Goal: Use online tool/utility: Utilize a website feature to perform a specific function

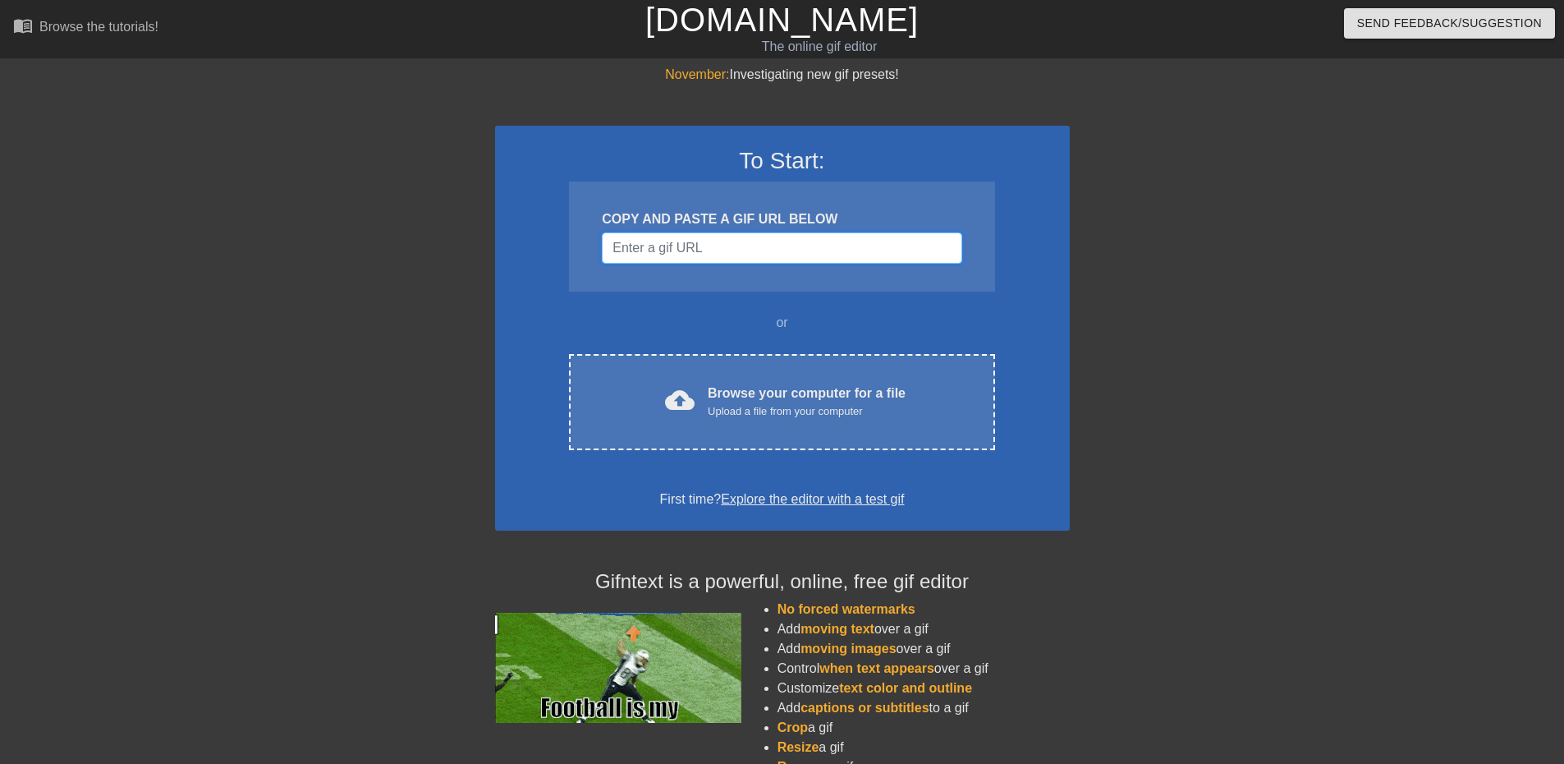
click at [655, 254] on input "Username" at bounding box center [782, 247] width 360 height 31
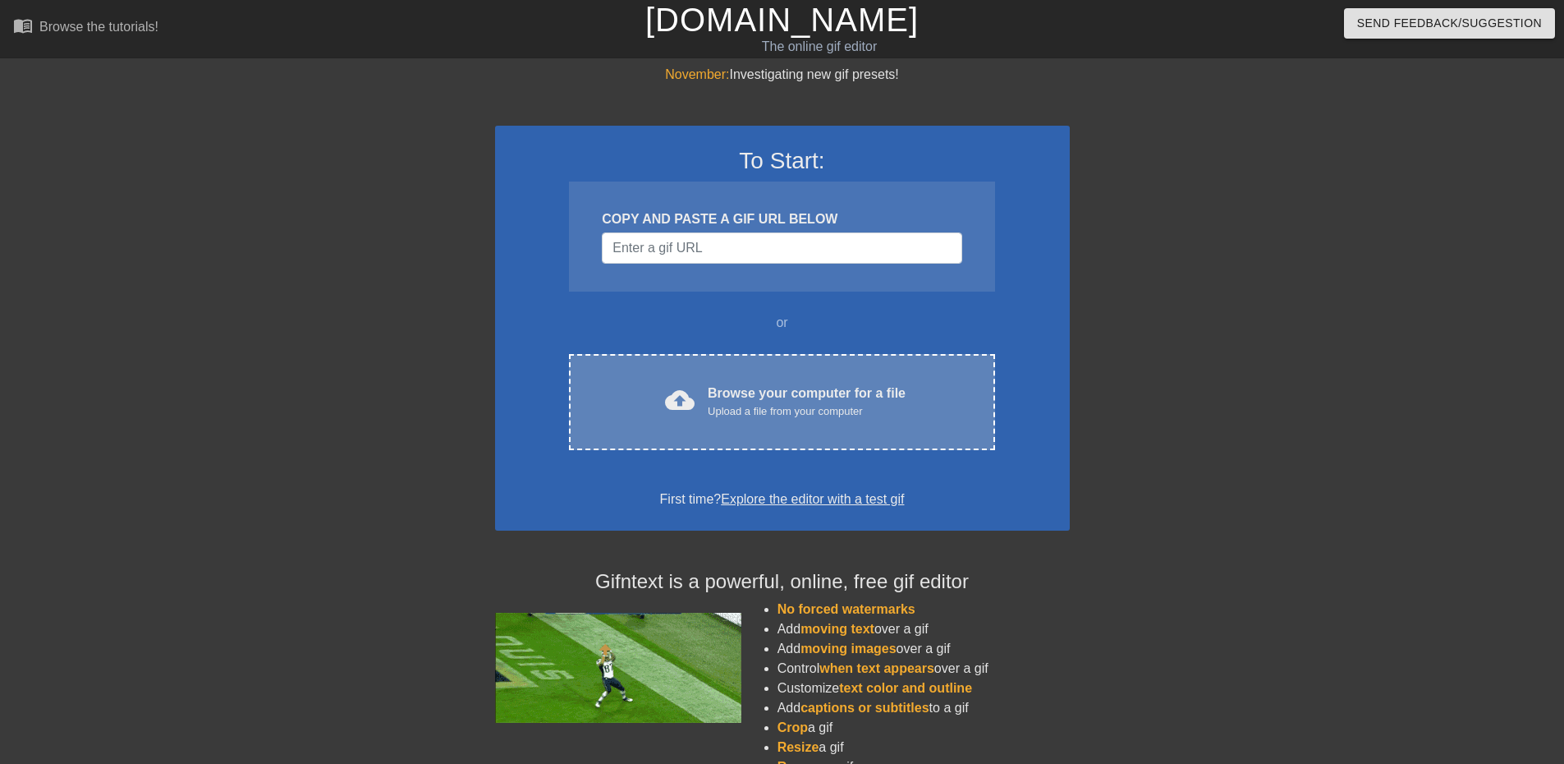
click at [738, 394] on div "Browse your computer for a file Upload a file from your computer" at bounding box center [807, 401] width 198 height 36
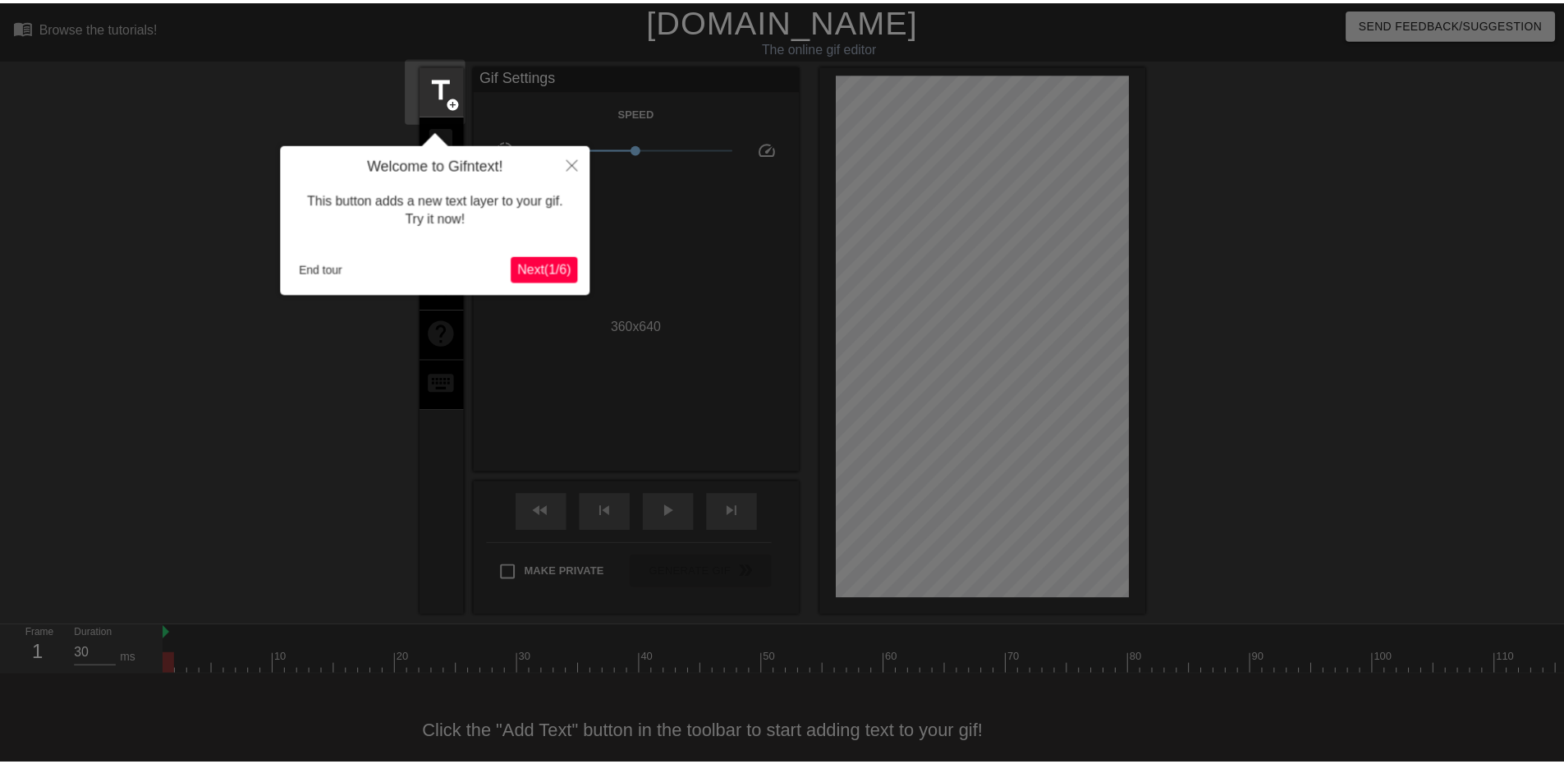
scroll to position [38, 0]
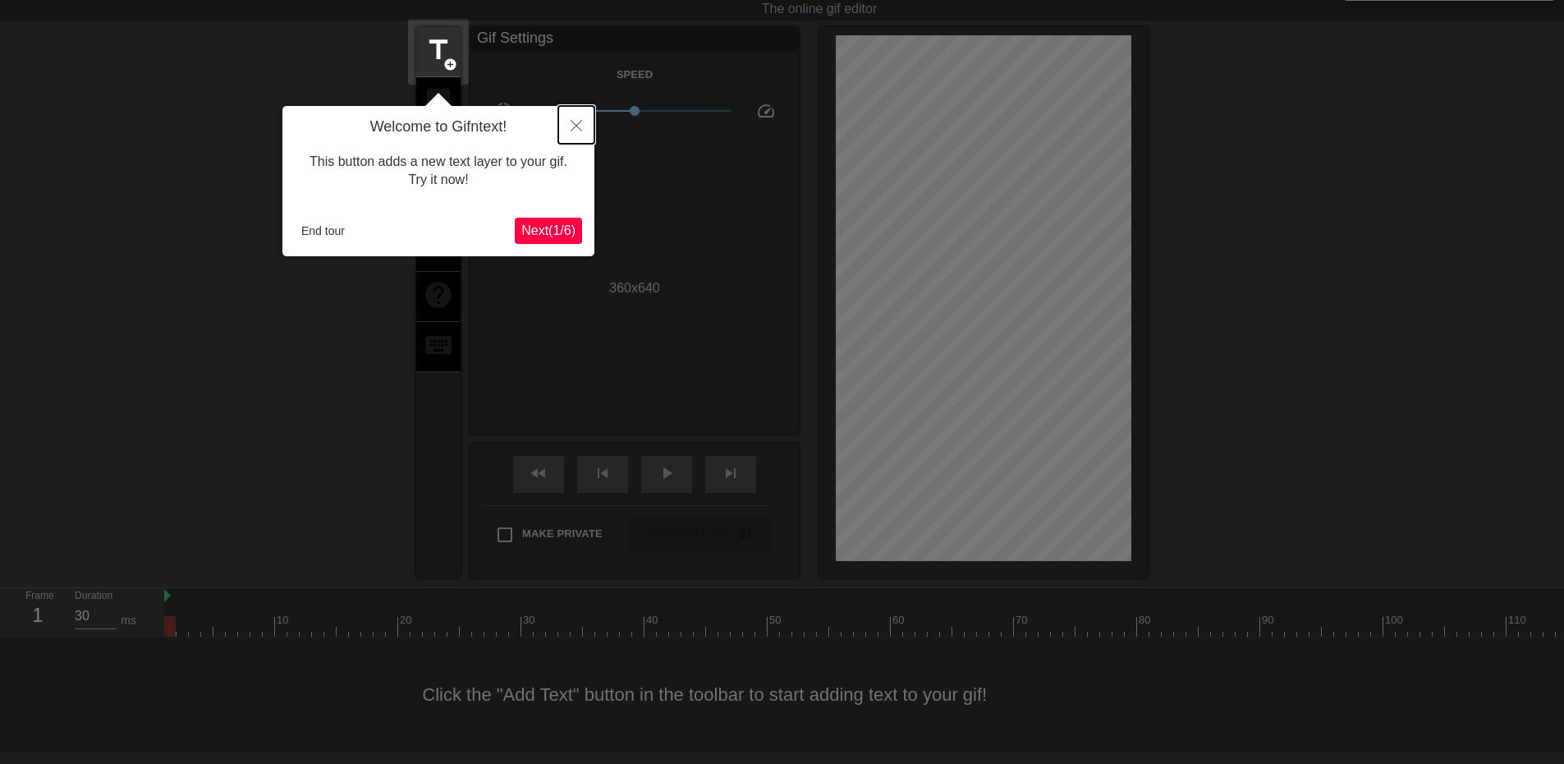
click at [578, 118] on button "Close" at bounding box center [576, 125] width 36 height 38
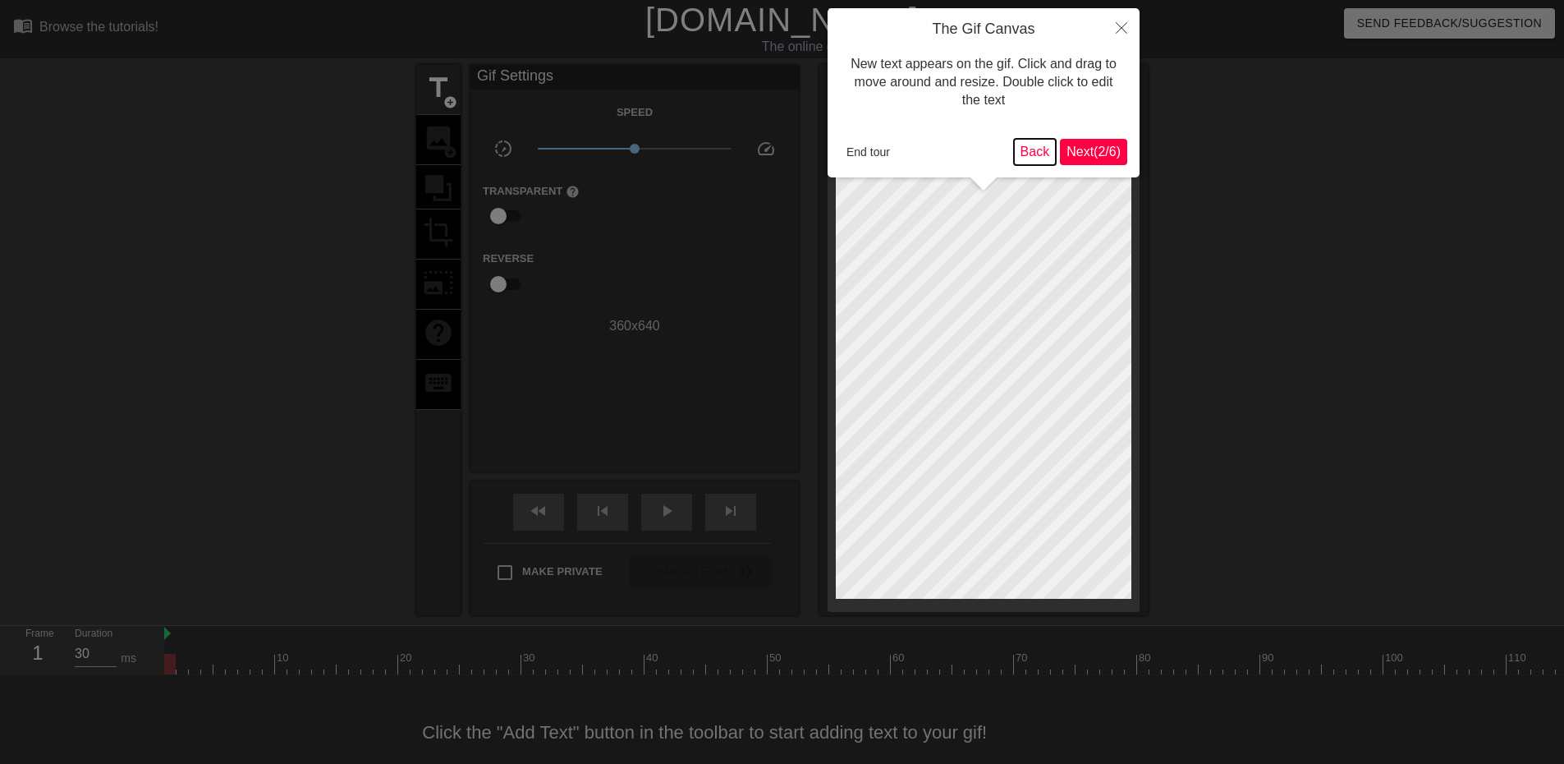
click at [1039, 149] on button "Back" at bounding box center [1035, 152] width 43 height 26
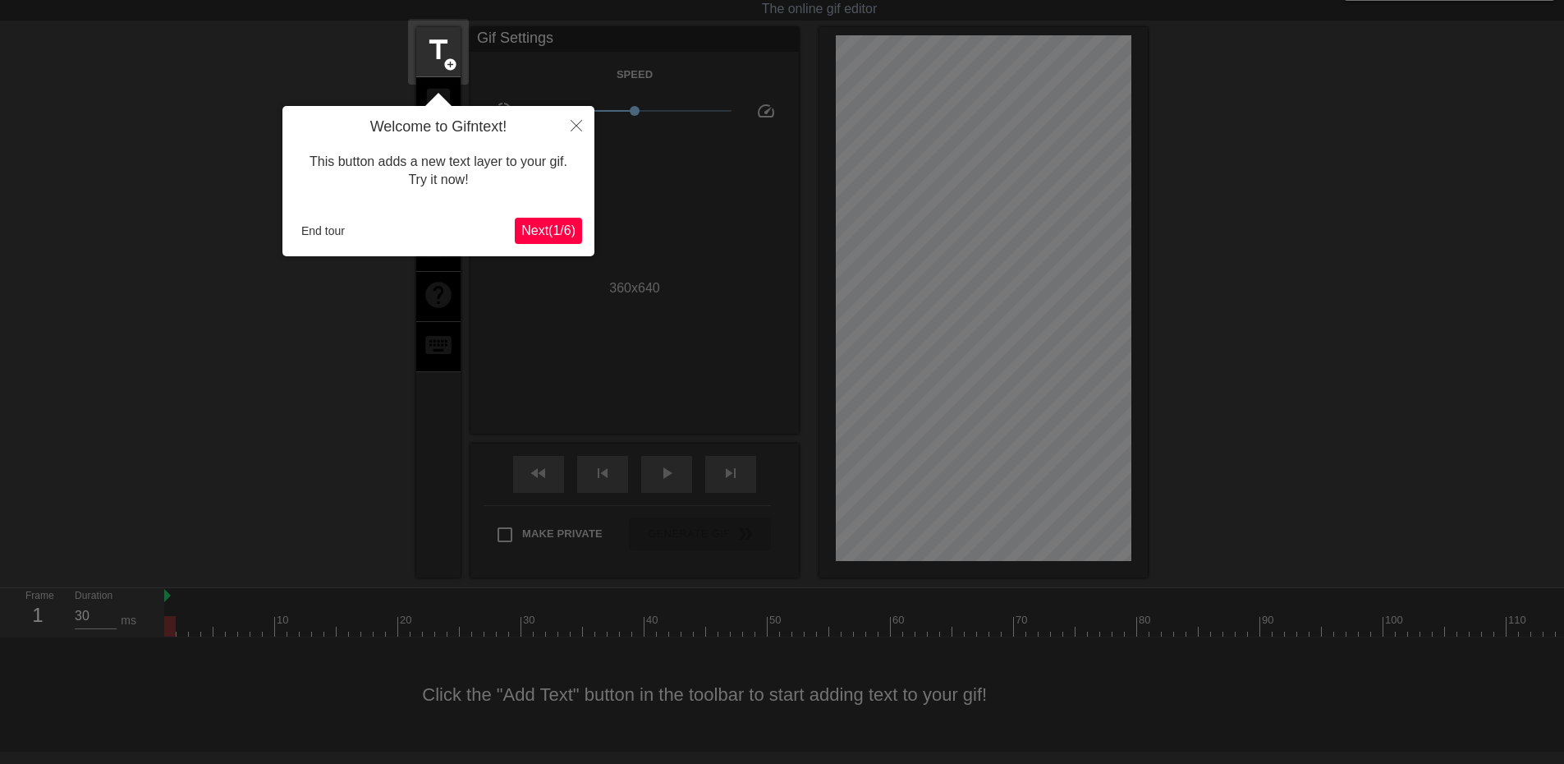
click at [515, 242] on button "Next ( 1 / 6 )" at bounding box center [548, 231] width 67 height 26
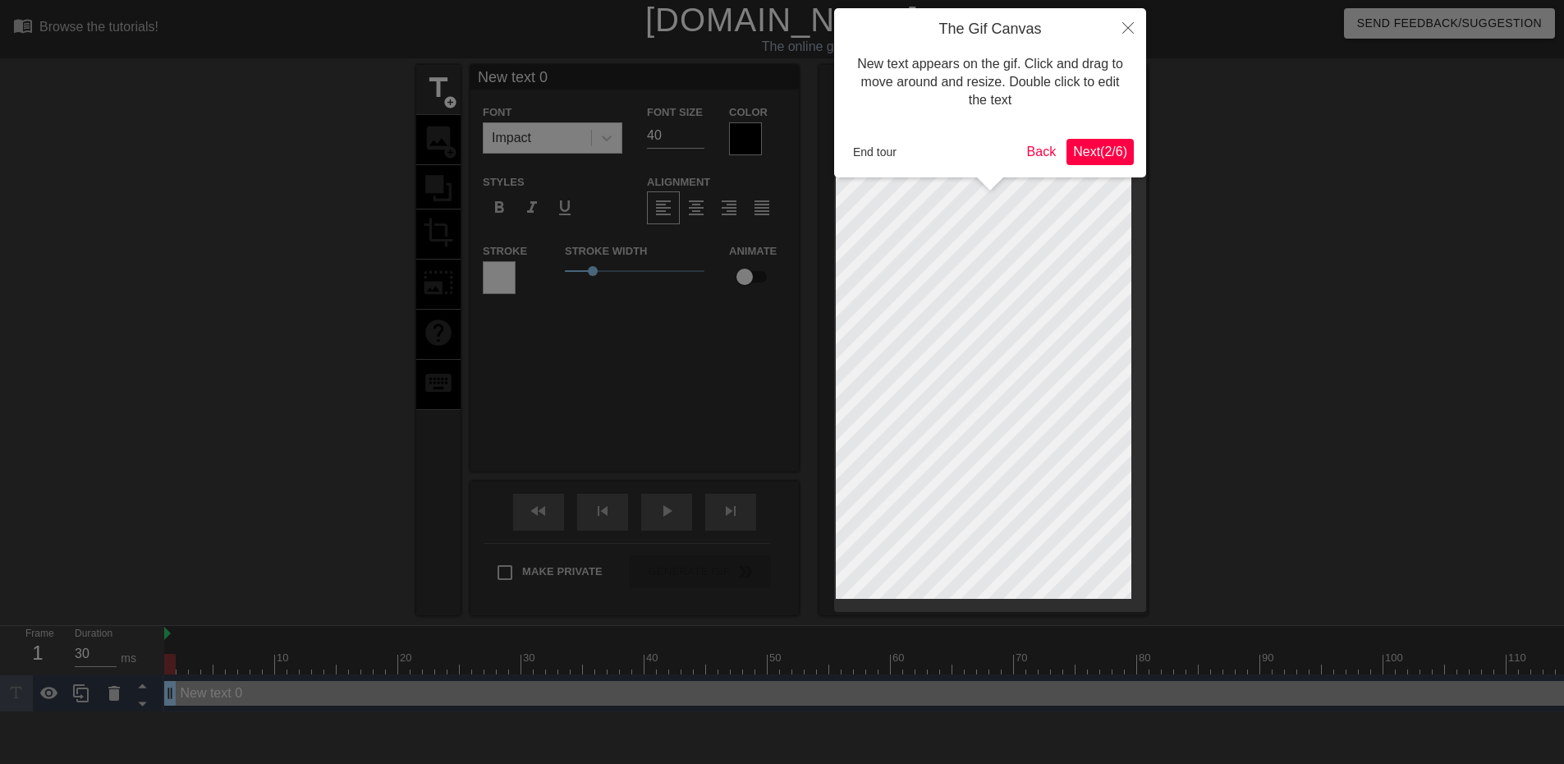
scroll to position [0, 0]
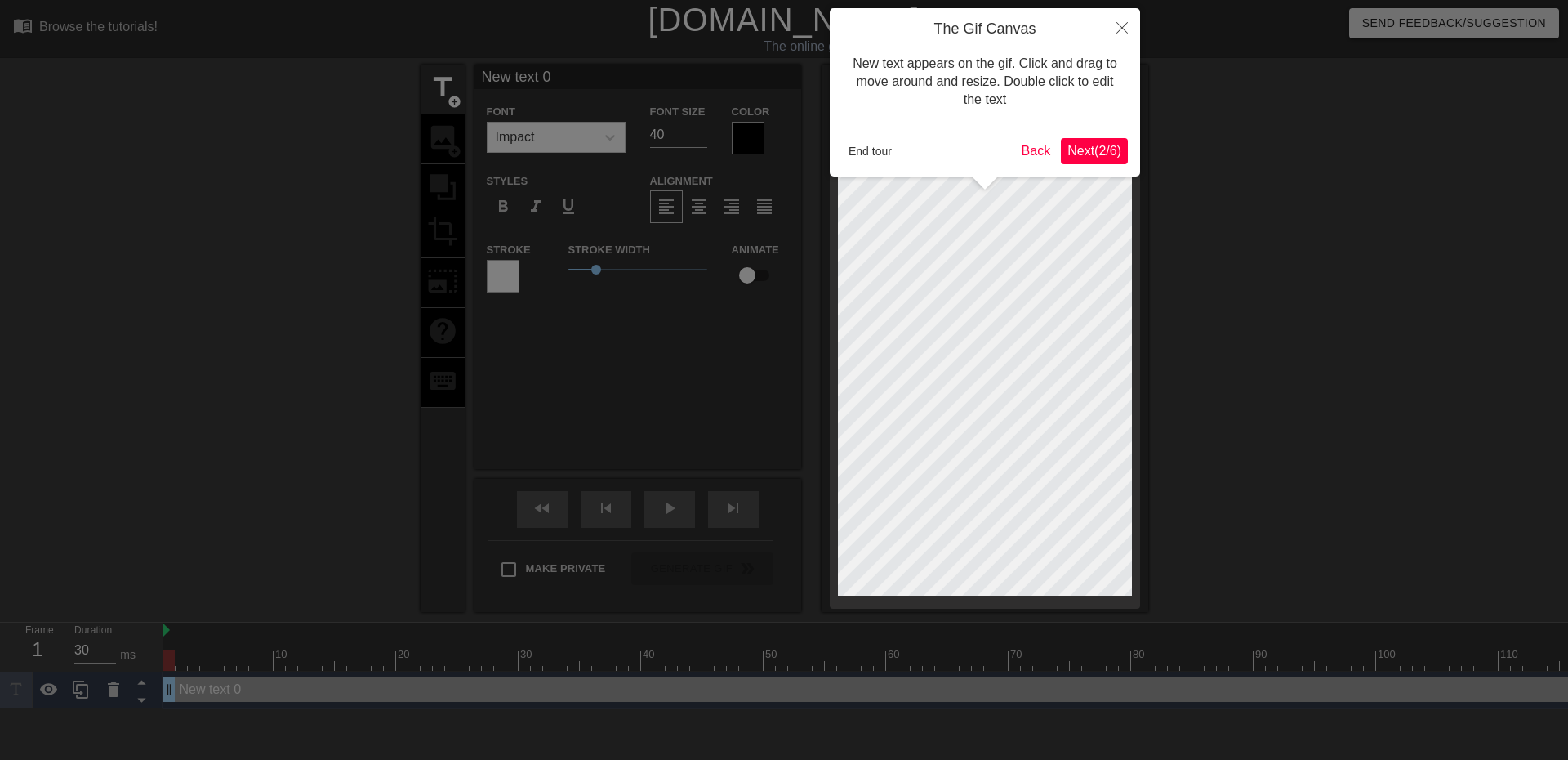
click at [1093, 146] on span "Next ( 2 / 6 )" at bounding box center [1094, 151] width 54 height 14
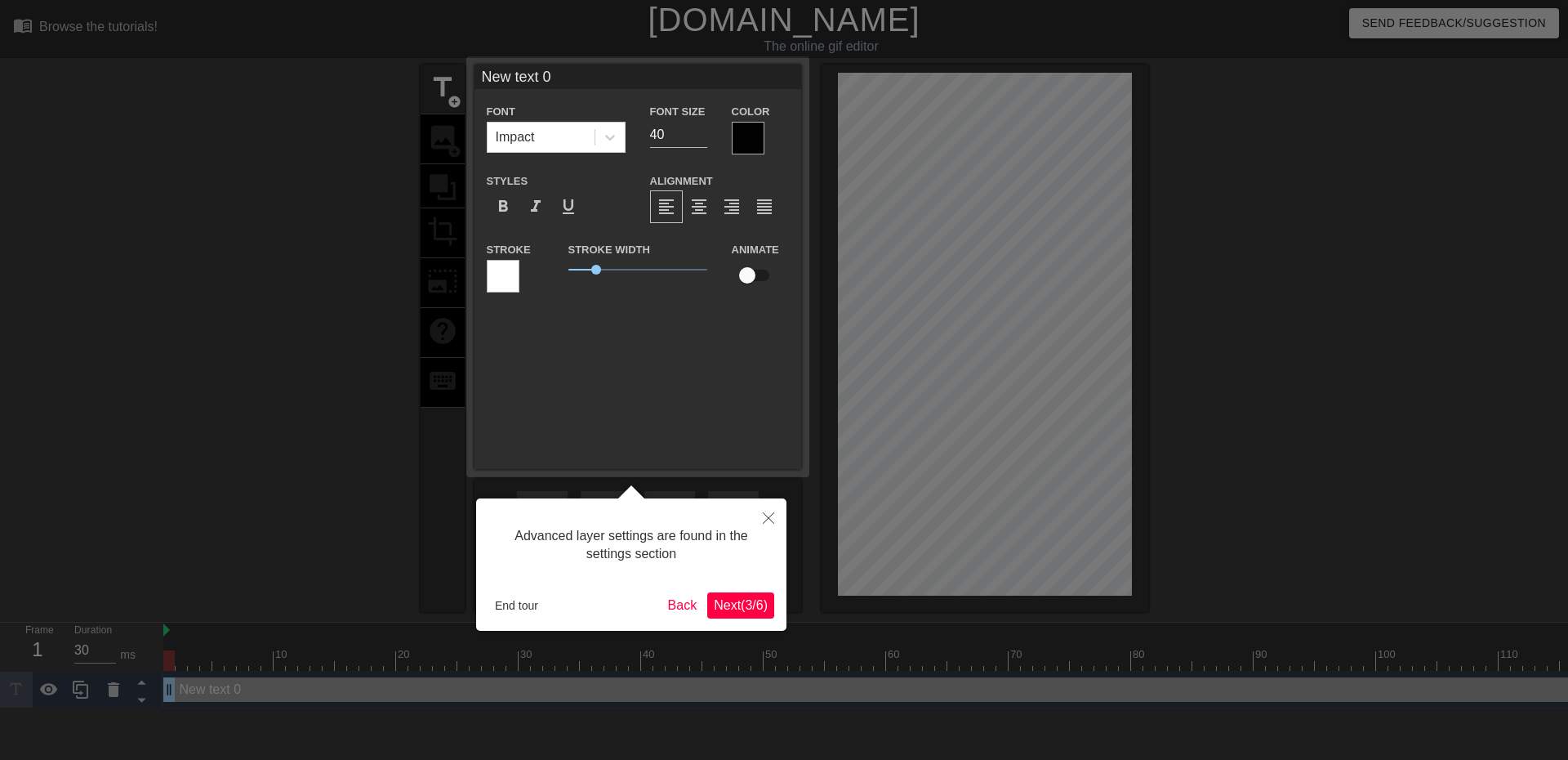
click at [1093, 146] on div at bounding box center [784, 380] width 1568 height 760
click at [740, 605] on span "Next ( 3 / 6 )" at bounding box center [741, 605] width 54 height 14
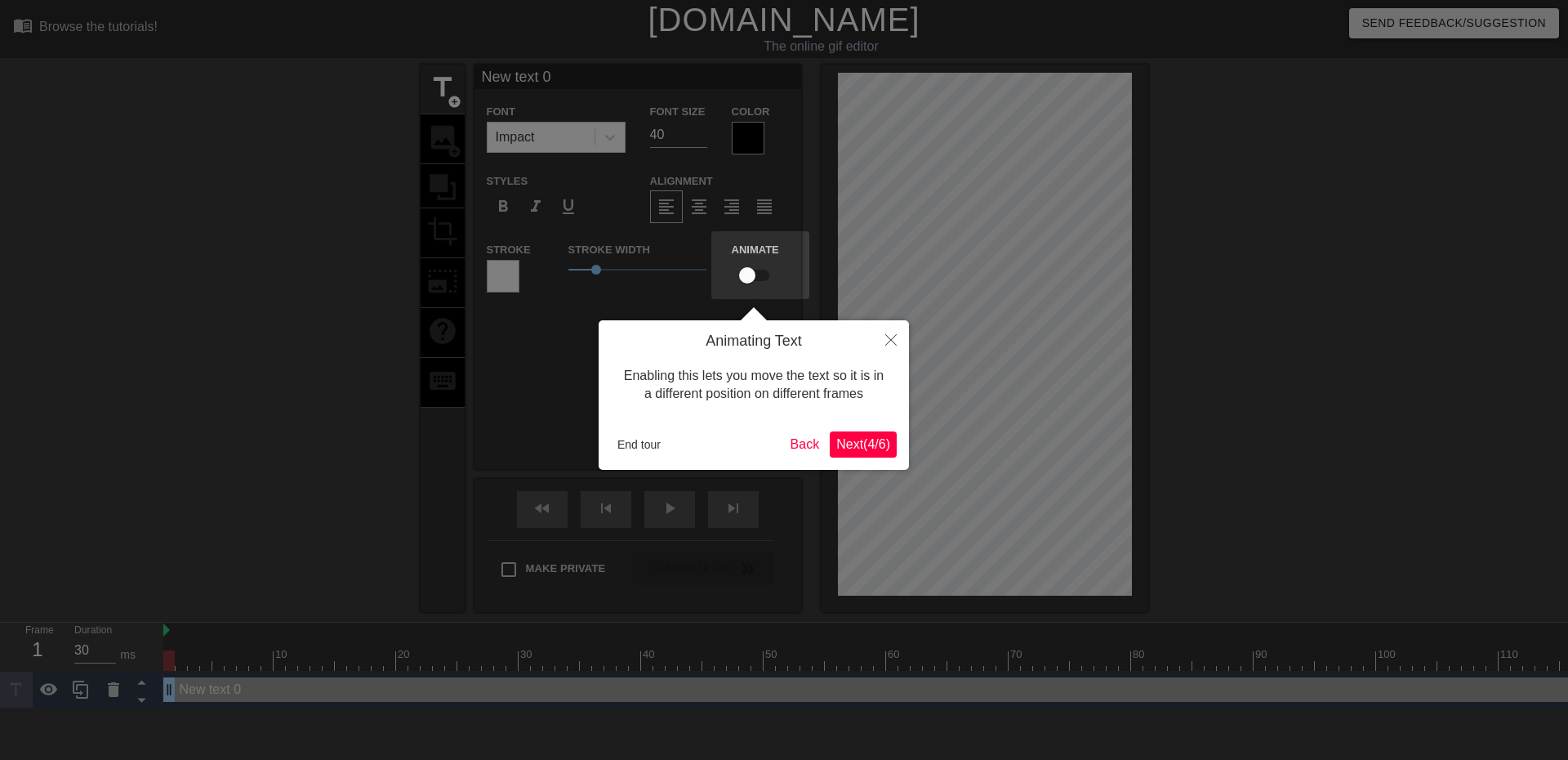
click at [862, 437] on span "Next ( 4 / 6 )" at bounding box center [864, 444] width 54 height 14
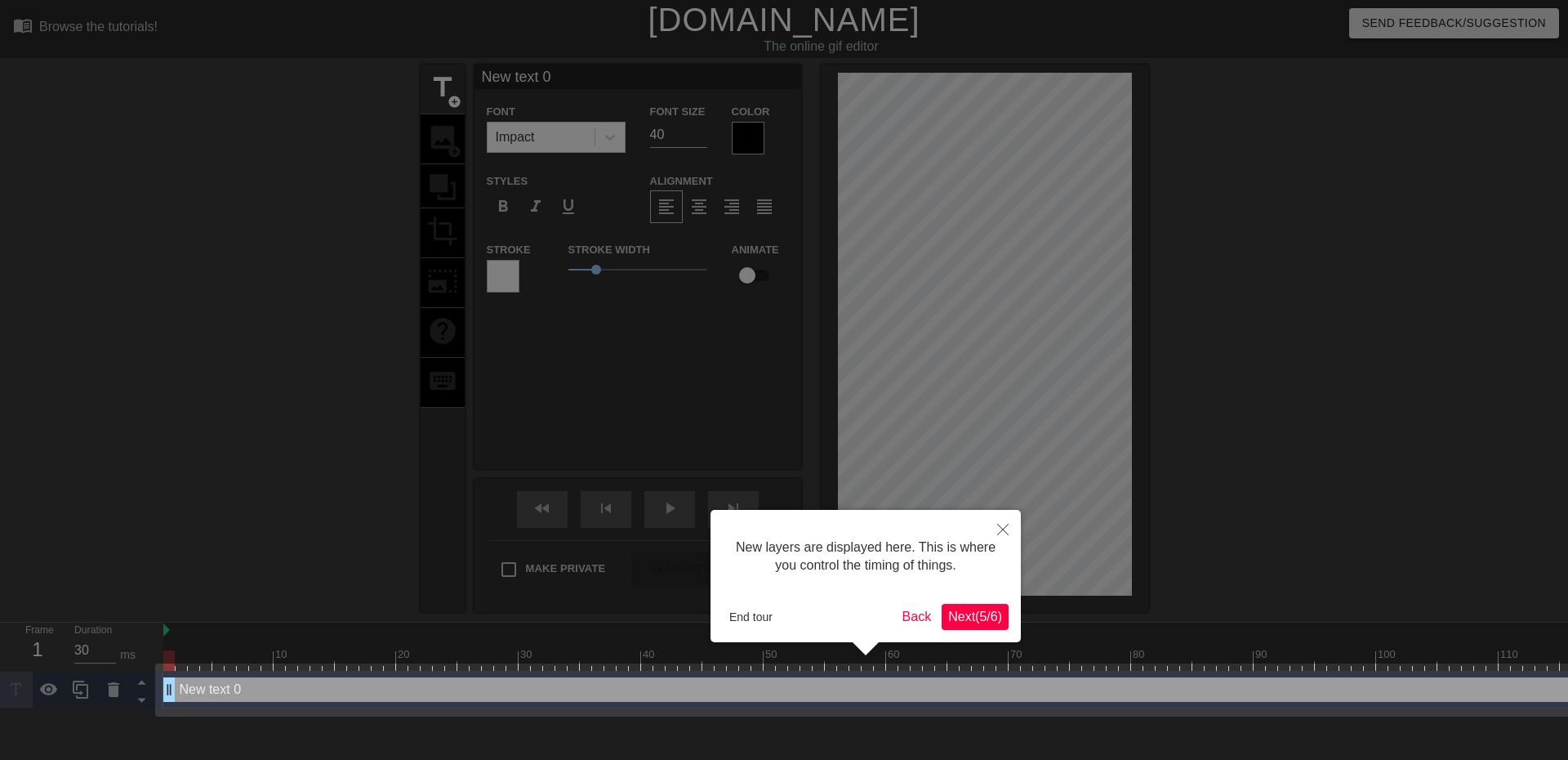
click at [982, 606] on button "Next ( 5 / 6 )" at bounding box center [975, 617] width 67 height 26
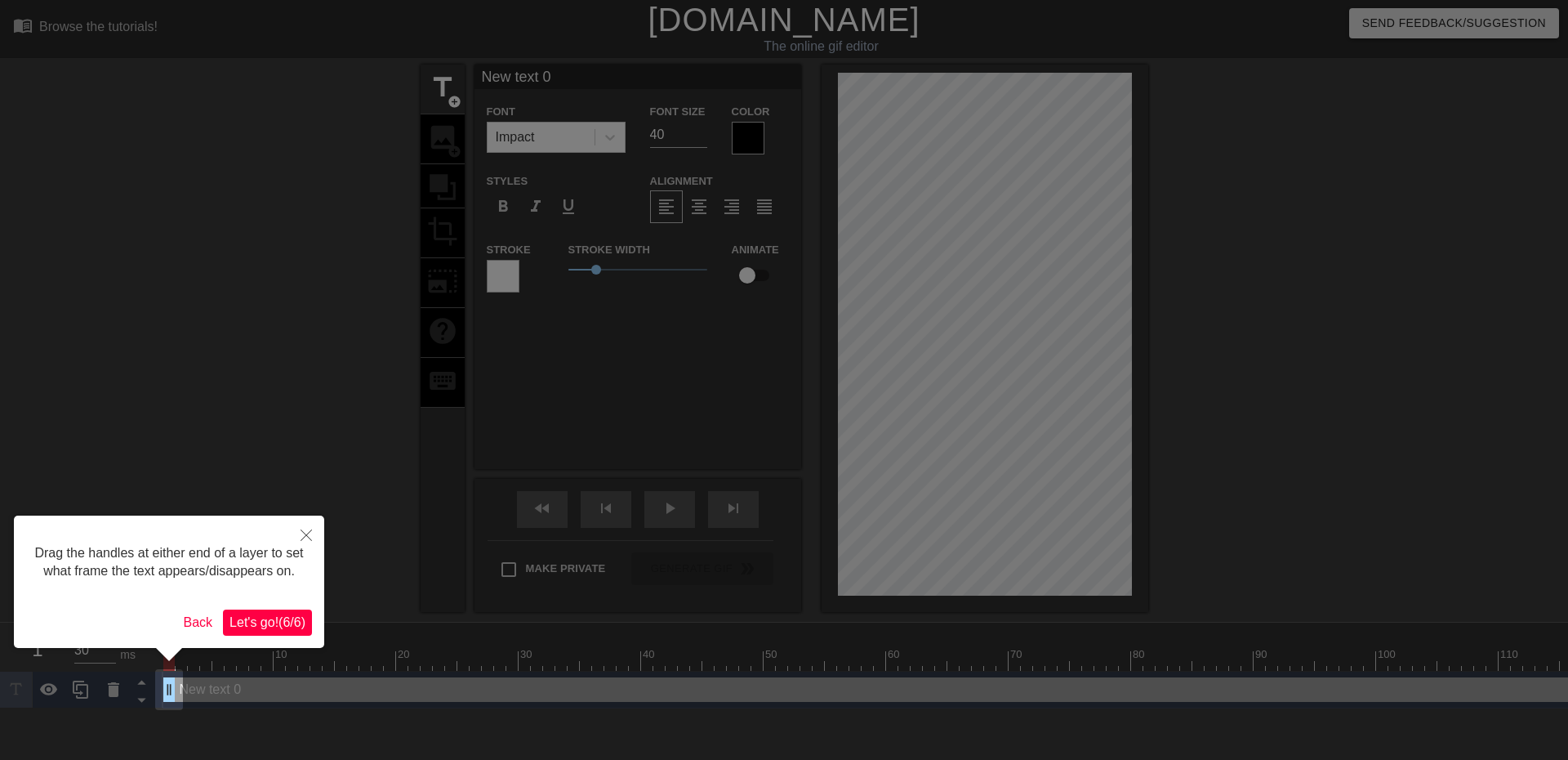
click at [303, 615] on span "Let's go! ( 6 / 6 )" at bounding box center [268, 622] width 76 height 14
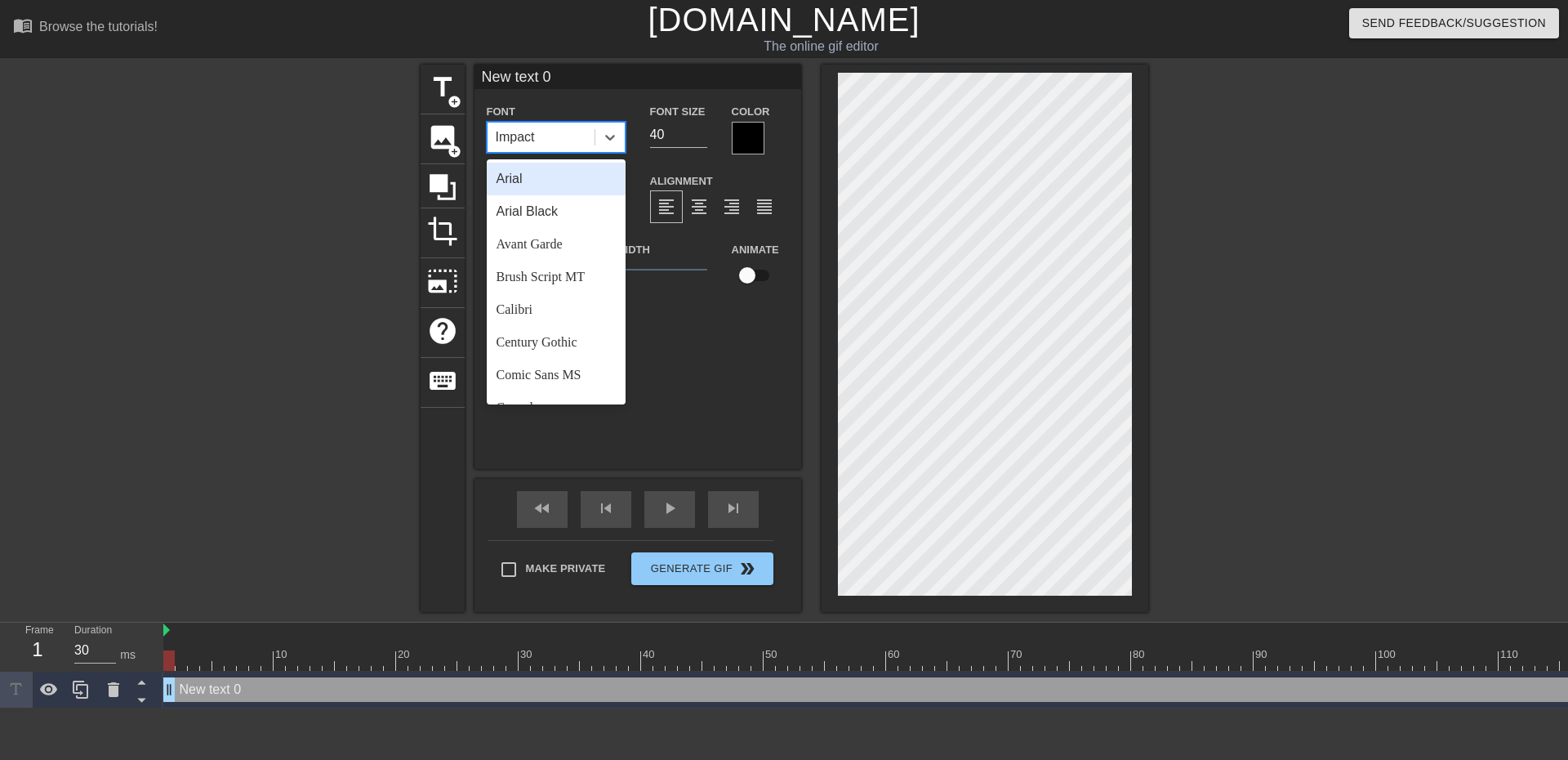
click at [545, 142] on div "Impact" at bounding box center [541, 137] width 107 height 30
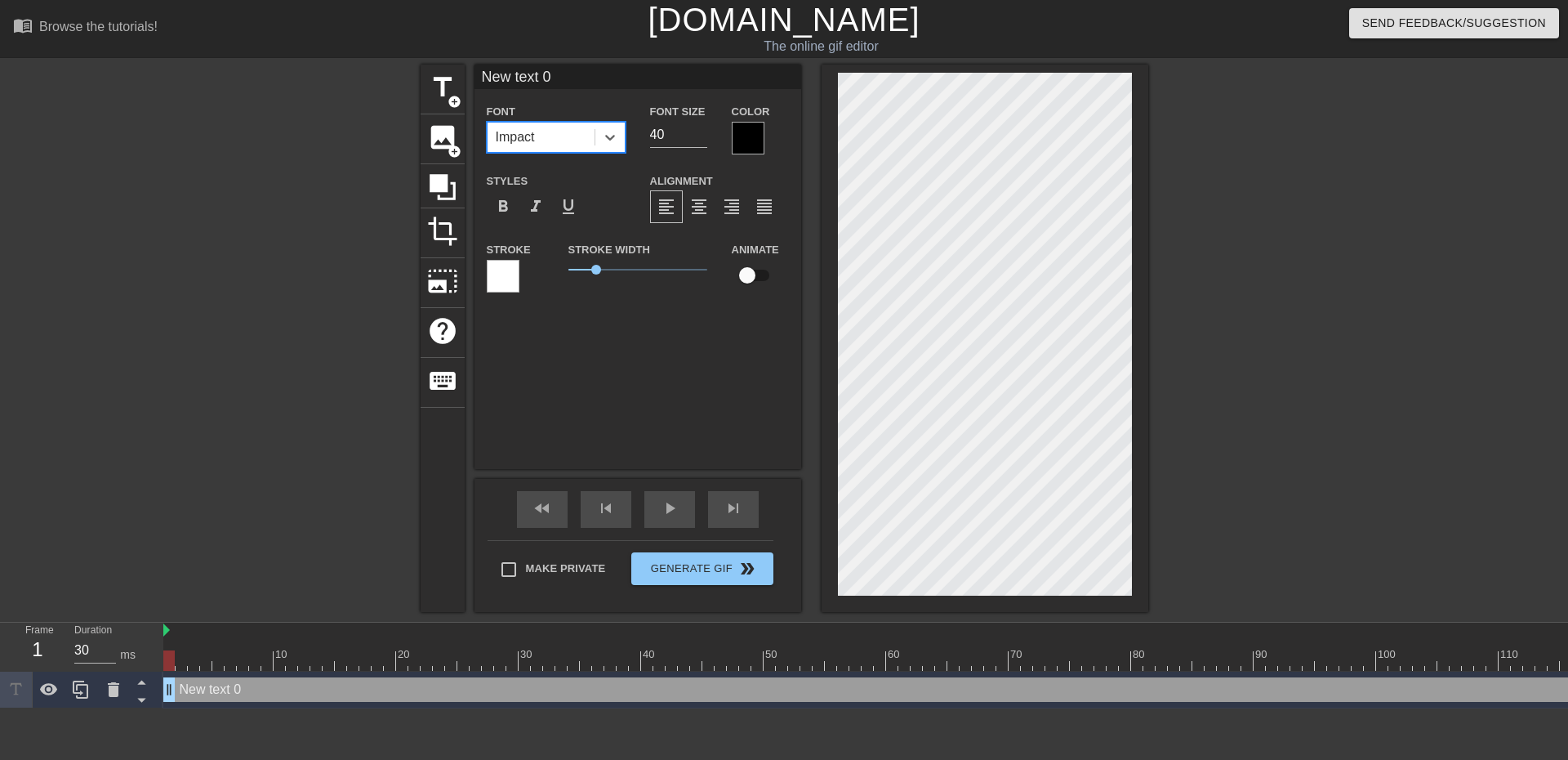
click at [758, 129] on div at bounding box center [748, 137] width 33 height 33
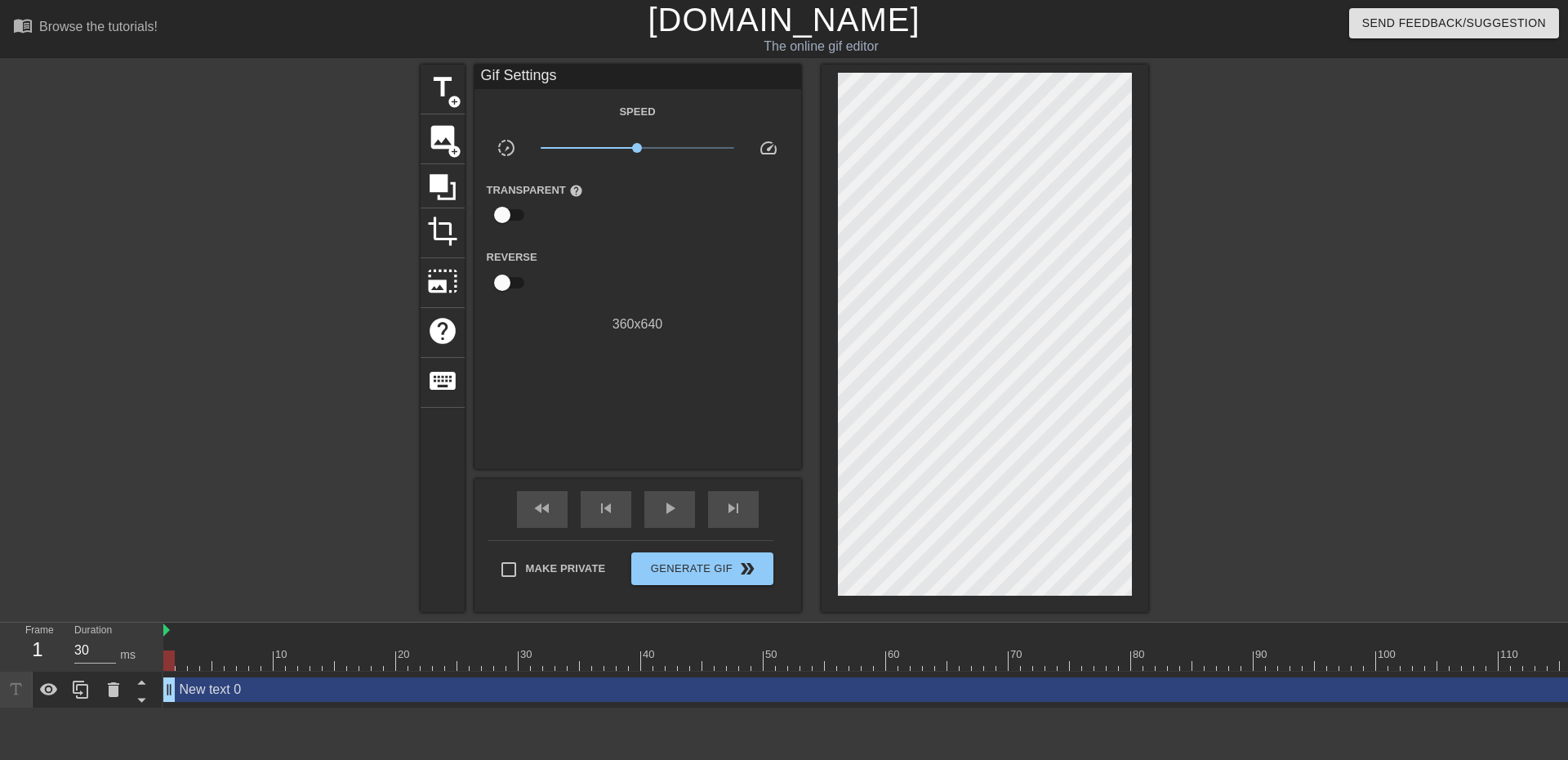
click at [581, 71] on div "Gif Settings" at bounding box center [638, 77] width 326 height 25
click at [434, 114] on div "image add_circle" at bounding box center [443, 139] width 44 height 50
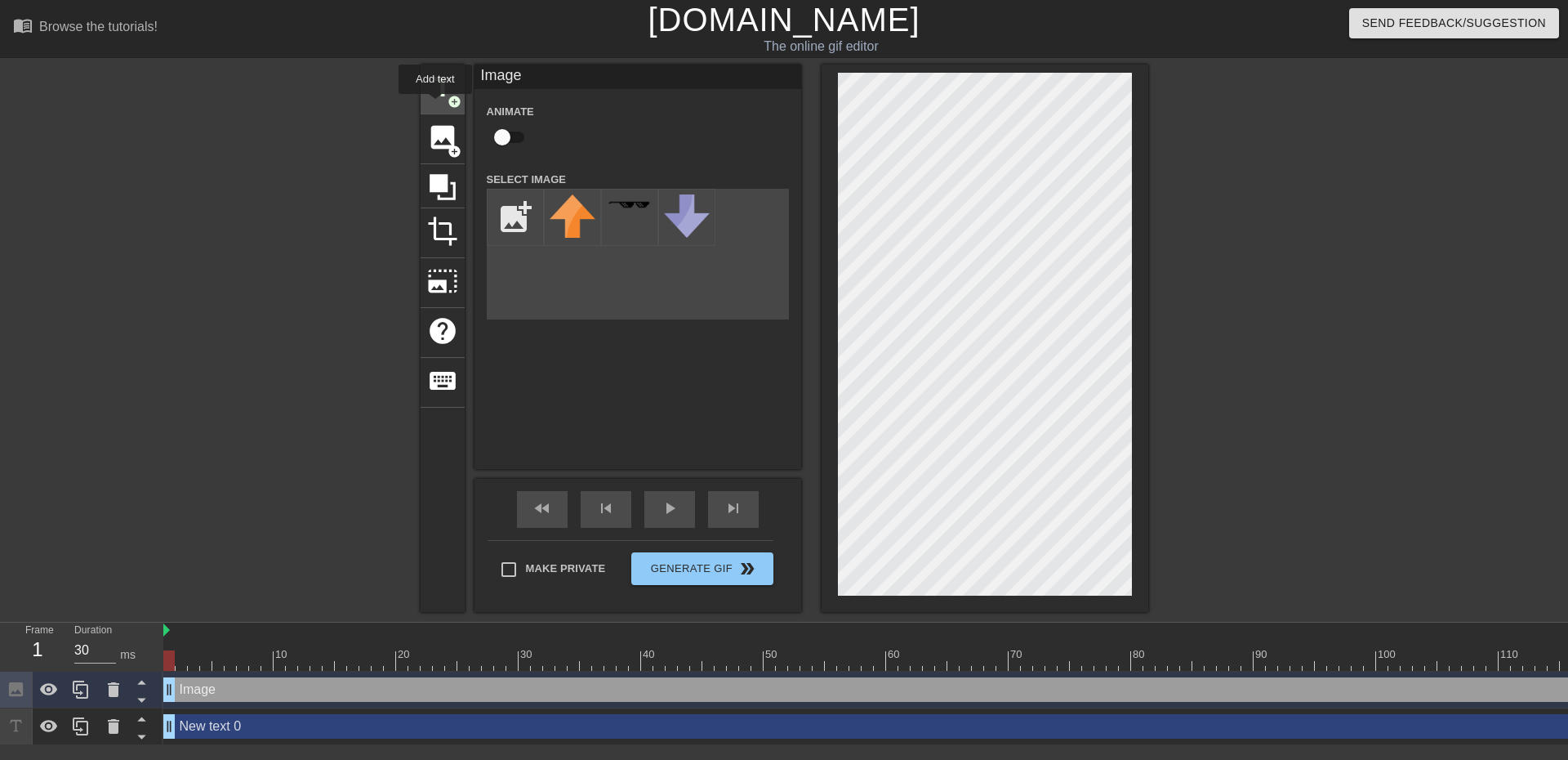
click at [436, 105] on div "title add_circle" at bounding box center [443, 90] width 44 height 50
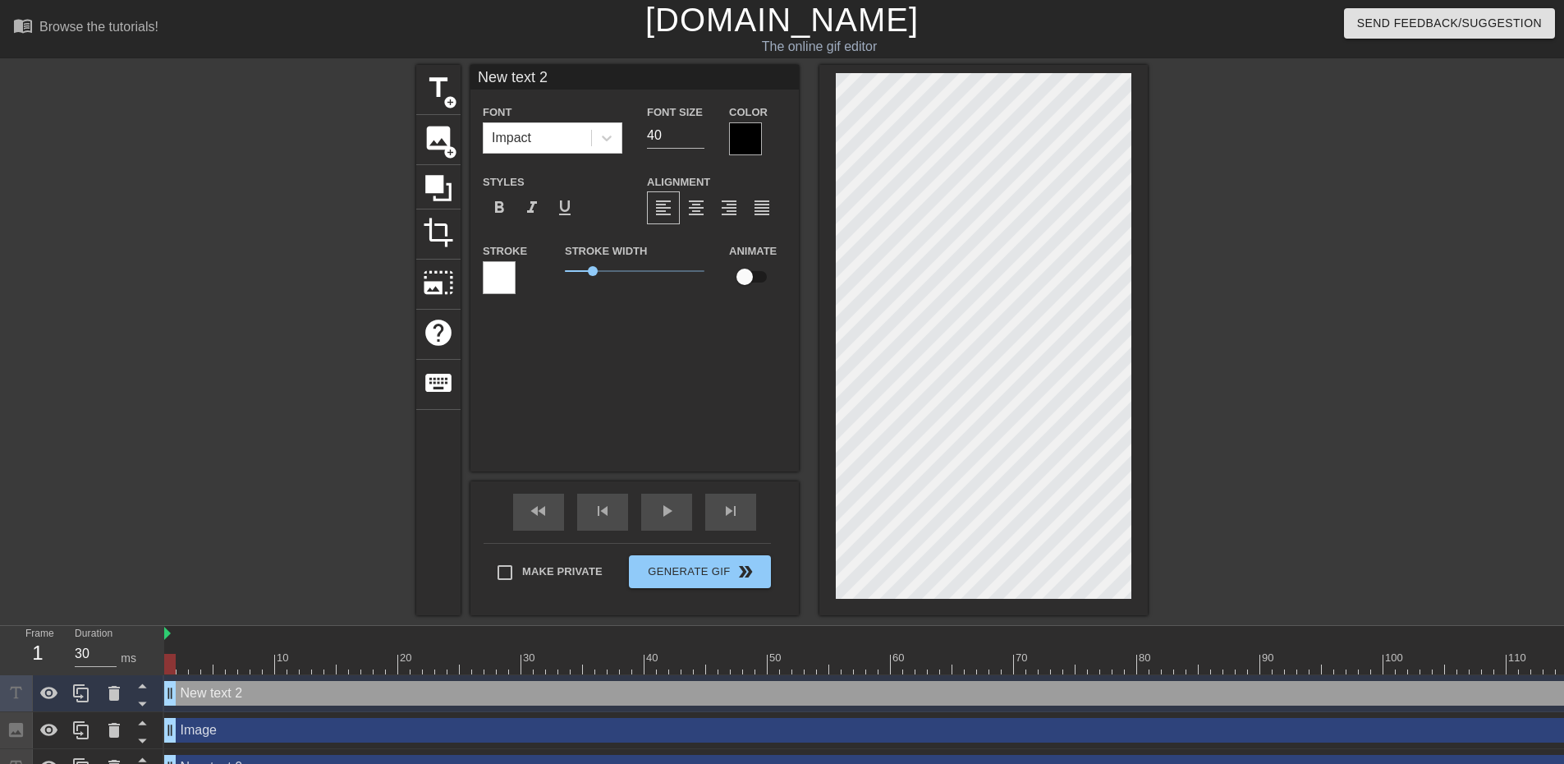
click at [548, 78] on input "New text 2" at bounding box center [634, 77] width 328 height 25
type input "nitro payment"
click at [723, 156] on div "Font Impact Font Size 40 Color Styles format_bold format_italic format_underlin…" at bounding box center [635, 205] width 304 height 207
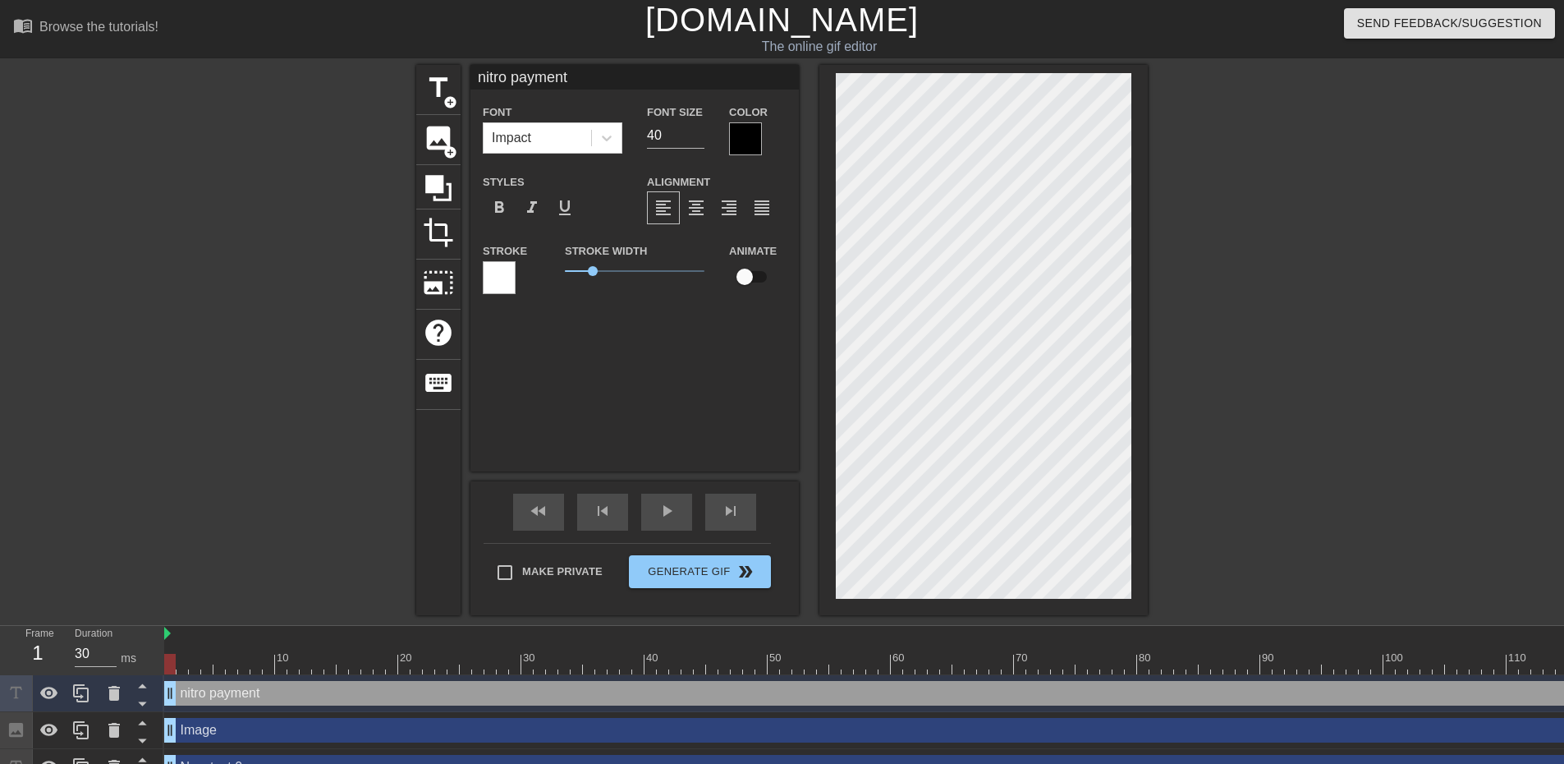
click at [728, 149] on div "Color" at bounding box center [758, 128] width 82 height 53
click at [736, 145] on div at bounding box center [745, 138] width 33 height 33
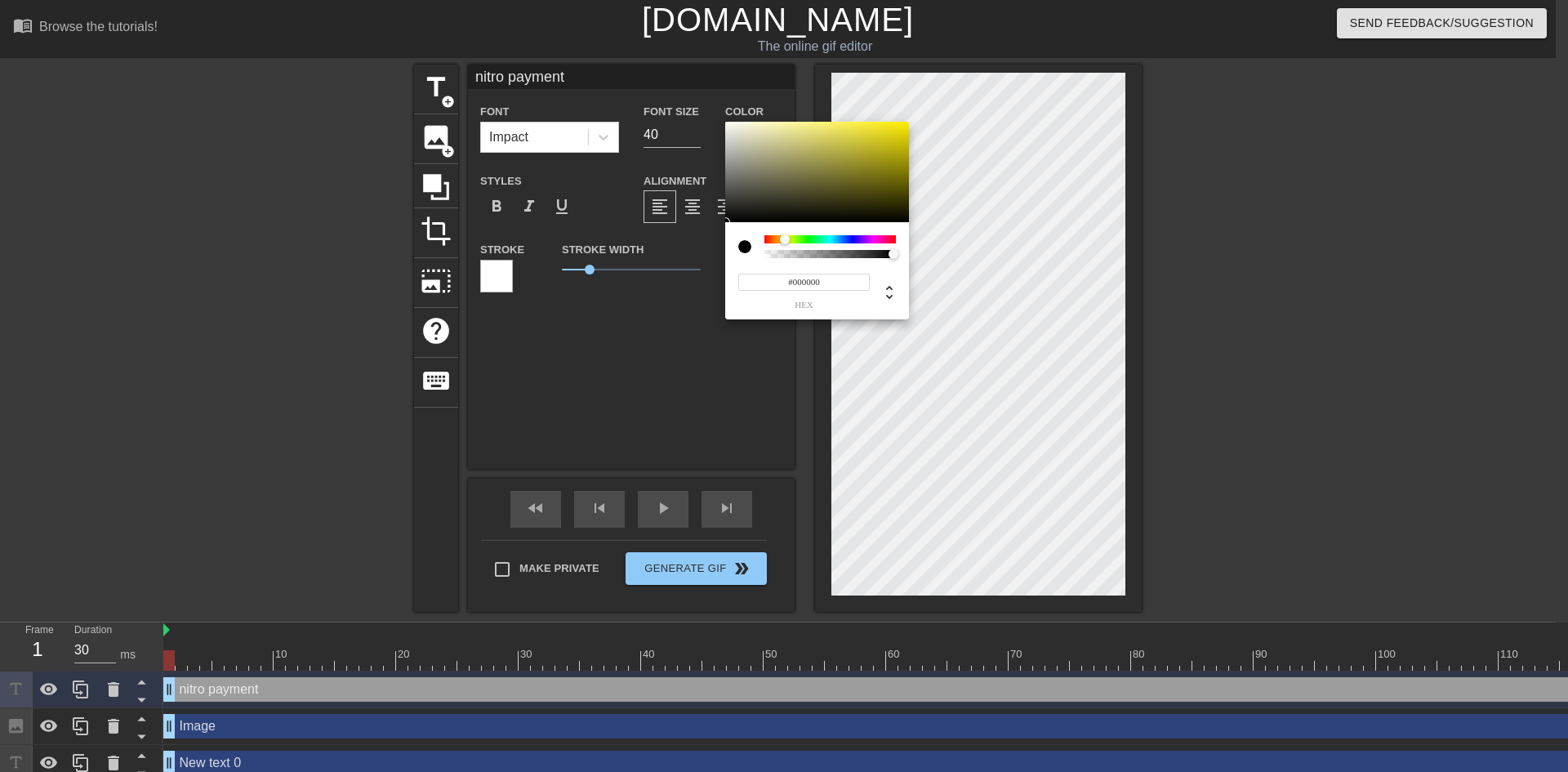
drag, startPoint x: 773, startPoint y: 242, endPoint x: 785, endPoint y: 243, distance: 12.0
click at [785, 243] on div at bounding box center [790, 240] width 10 height 10
drag, startPoint x: 870, startPoint y: 149, endPoint x: 928, endPoint y: 119, distance: 65.3
click at [928, 119] on div "#FFEC00 hex" at bounding box center [784, 386] width 1568 height 772
click at [788, 240] on div at bounding box center [788, 240] width 10 height 10
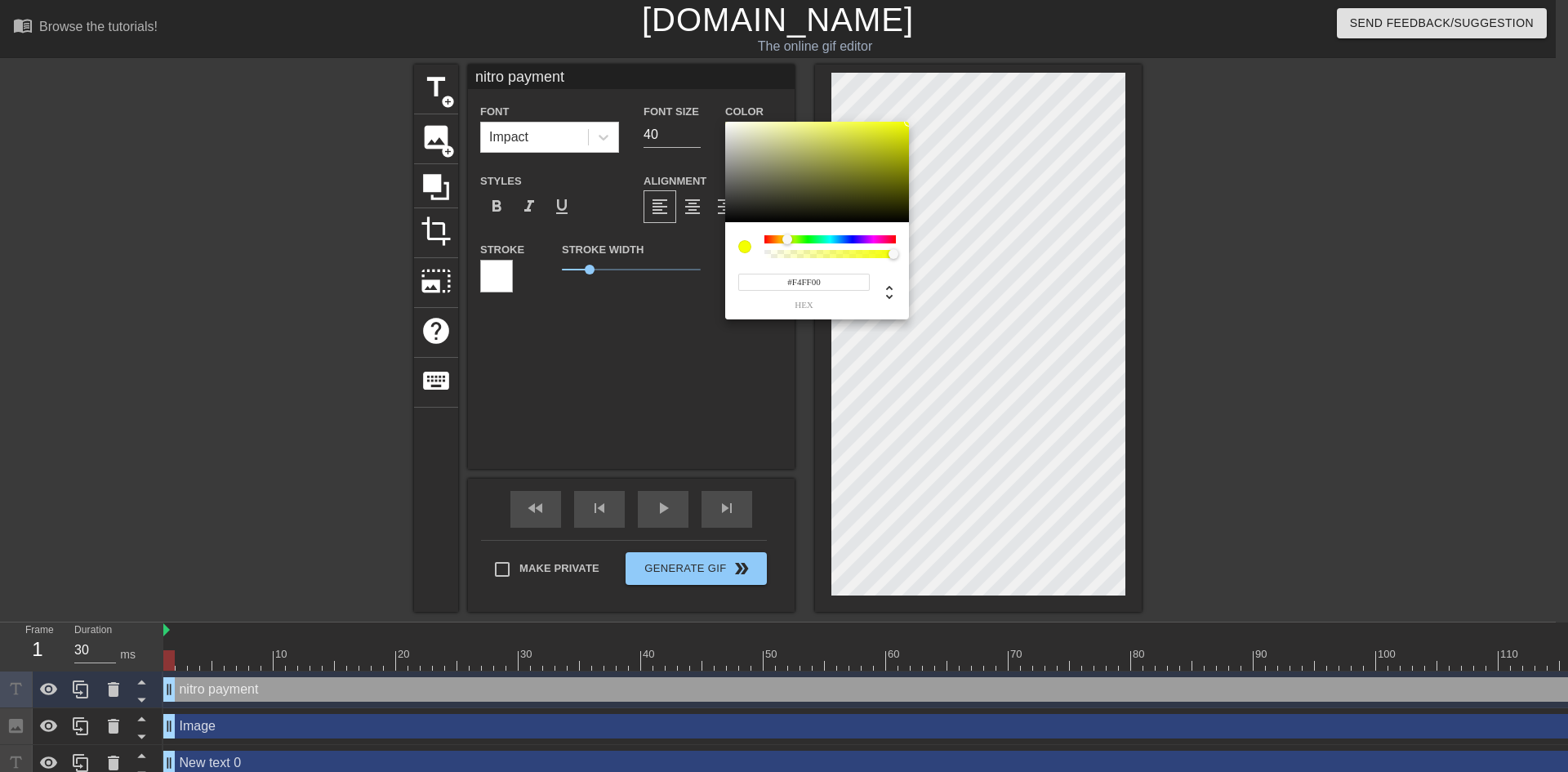
click at [833, 291] on div "#F4FF00 hex" at bounding box center [804, 290] width 131 height 39
drag, startPoint x: 833, startPoint y: 291, endPoint x: 830, endPoint y: 282, distance: 9.5
click at [833, 288] on div "#F4FF00 hex" at bounding box center [804, 290] width 131 height 39
click at [830, 282] on input "#F4FF00" at bounding box center [804, 282] width 131 height 17
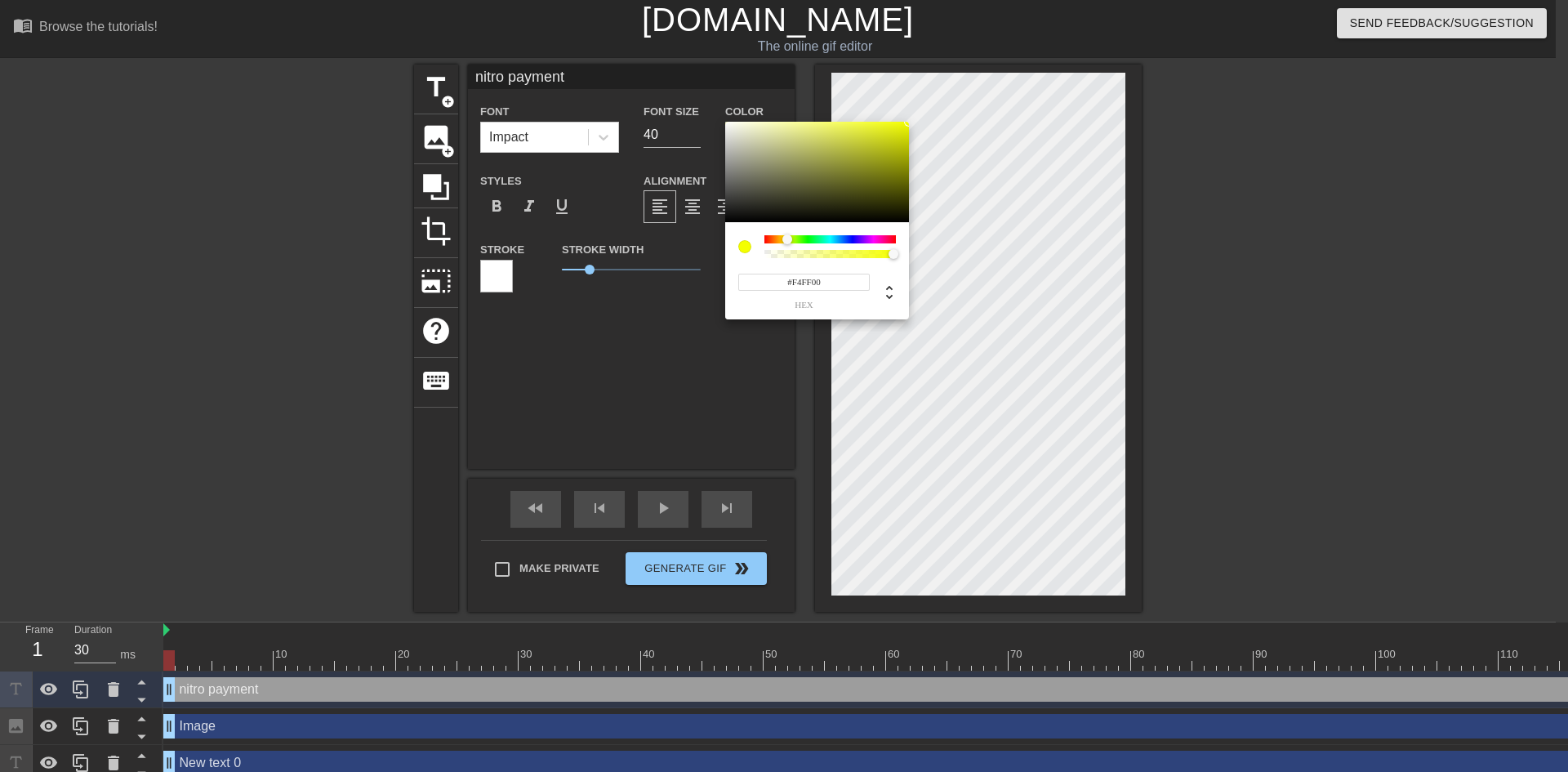
paste input "ffeb"
type input "#ffeb00"
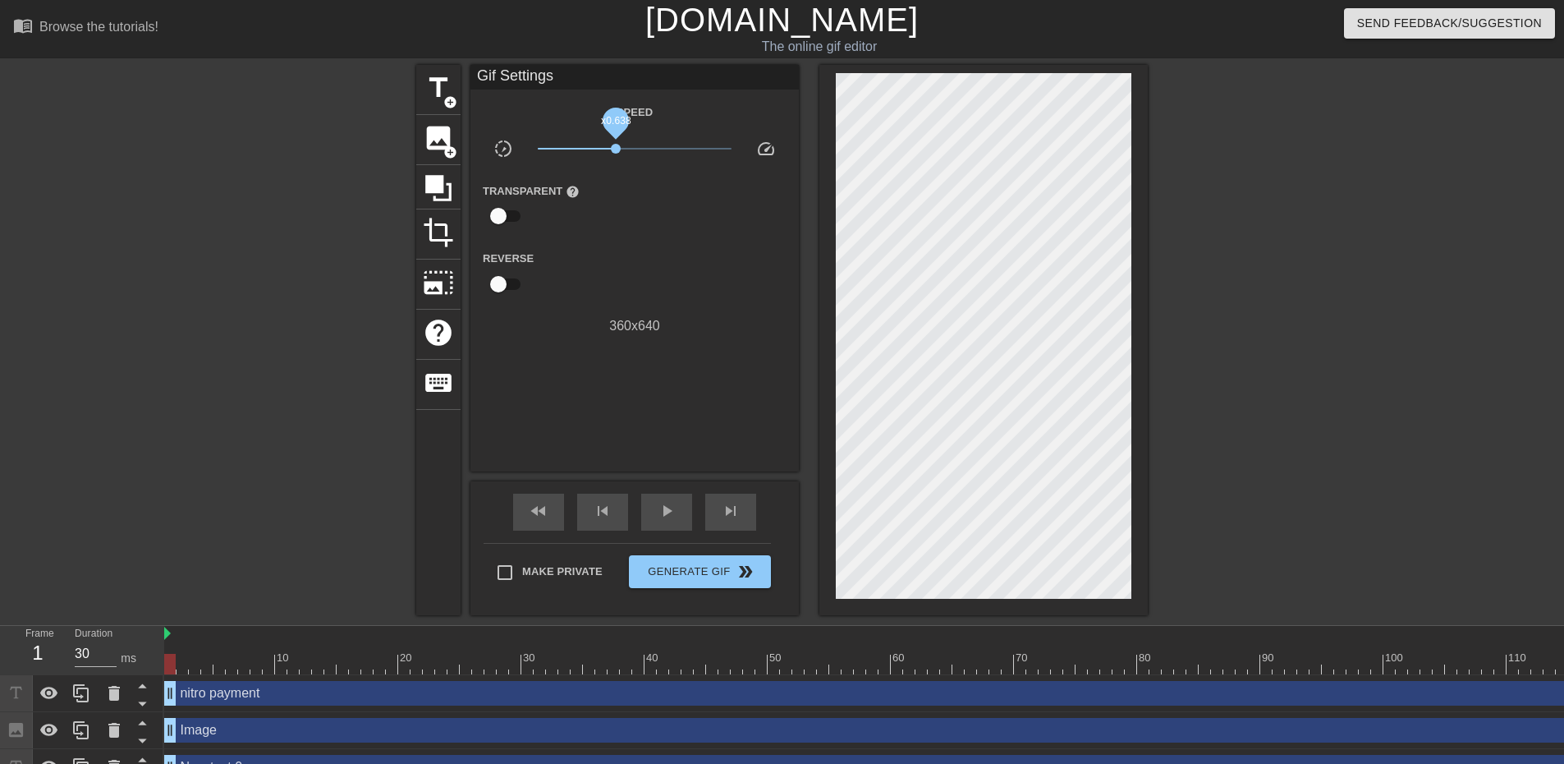
click at [621, 151] on span "x0.638" at bounding box center [616, 149] width 10 height 10
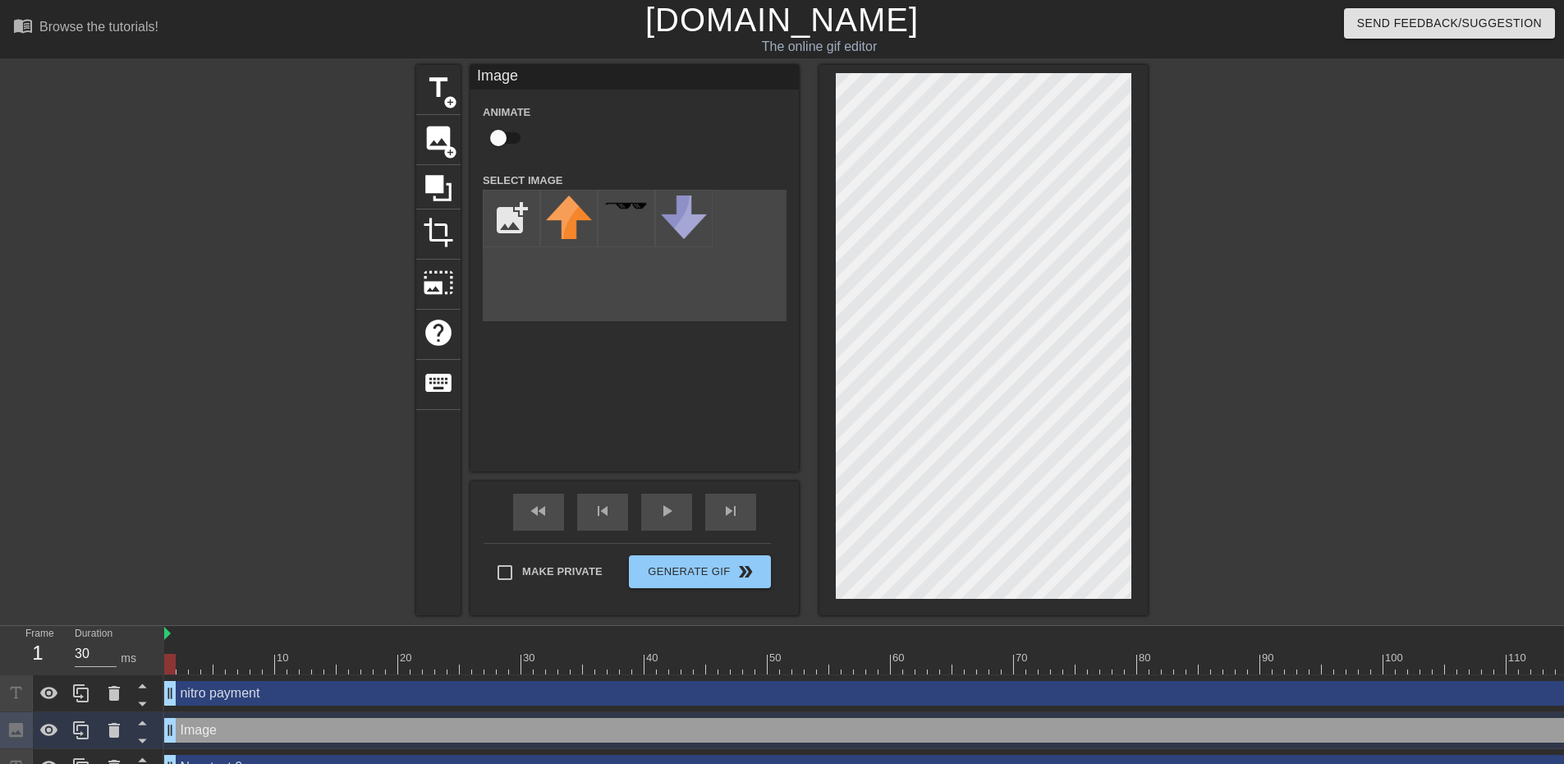
click at [696, 328] on div "title add_circle image add_circle crop photo_size_select_large help keyboard Im…" at bounding box center [782, 340] width 732 height 550
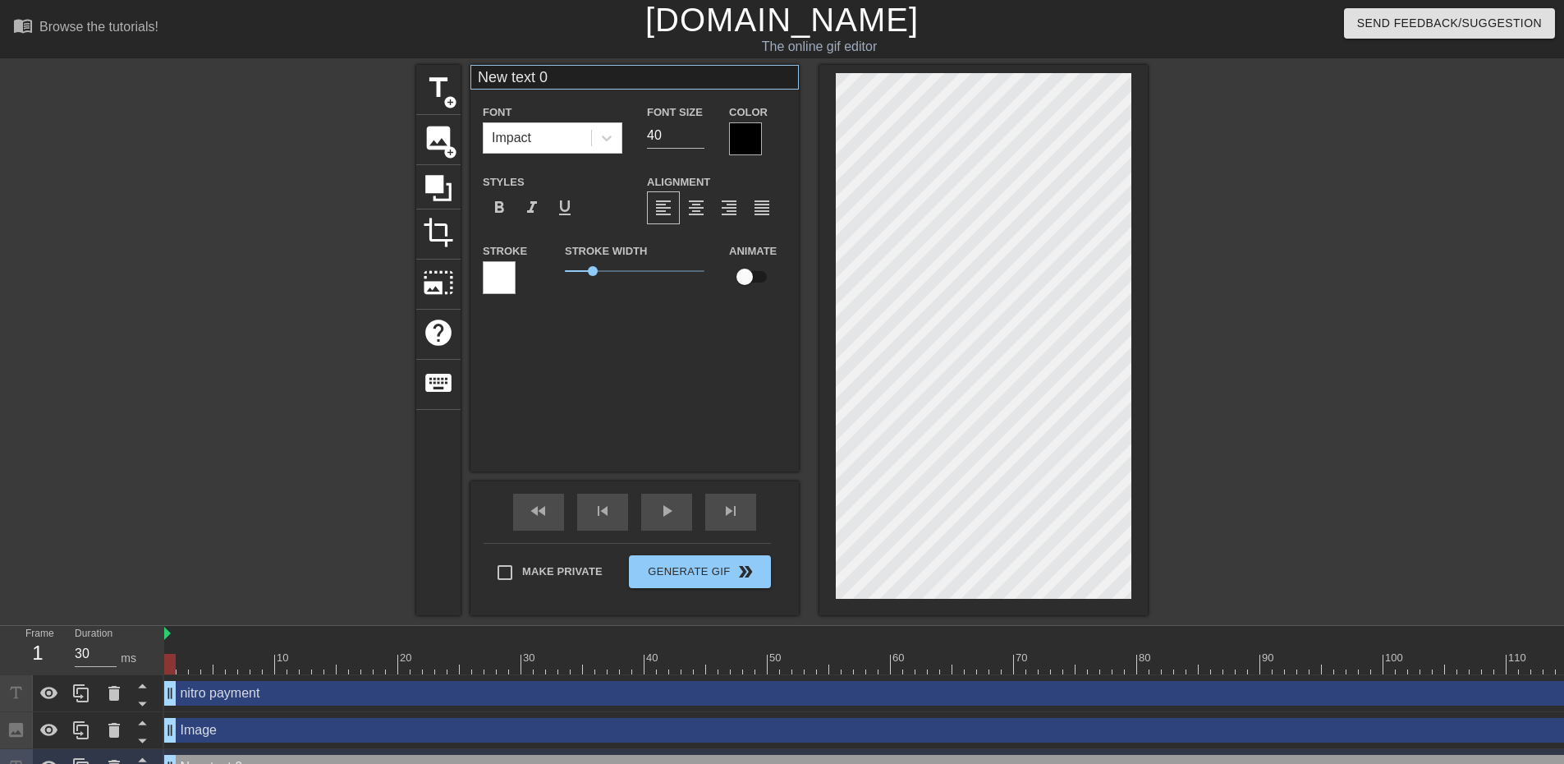
click at [590, 86] on div "New text 0 Font Impact Font Size 40 Color Styles format_bold format_italic form…" at bounding box center [634, 187] width 328 height 244
drag, startPoint x: 590, startPoint y: 86, endPoint x: 513, endPoint y: 76, distance: 77.1
click at [513, 76] on input "New text 0" at bounding box center [634, 77] width 328 height 25
type input "N"
click at [1348, 335] on div at bounding box center [1291, 311] width 246 height 493
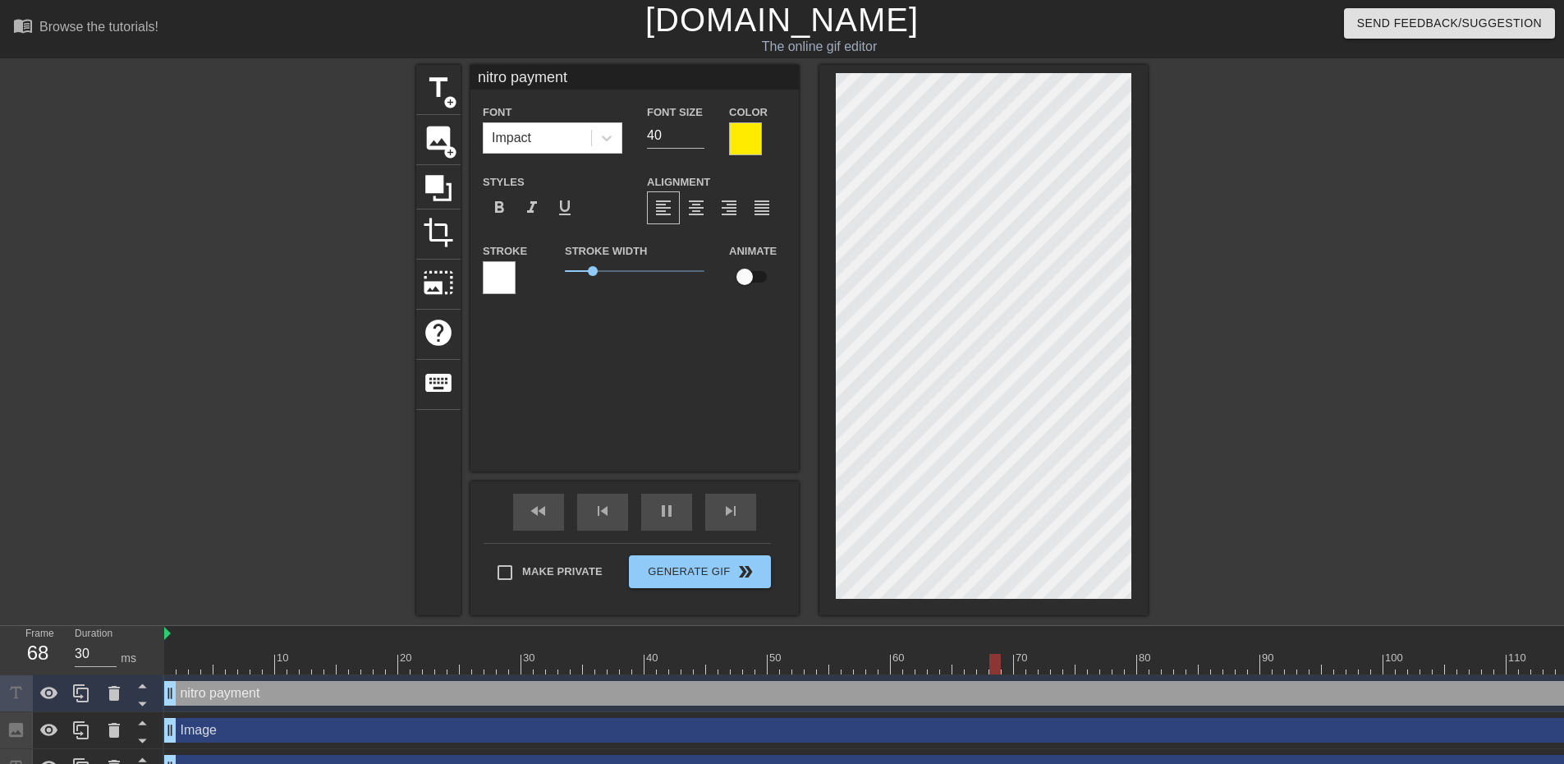
click at [1343, 365] on div at bounding box center [1291, 311] width 246 height 493
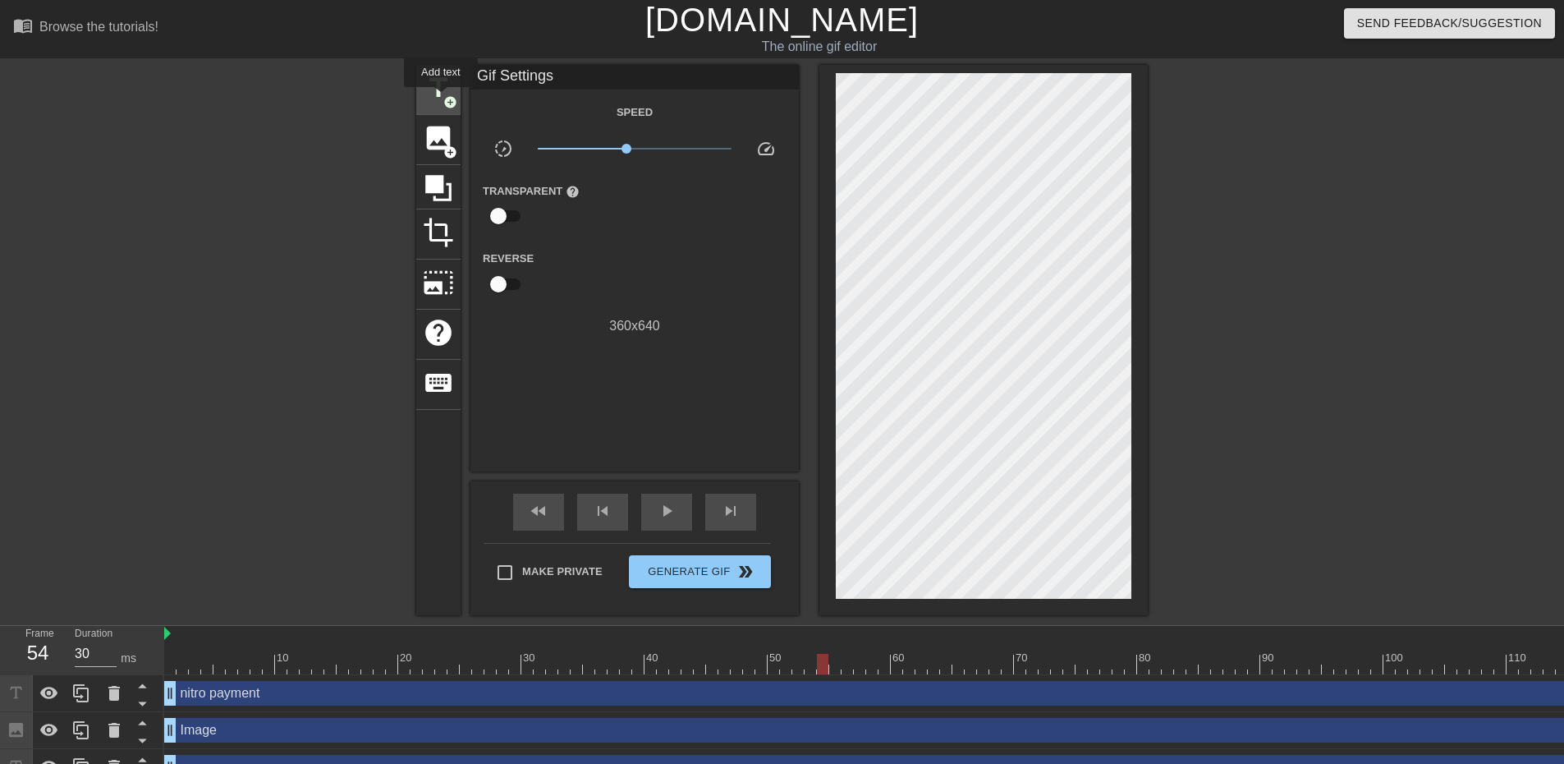
click at [441, 99] on span "title" at bounding box center [438, 87] width 31 height 31
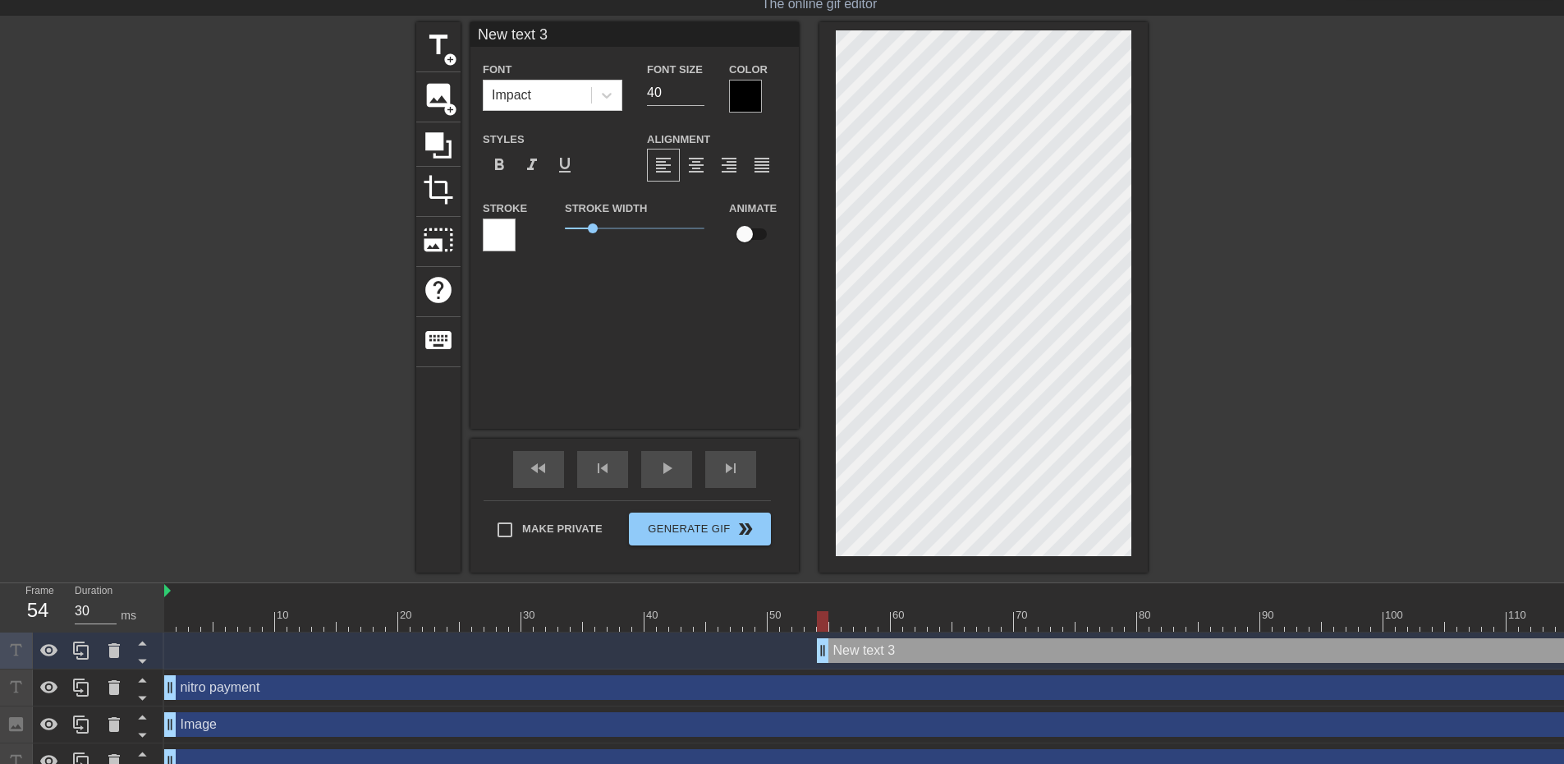
scroll to position [62, 0]
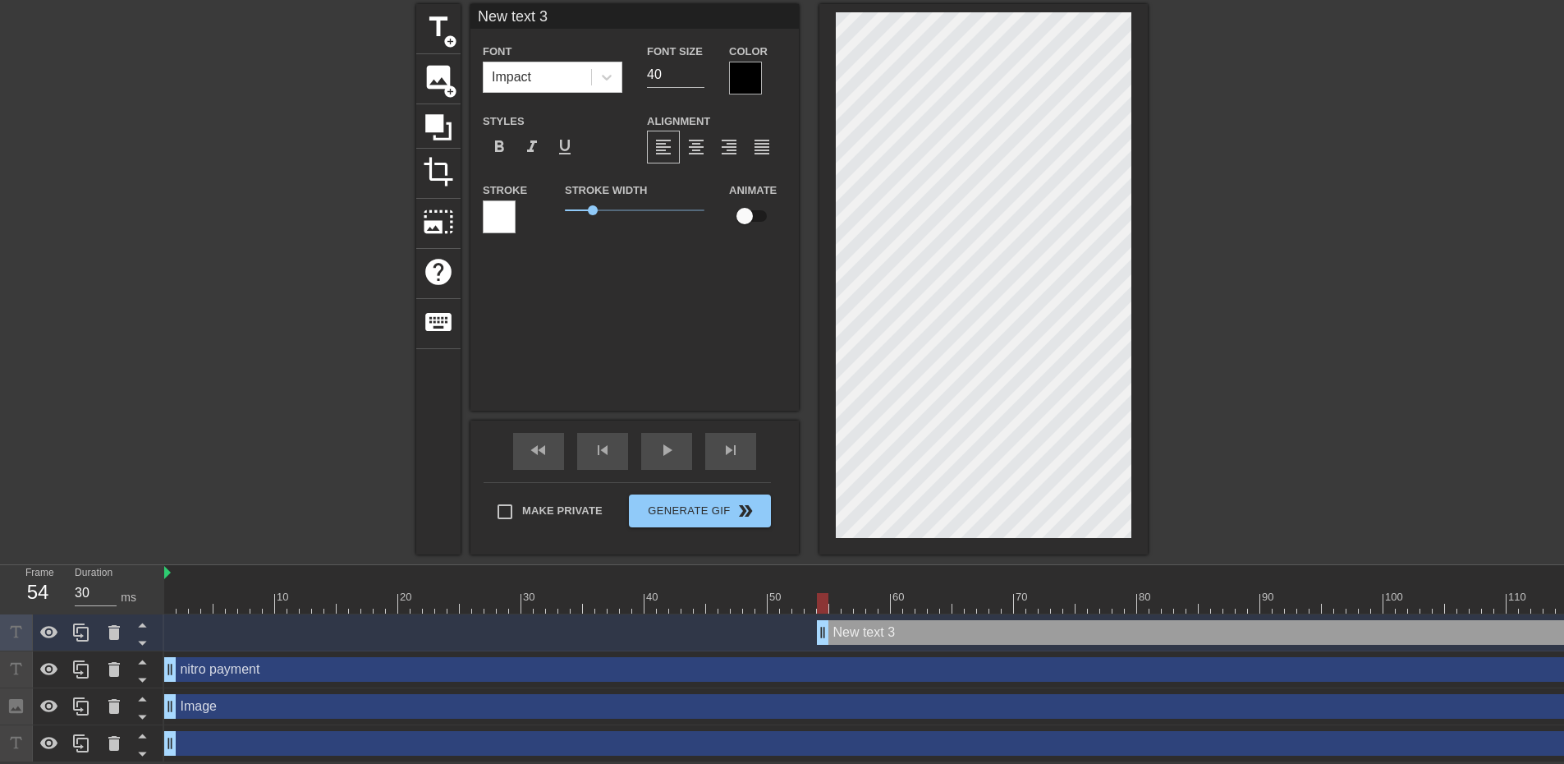
drag, startPoint x: 250, startPoint y: 706, endPoint x: 190, endPoint y: 695, distance: 61.7
click at [190, 694] on div "Image drag_handle drag_handle" at bounding box center [921, 706] width 1515 height 25
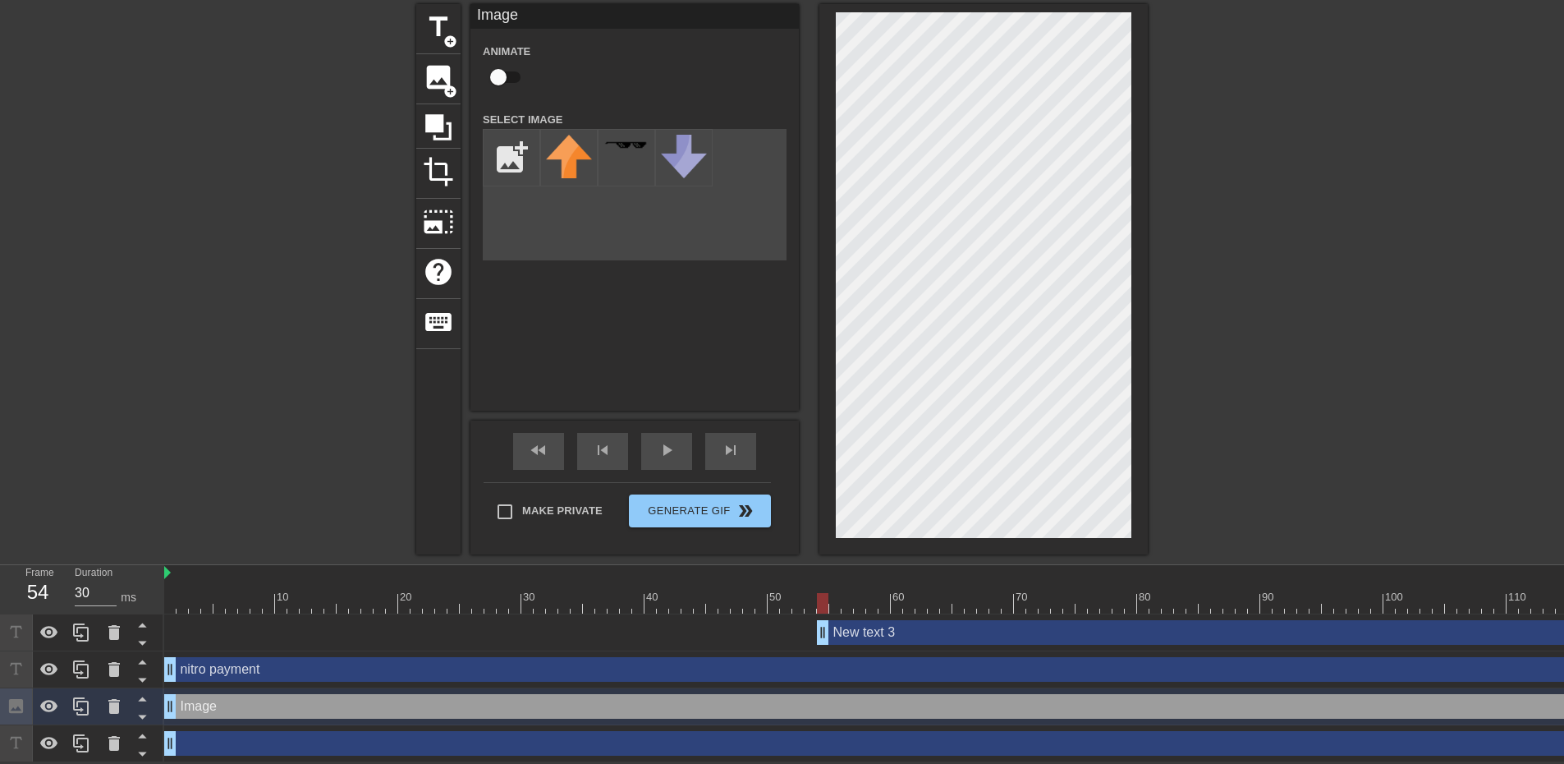
click at [190, 698] on div "Image drag_handle drag_handle" at bounding box center [921, 706] width 1515 height 25
click at [115, 701] on icon at bounding box center [114, 706] width 20 height 20
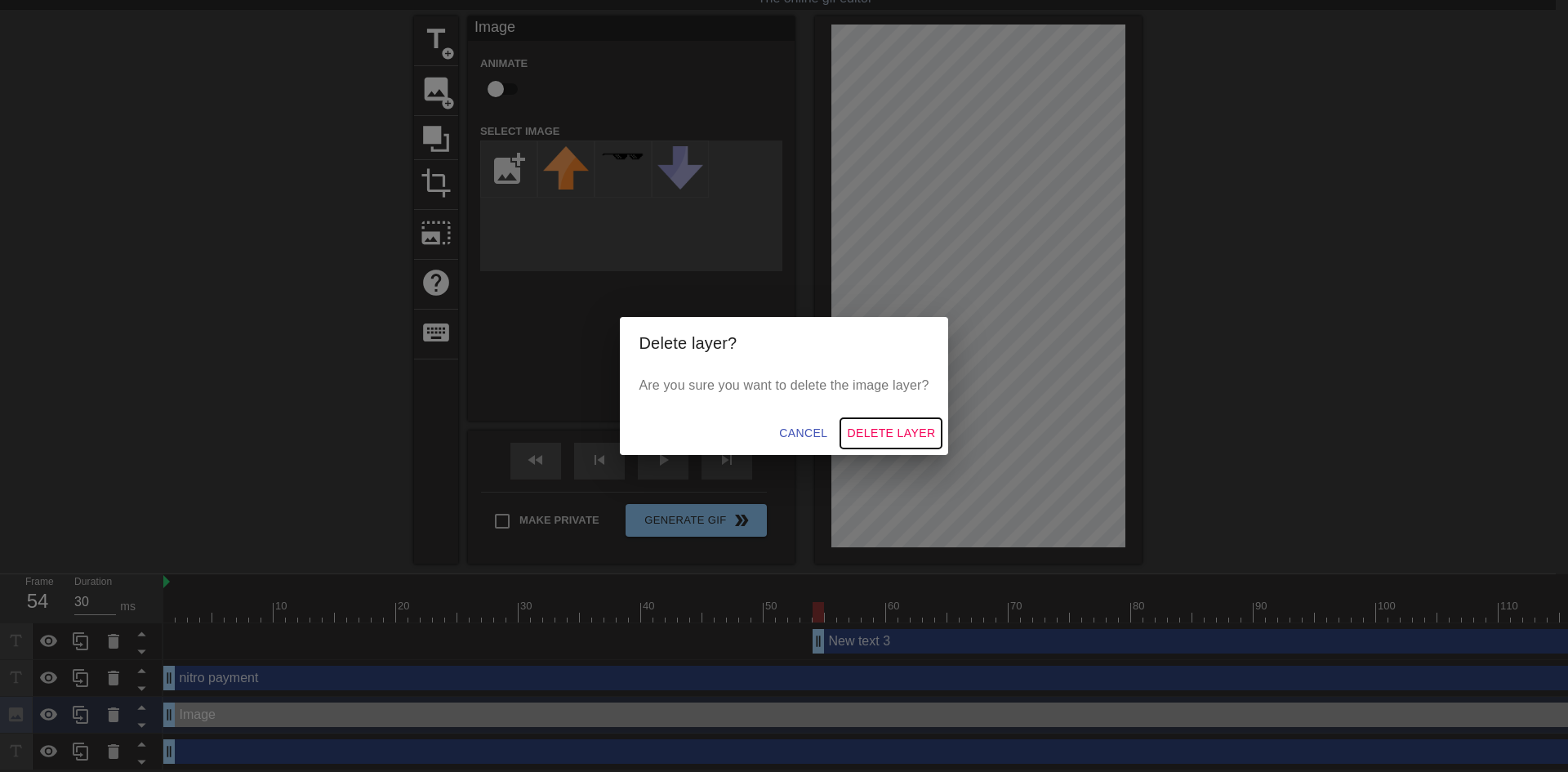
click at [929, 429] on span "Delete Layer" at bounding box center [890, 433] width 89 height 21
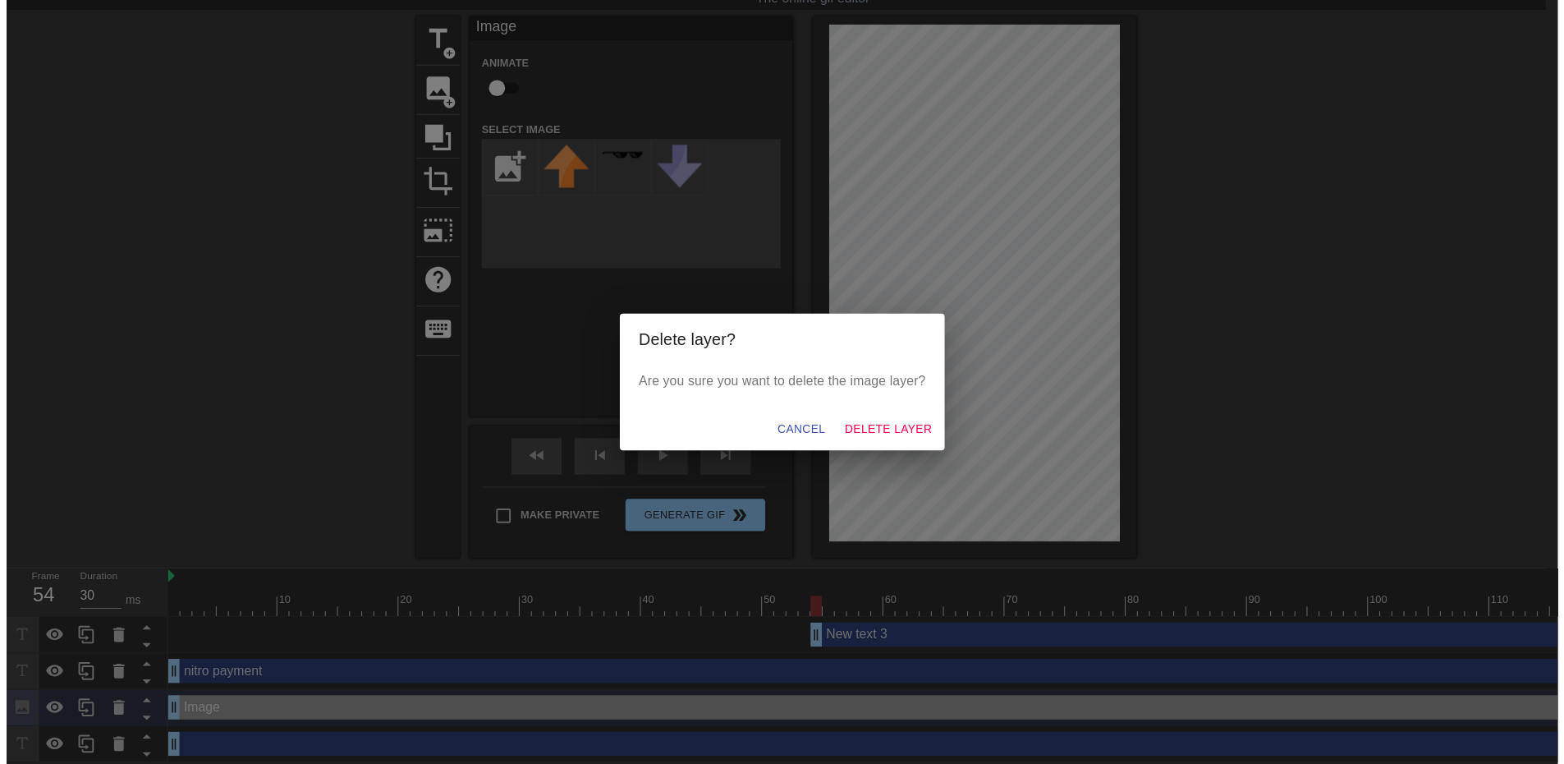
scroll to position [25, 0]
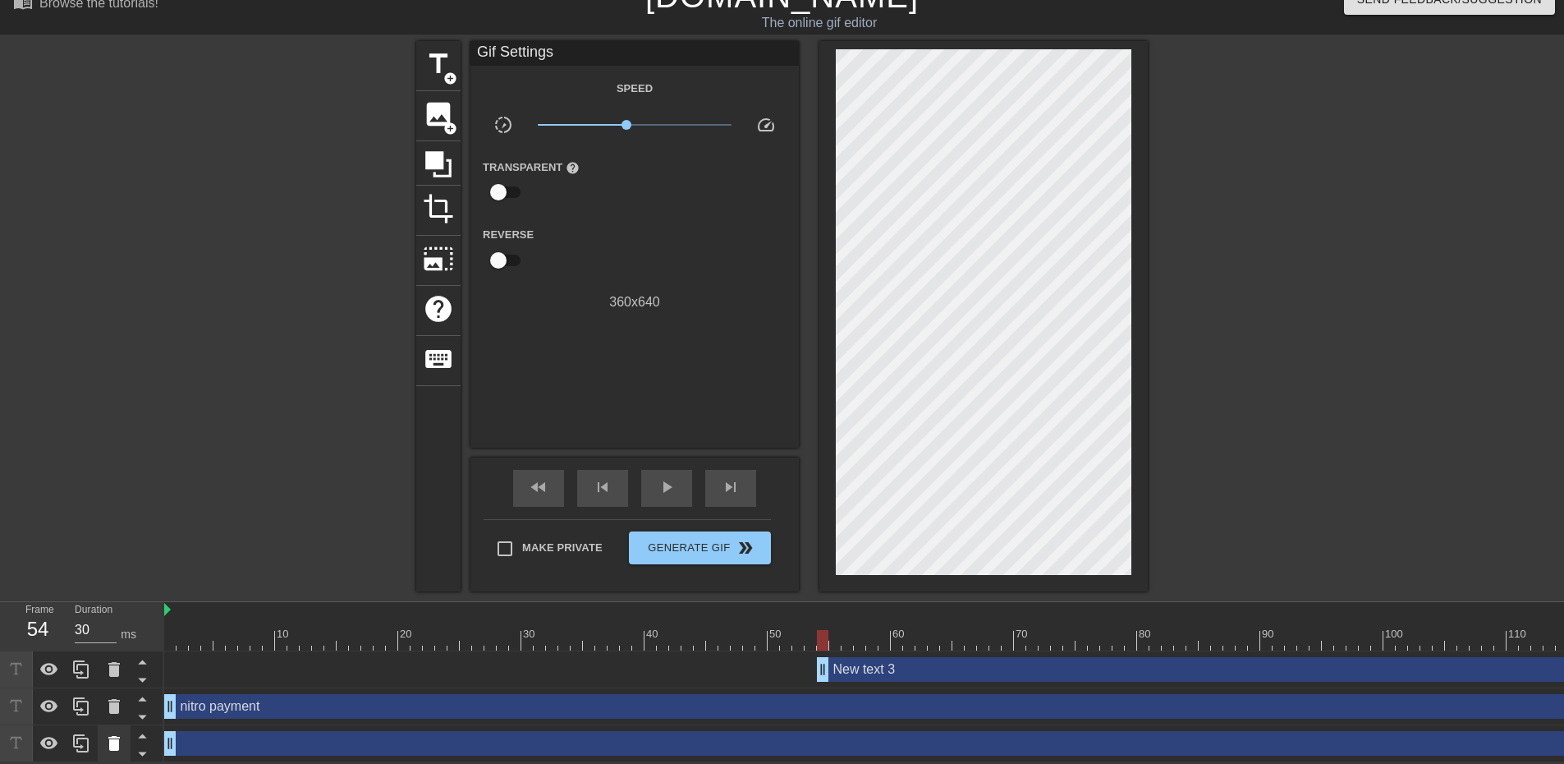
click at [120, 744] on icon at bounding box center [114, 743] width 20 height 20
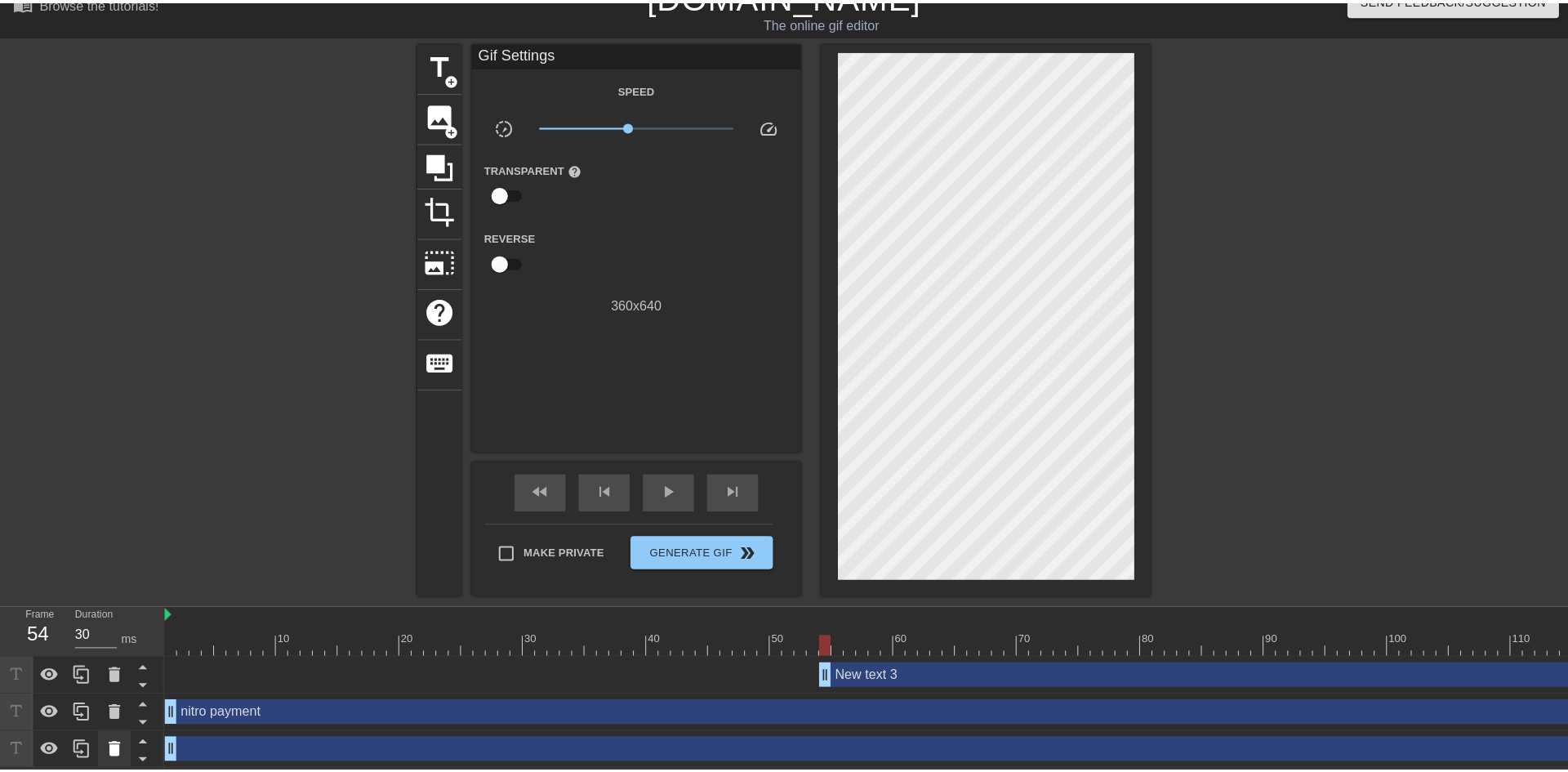
scroll to position [13, 0]
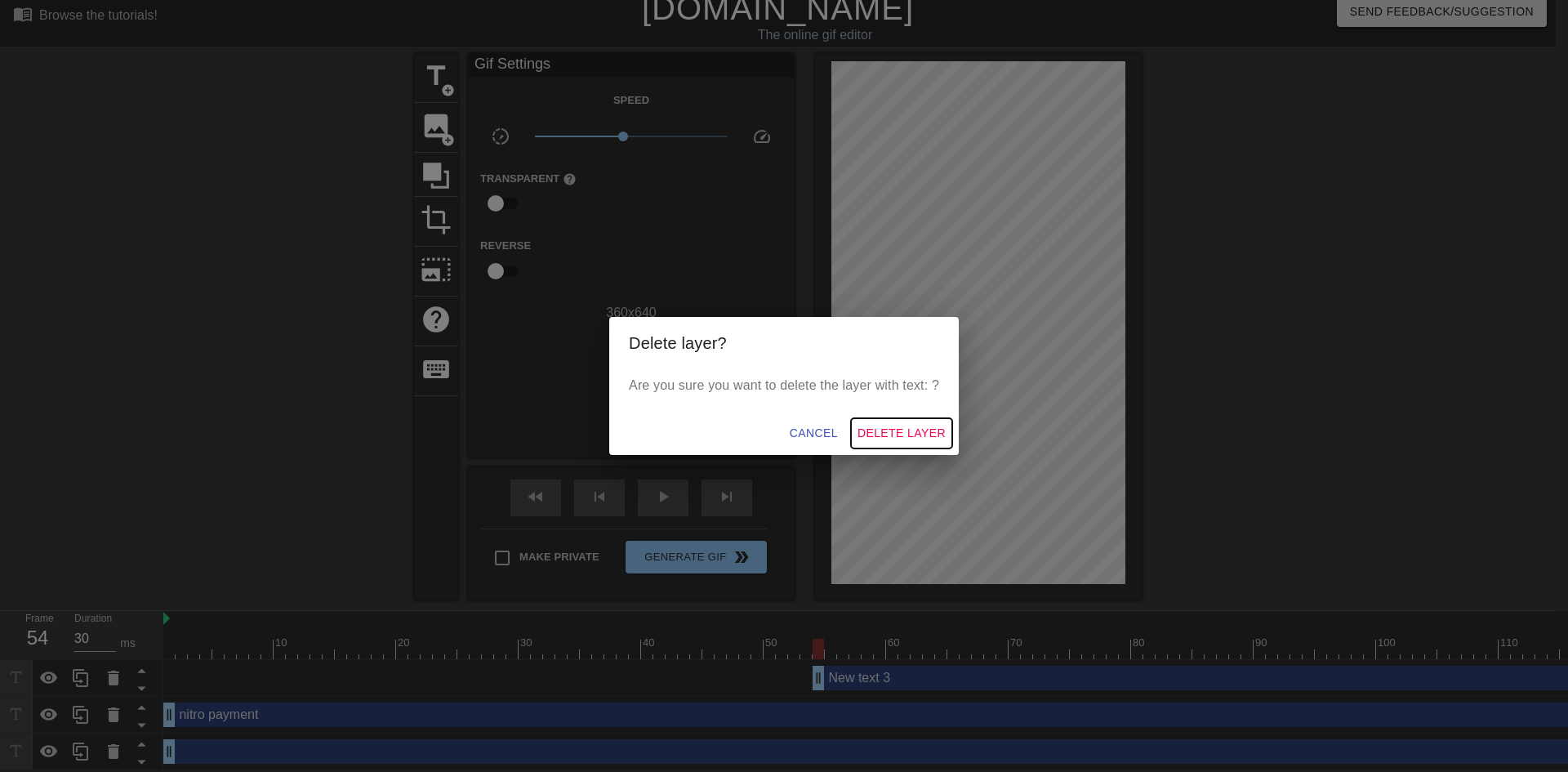
click at [890, 433] on span "Delete Layer" at bounding box center [901, 433] width 89 height 21
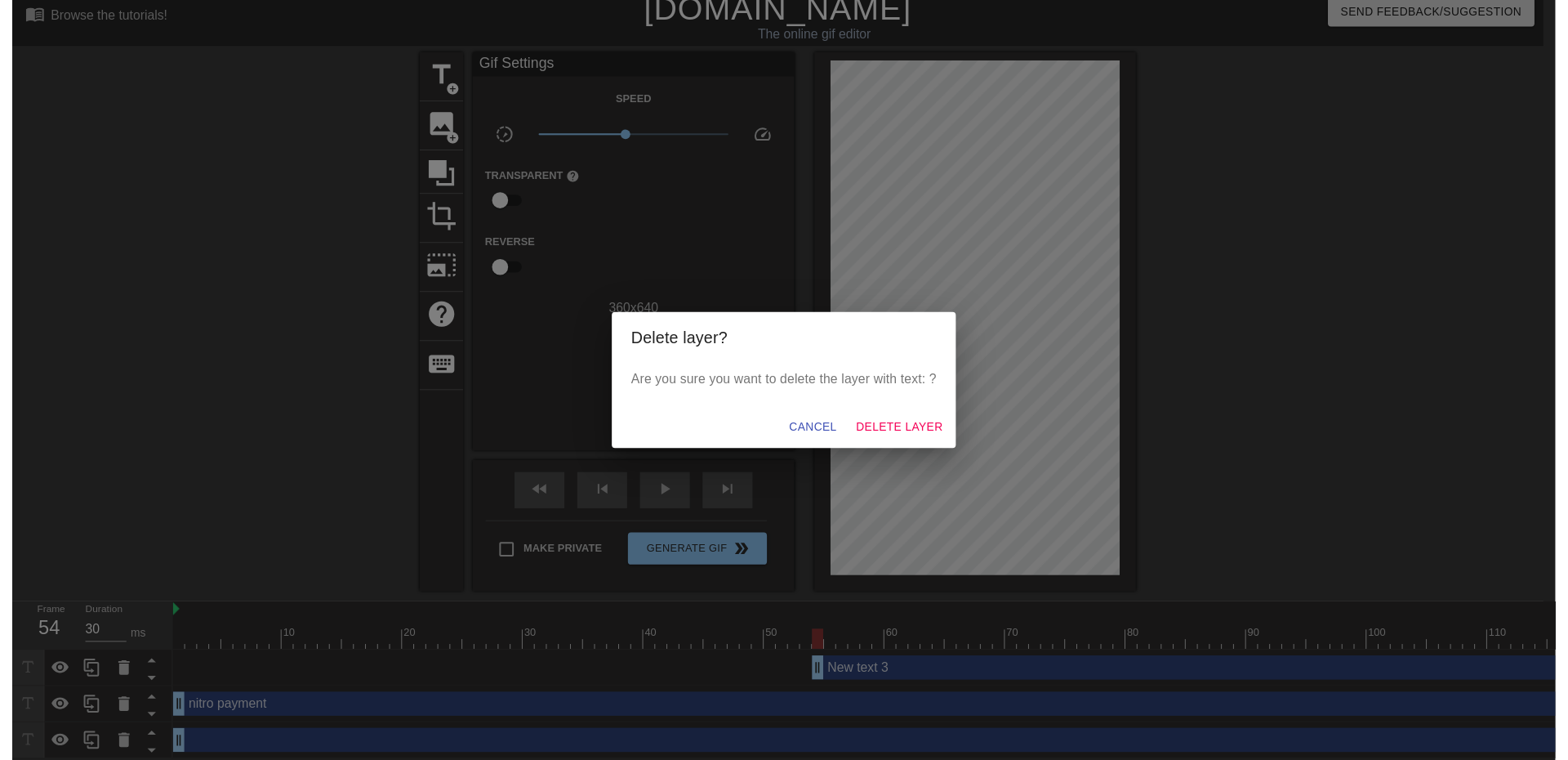
scroll to position [0, 0]
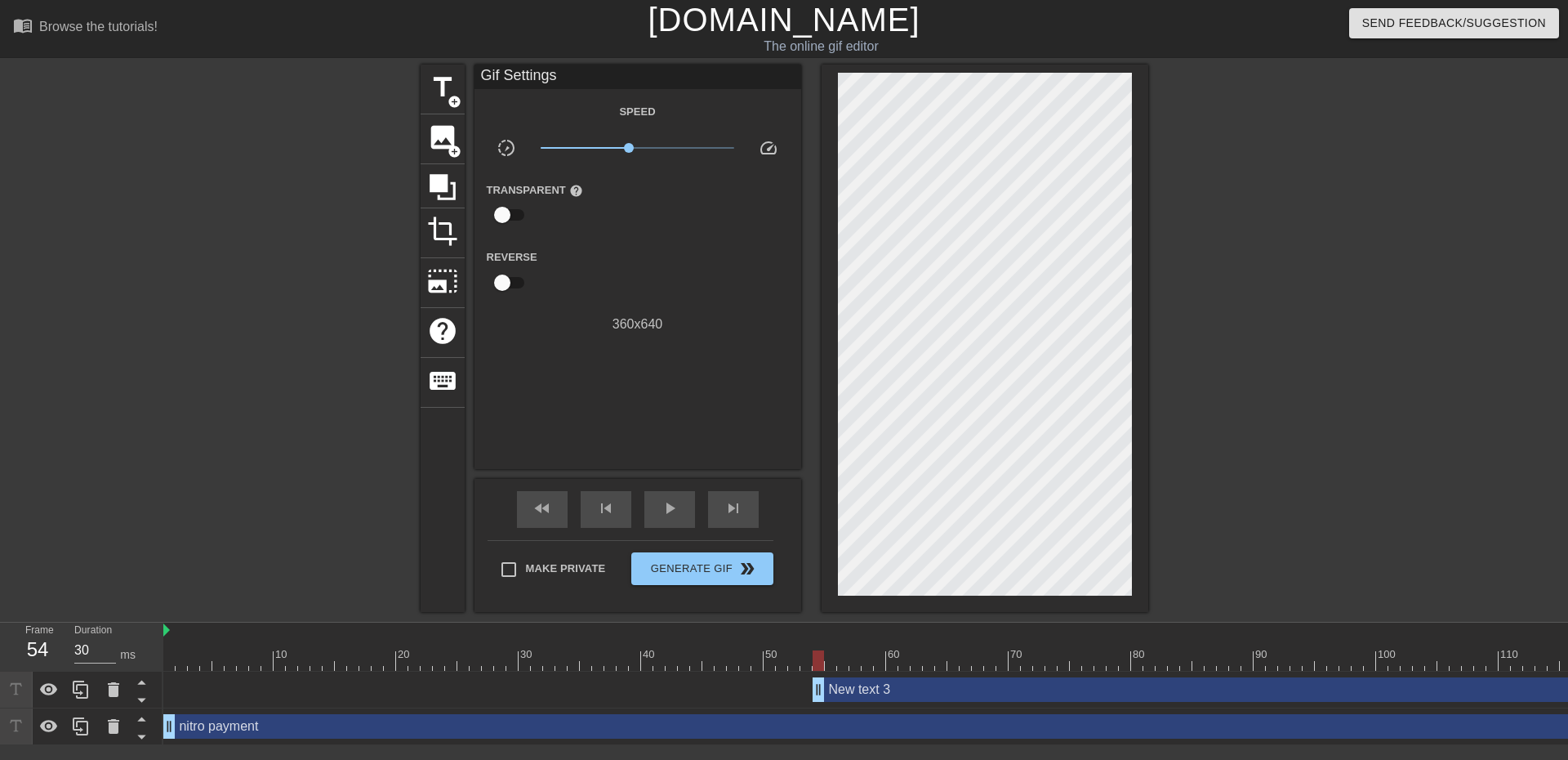
click at [1008, 692] on div "New text 3 drag_handle drag_handle" at bounding box center [1242, 689] width 858 height 25
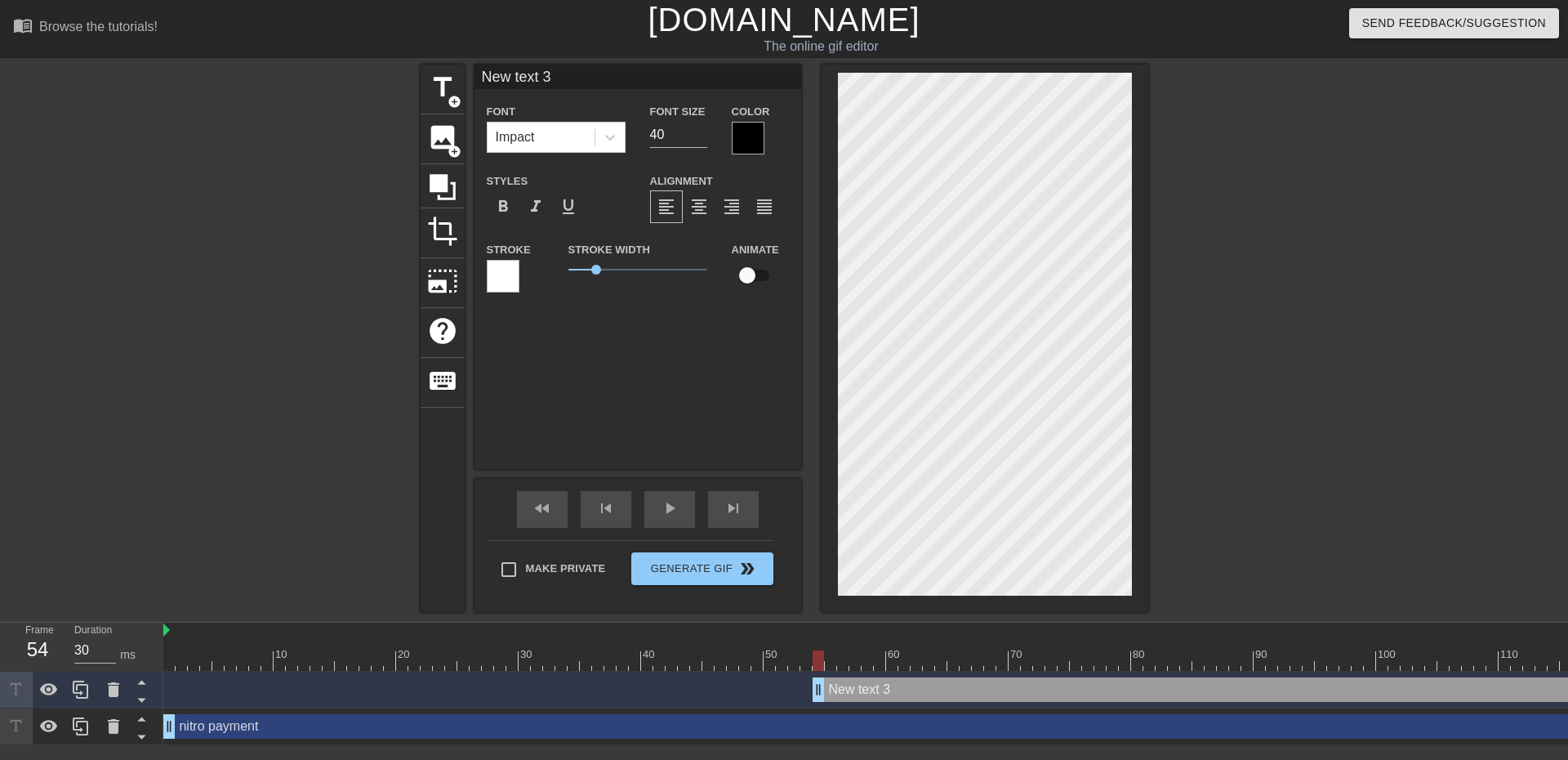
drag, startPoint x: 905, startPoint y: 693, endPoint x: 738, endPoint y: 680, distance: 167.5
click at [875, 688] on div "New text 3 drag_handle drag_handle" at bounding box center [1242, 689] width 858 height 25
click at [108, 693] on icon at bounding box center [112, 689] width 11 height 15
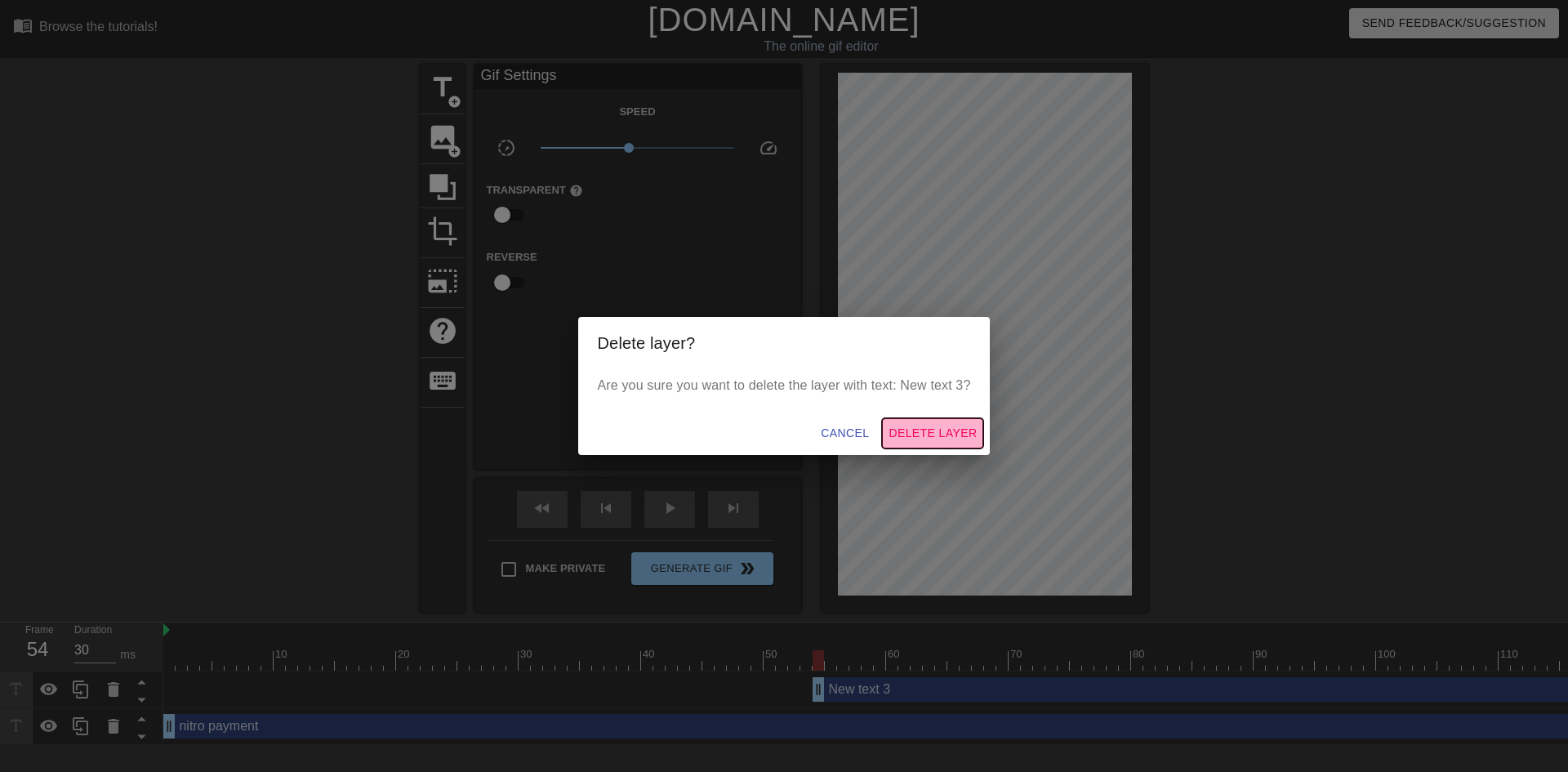
click at [907, 447] on button "Delete Layer" at bounding box center [933, 433] width 101 height 30
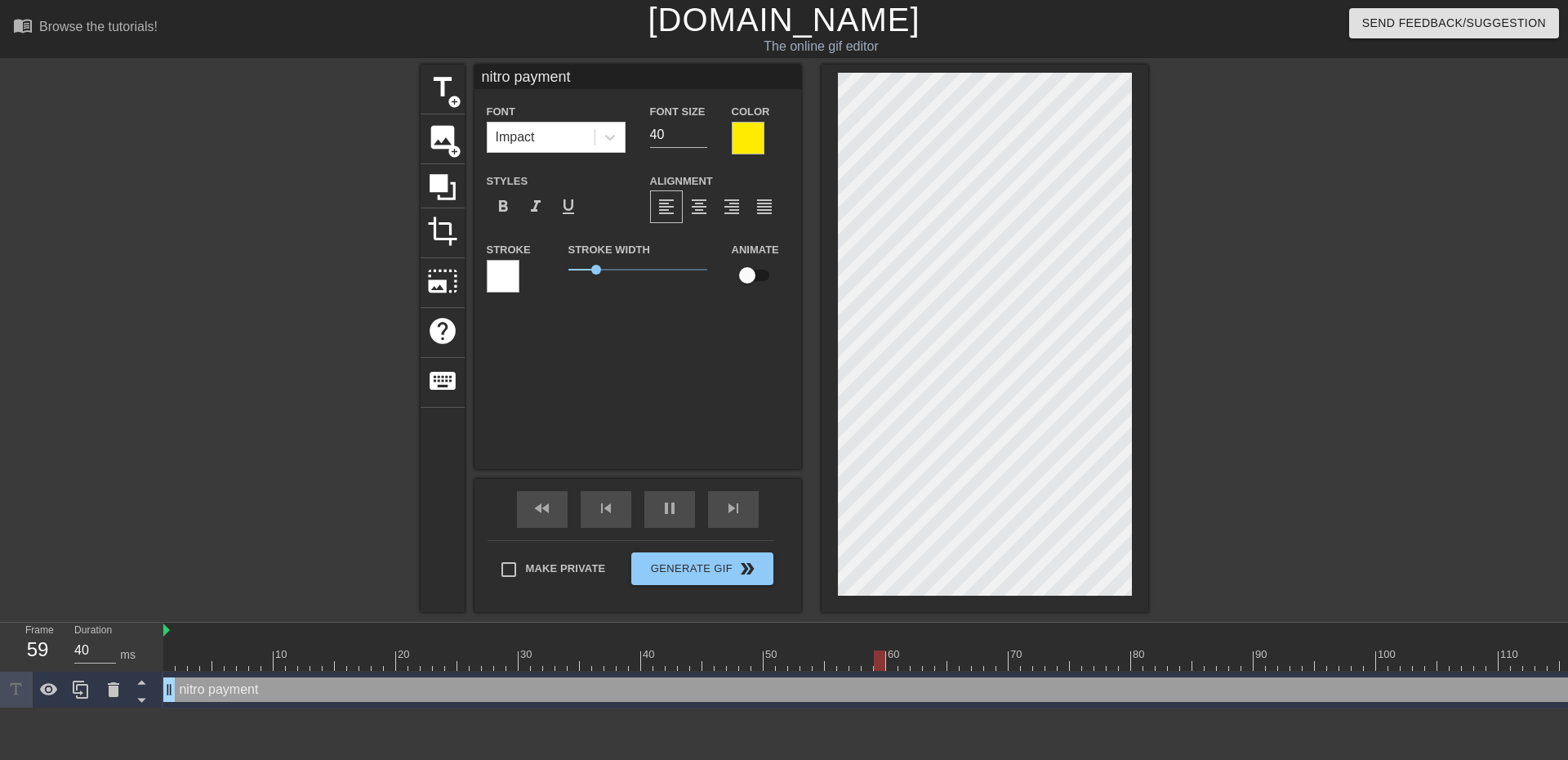
click at [1234, 345] on div at bounding box center [1290, 309] width 245 height 490
click at [1436, 345] on div "title add_circle image add_circle crop photo_size_select_large help keyboard ni…" at bounding box center [784, 338] width 1568 height 547
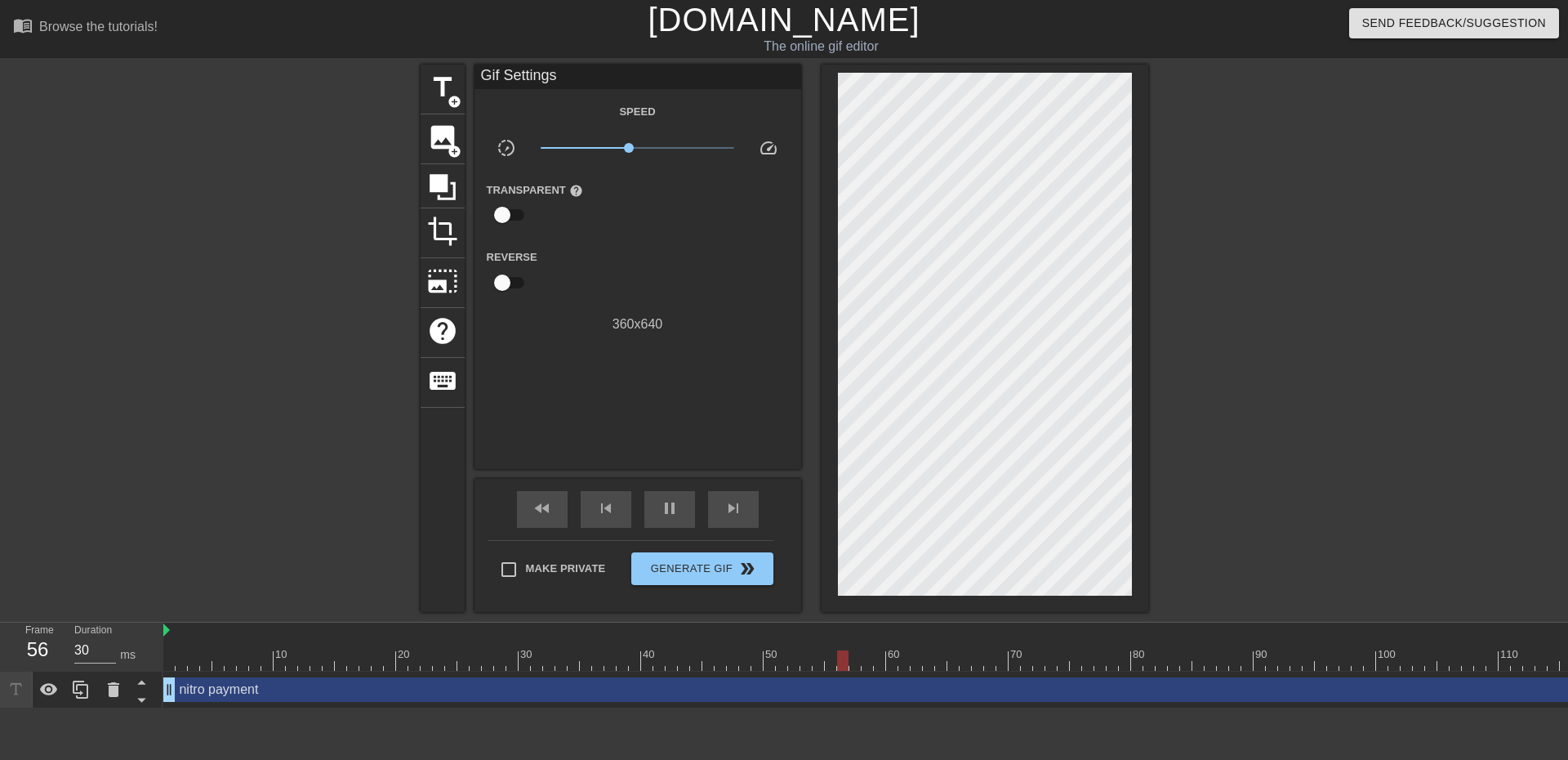
drag, startPoint x: 237, startPoint y: 677, endPoint x: 237, endPoint y: 689, distance: 12.0
click at [237, 689] on div "nitro payment drag_handle drag_handle" at bounding box center [916, 689] width 1507 height 37
click at [237, 689] on div "nitro payment drag_handle drag_handle" at bounding box center [916, 689] width 1507 height 25
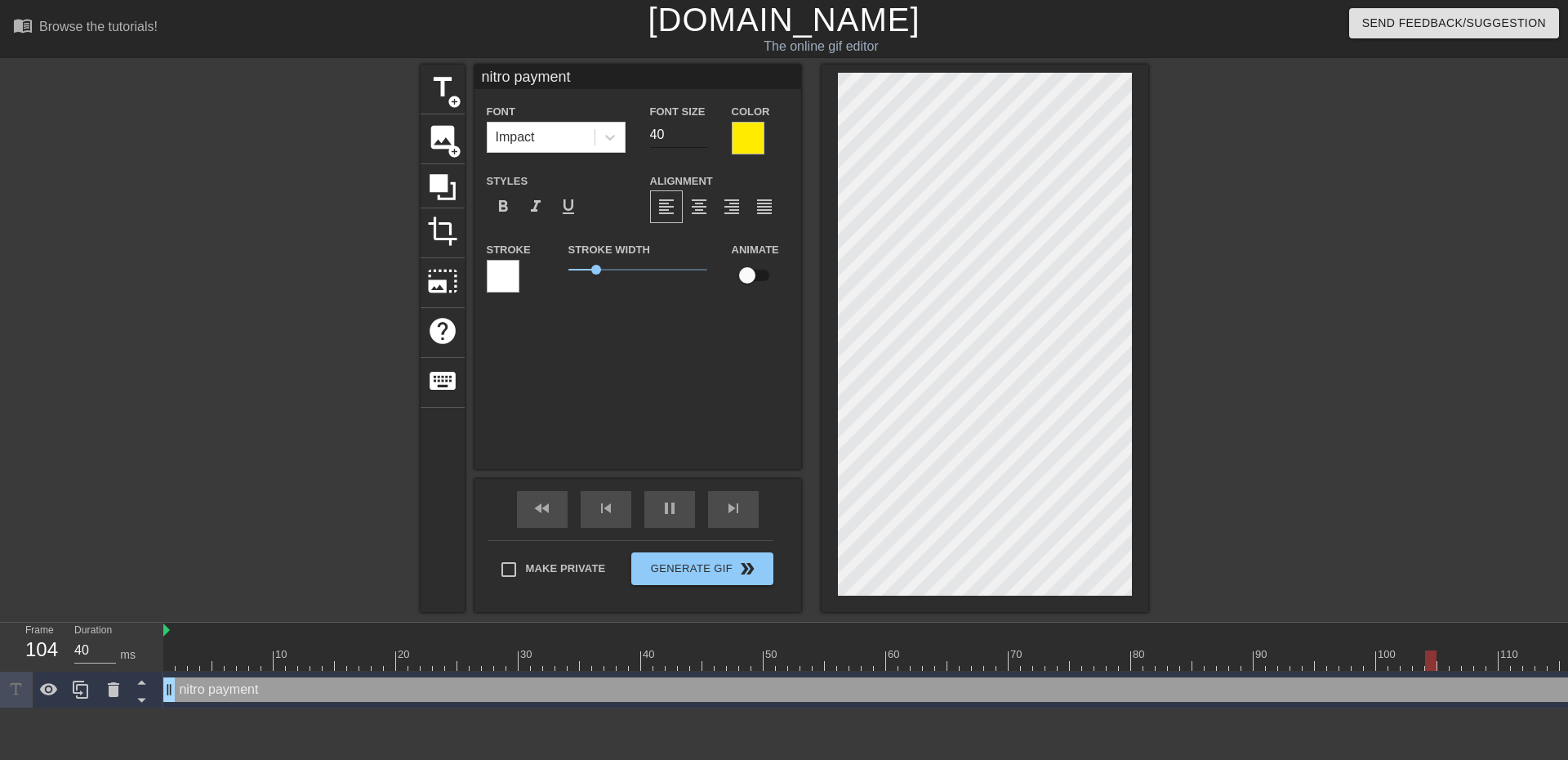
type input "30"
type input "39"
type input "40"
type input "39"
click at [700, 137] on input "39" at bounding box center [679, 134] width 57 height 26
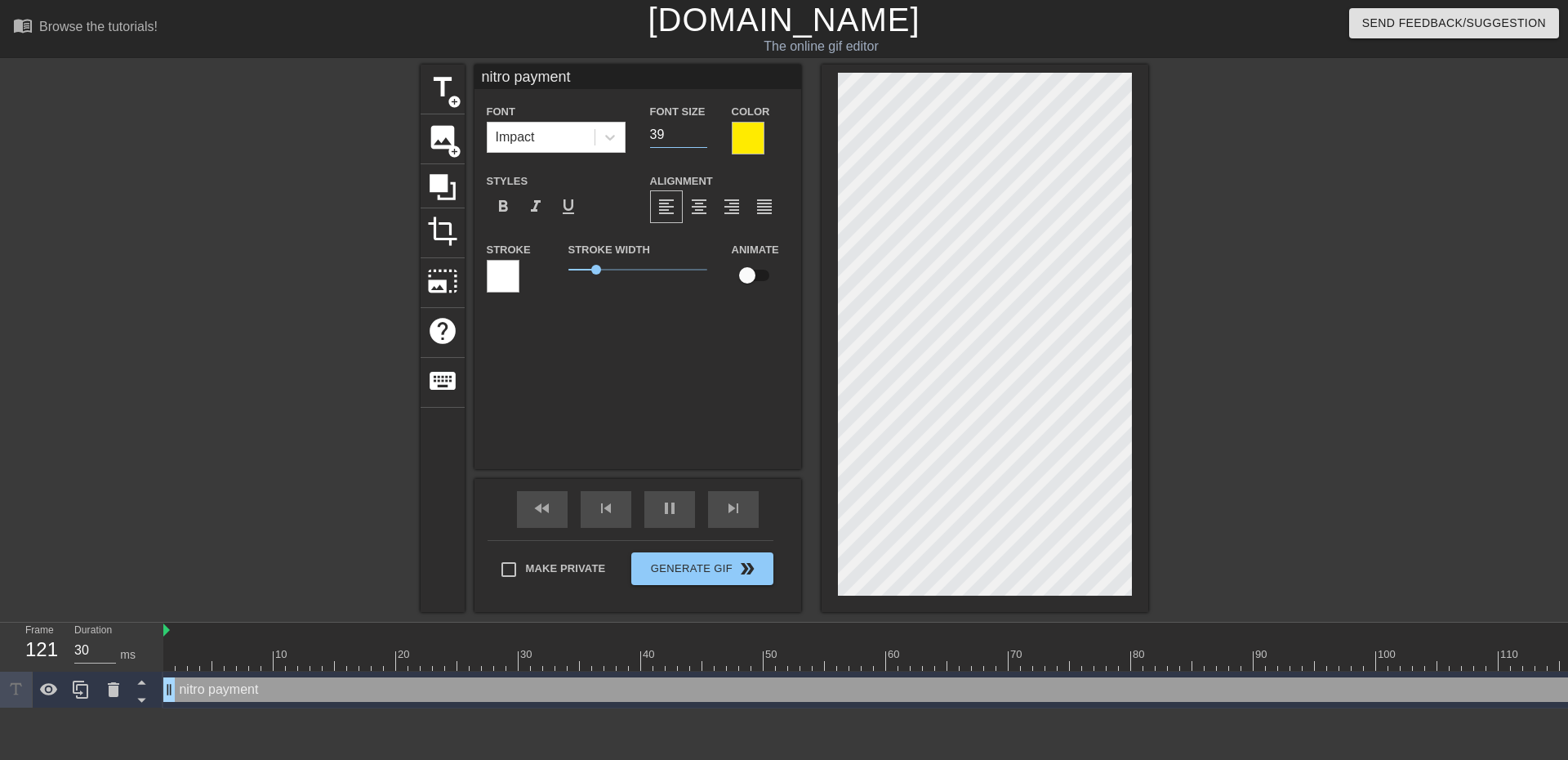
type input "40"
type input "3"
type input "40"
type input "30"
type input "5"
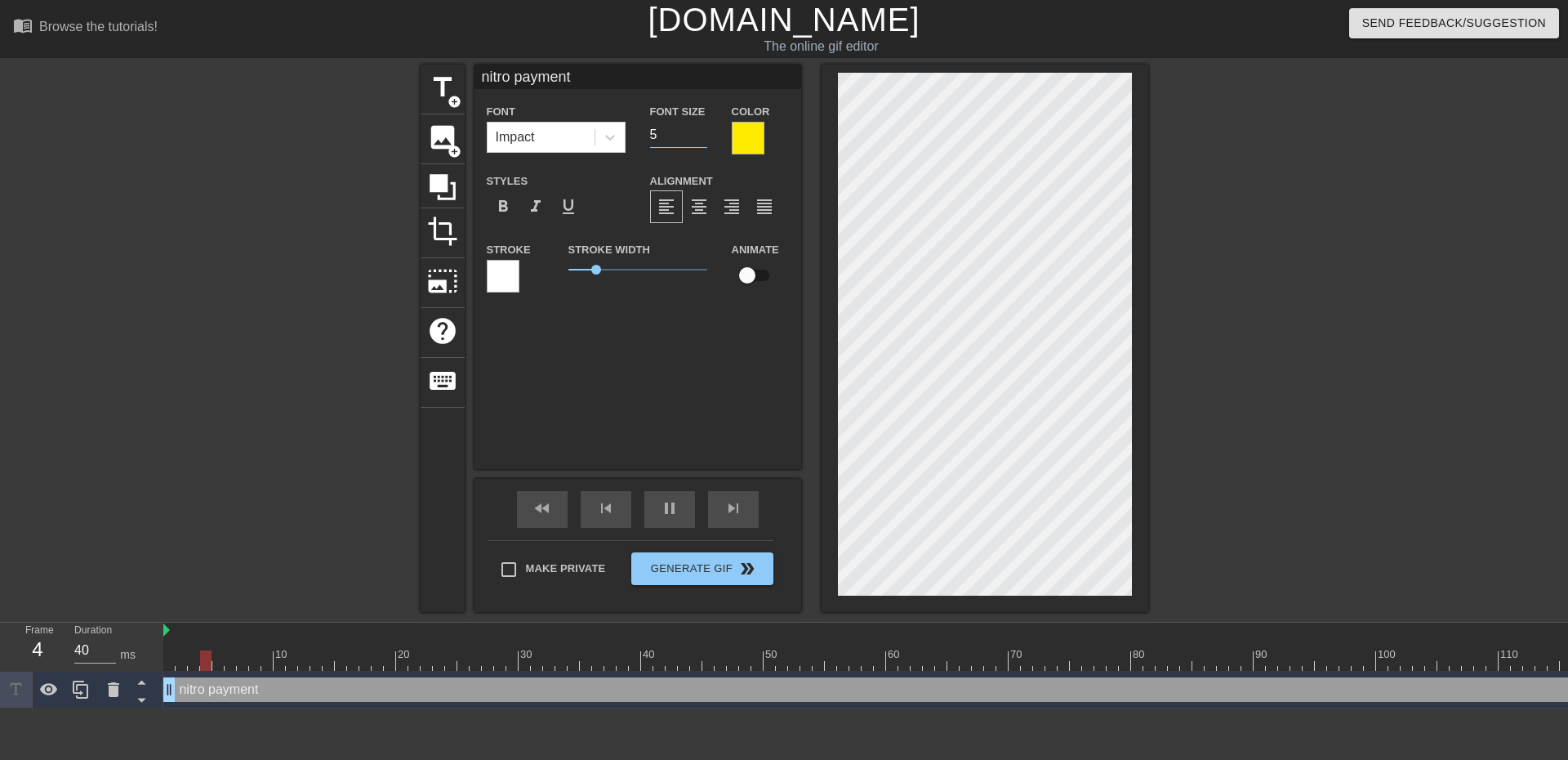
type input "30"
type input "50"
type input "30"
type input "5"
type input "30"
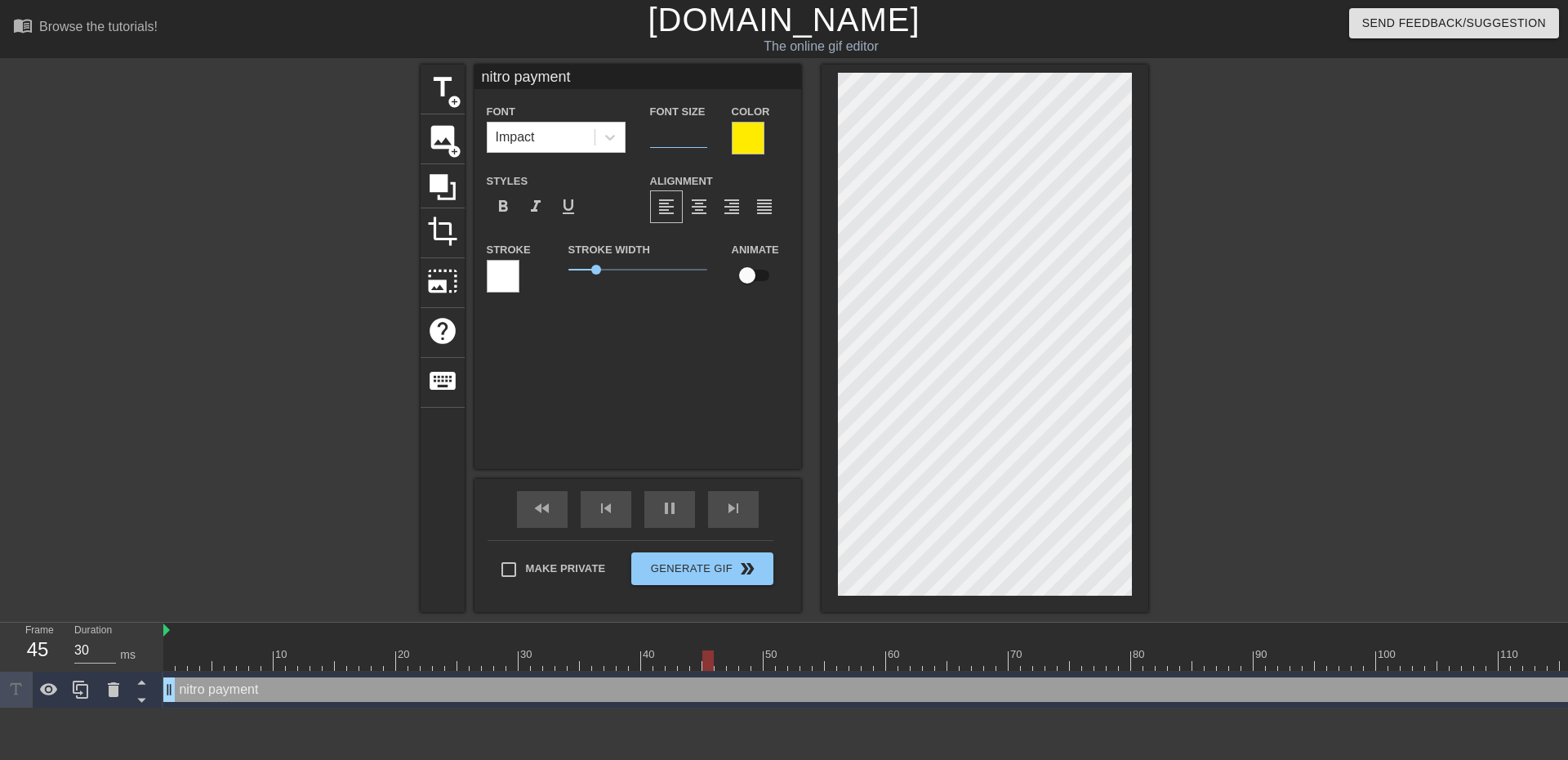
type input "40"
type input "4"
type input "30"
type input "40"
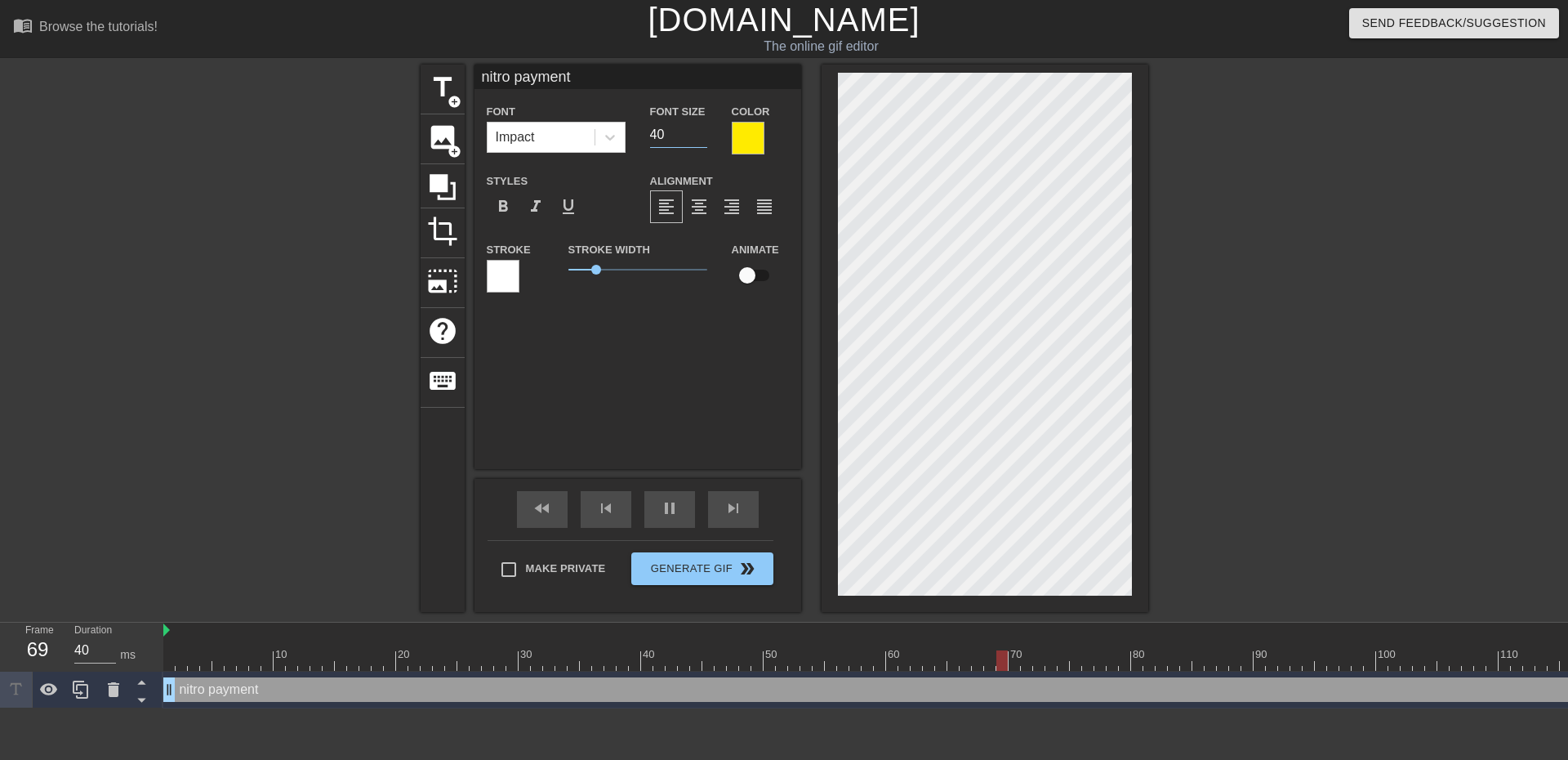
type input "40"
click at [756, 149] on div at bounding box center [748, 137] width 33 height 33
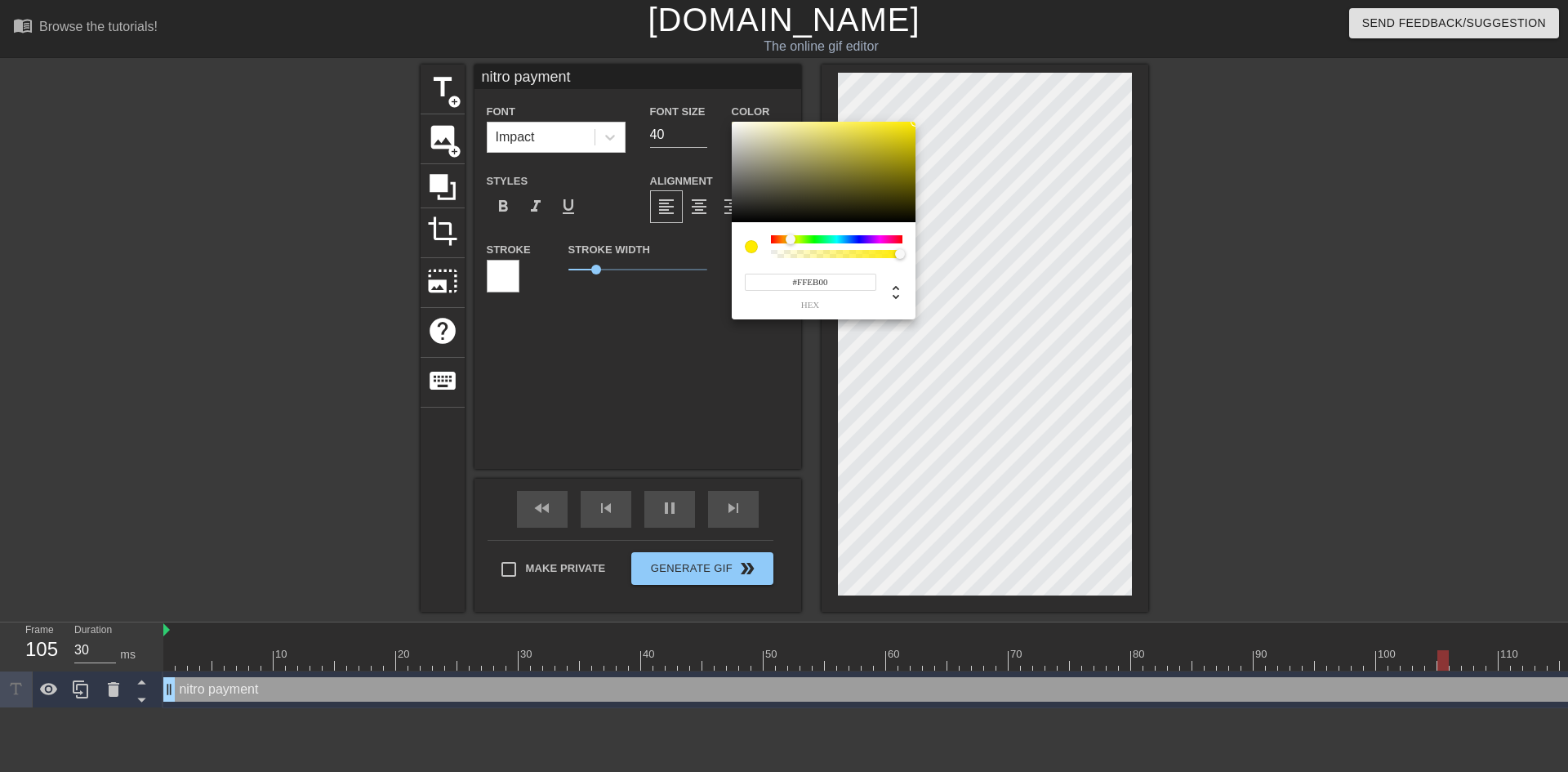
drag, startPoint x: 788, startPoint y: 246, endPoint x: 801, endPoint y: 239, distance: 14.8
click at [801, 239] on div at bounding box center [837, 246] width 131 height 23
type input "30"
type input "#A3FF00"
type input "30"
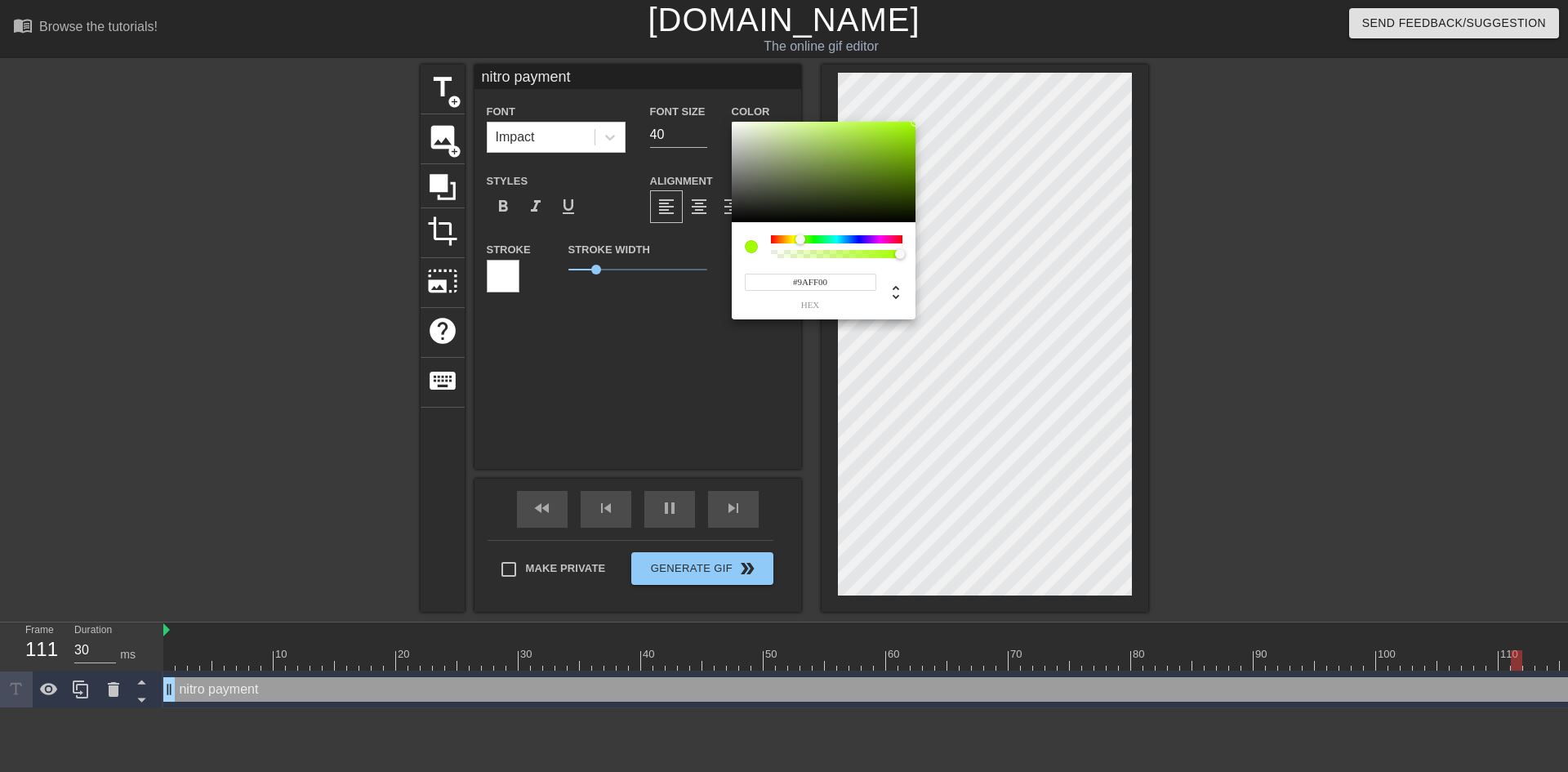
type input "#7DFF00"
type input "40"
type input "#FF0000"
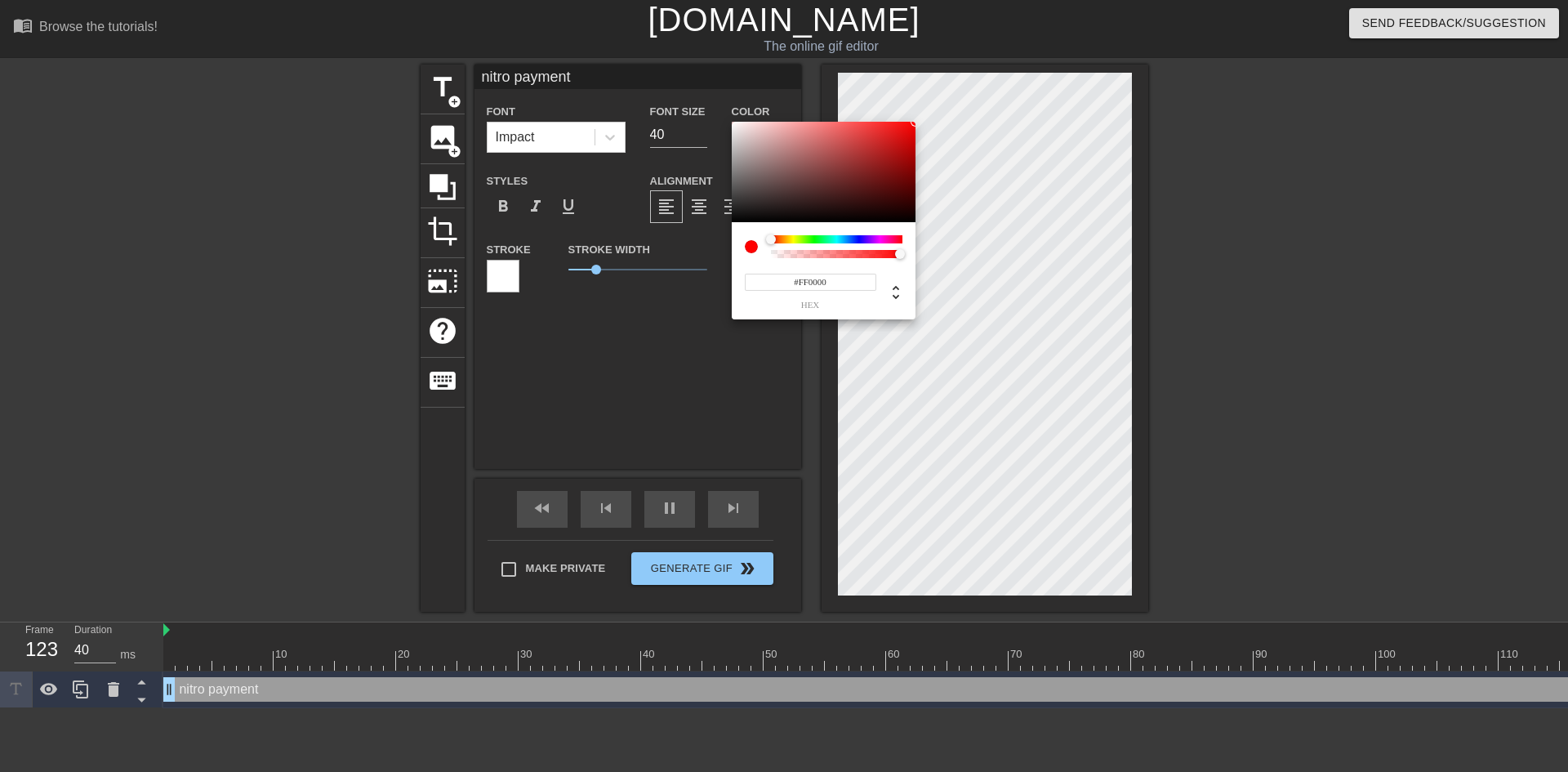
type input "30"
type input "#FFA600"
type input "40"
type input "#56613D"
type input "30"
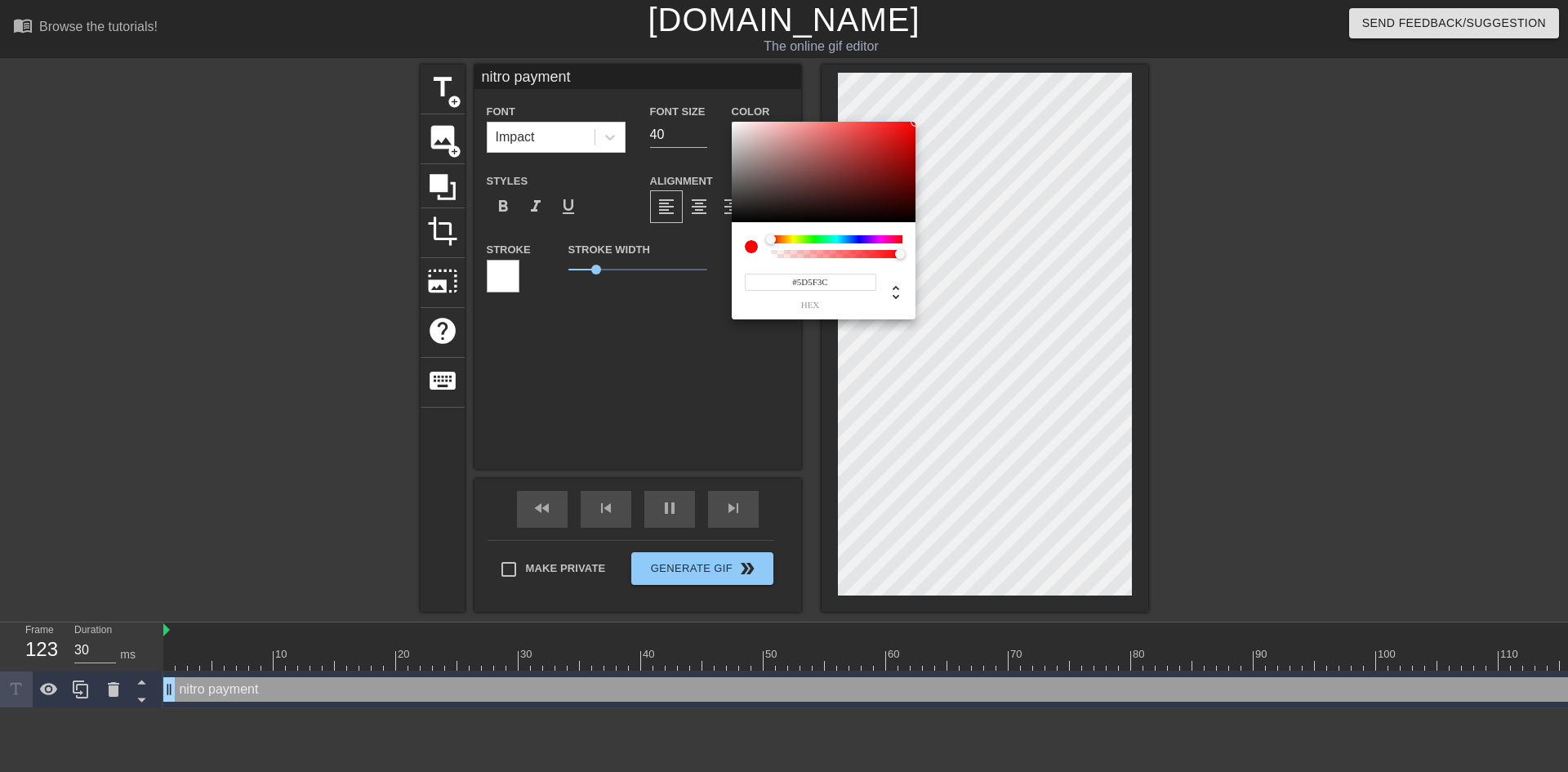
type input "#5F5F3C"
type input "40"
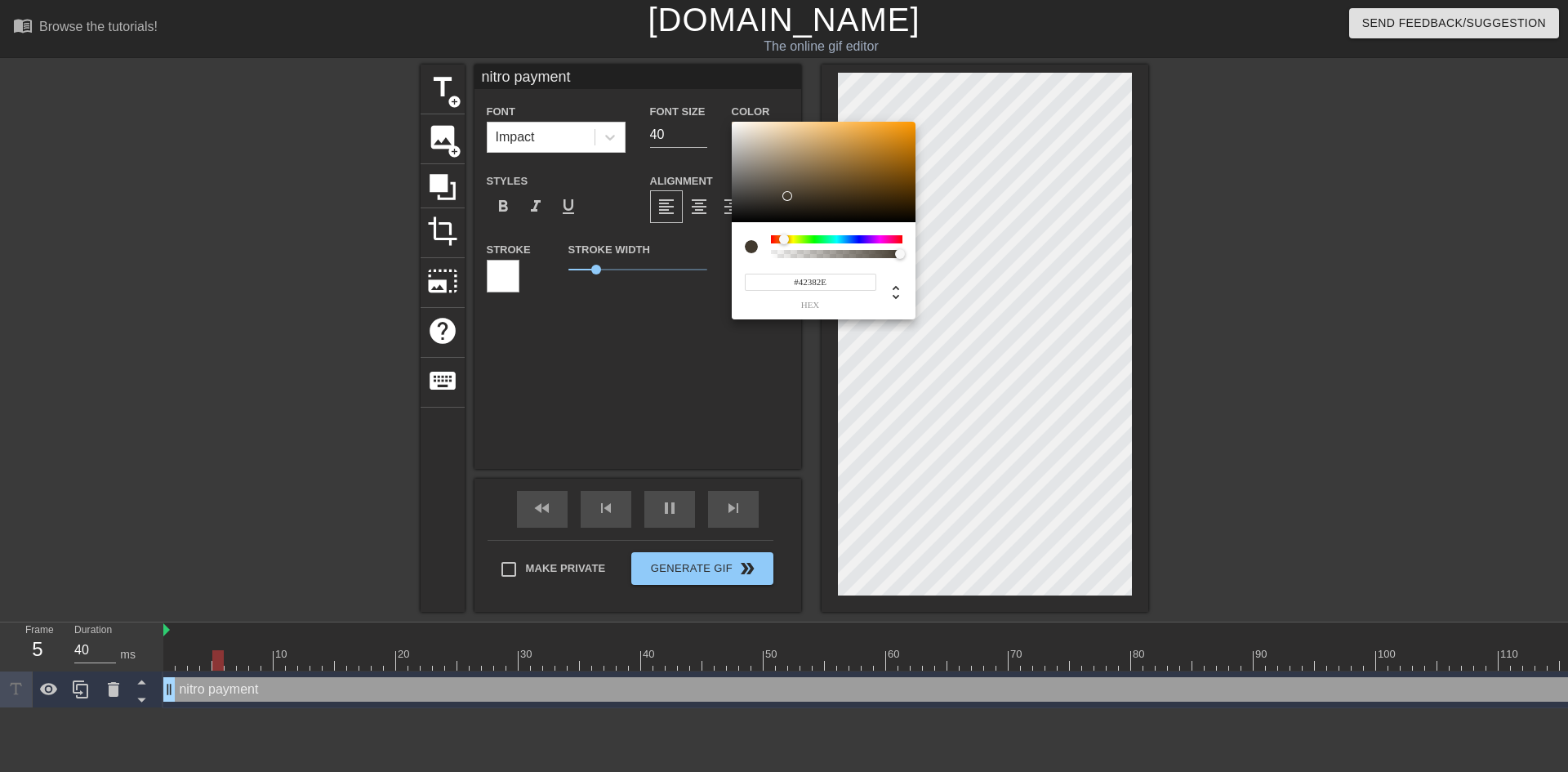
type input "#42372E"
type input "30"
type input "#000000"
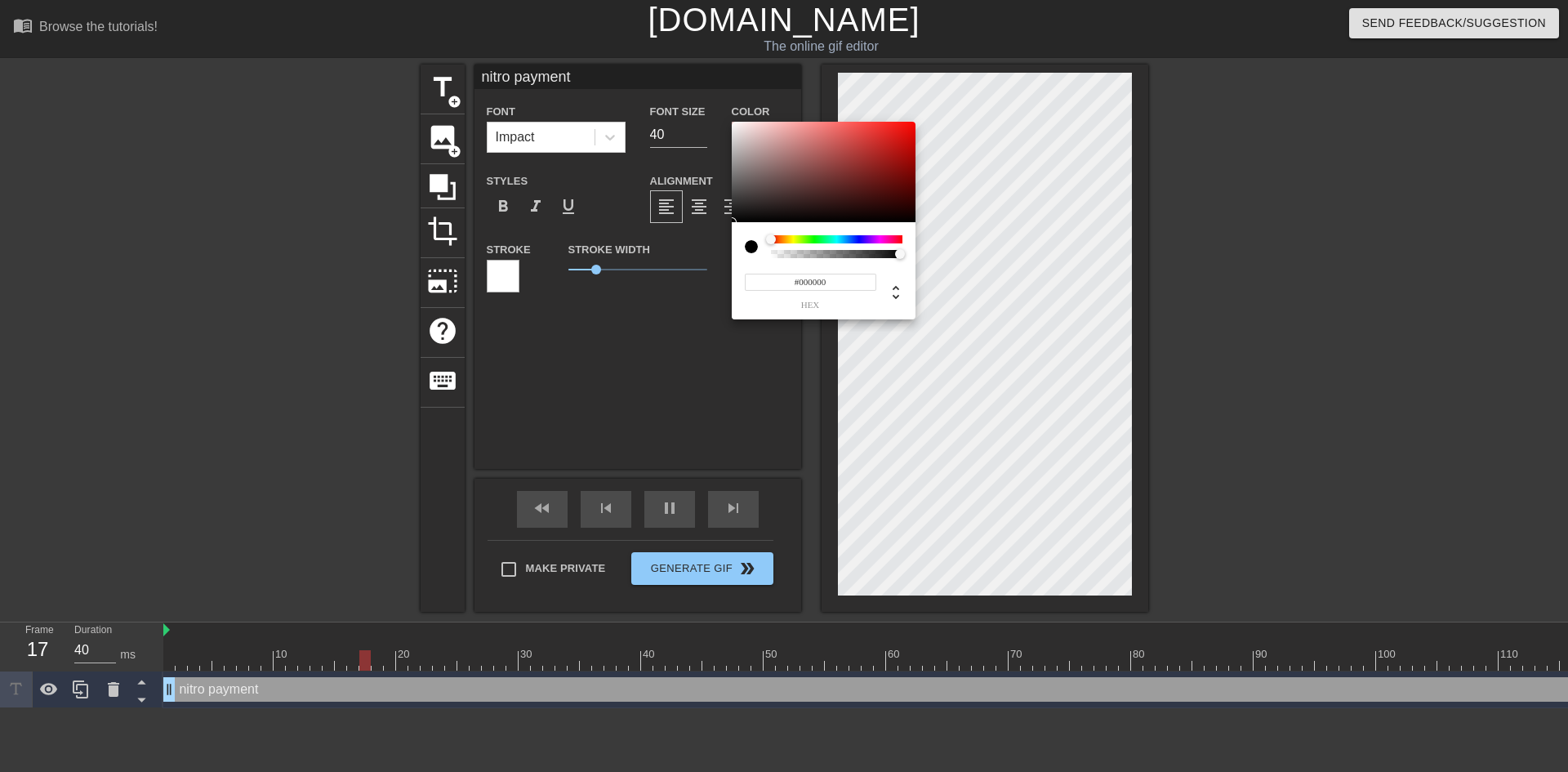
drag, startPoint x: 800, startPoint y: 184, endPoint x: 718, endPoint y: 248, distance: 104.0
click at [718, 248] on div "#000000 hex" at bounding box center [784, 386] width 1568 height 772
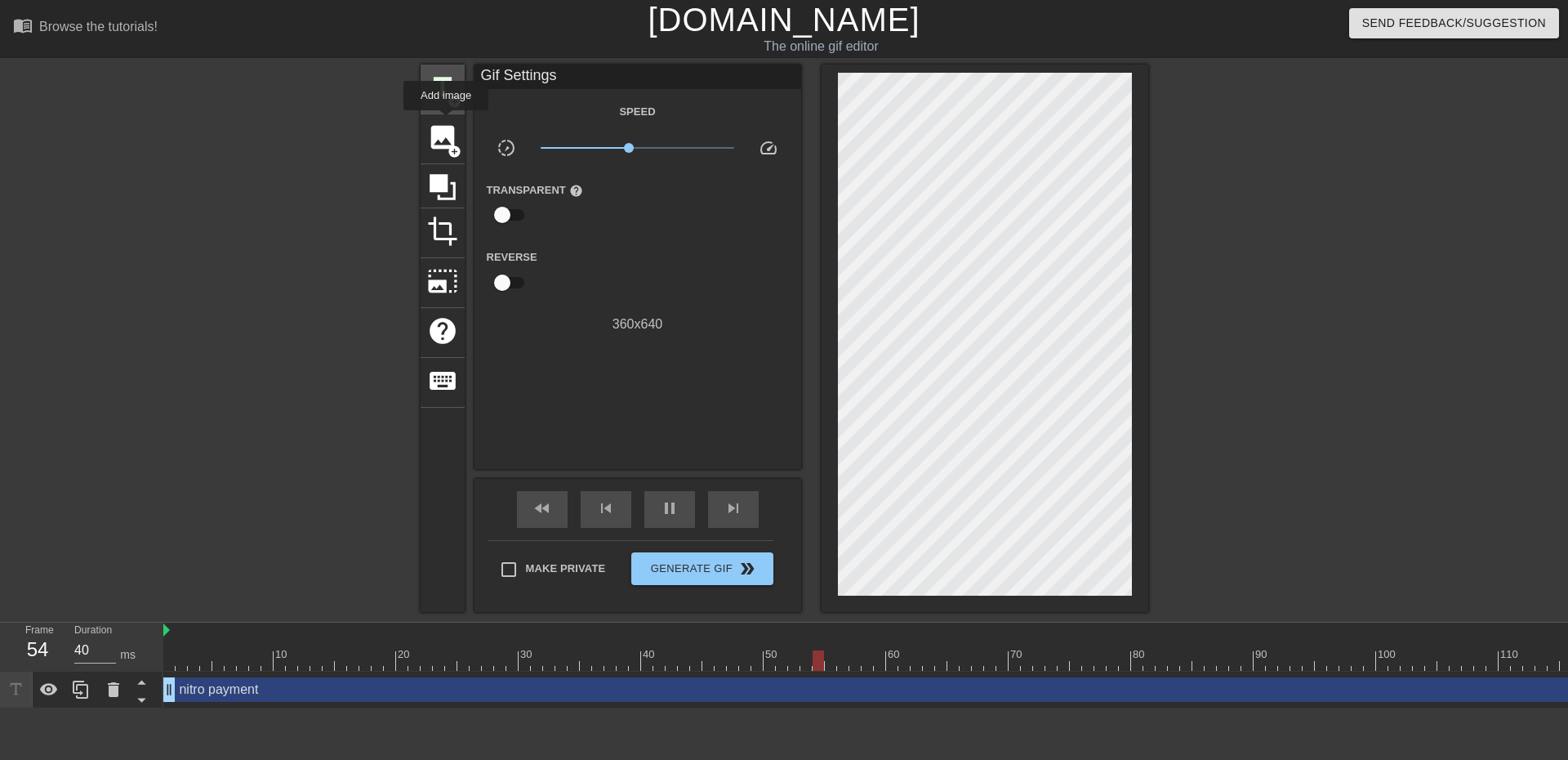
click at [443, 97] on span "title" at bounding box center [442, 87] width 31 height 31
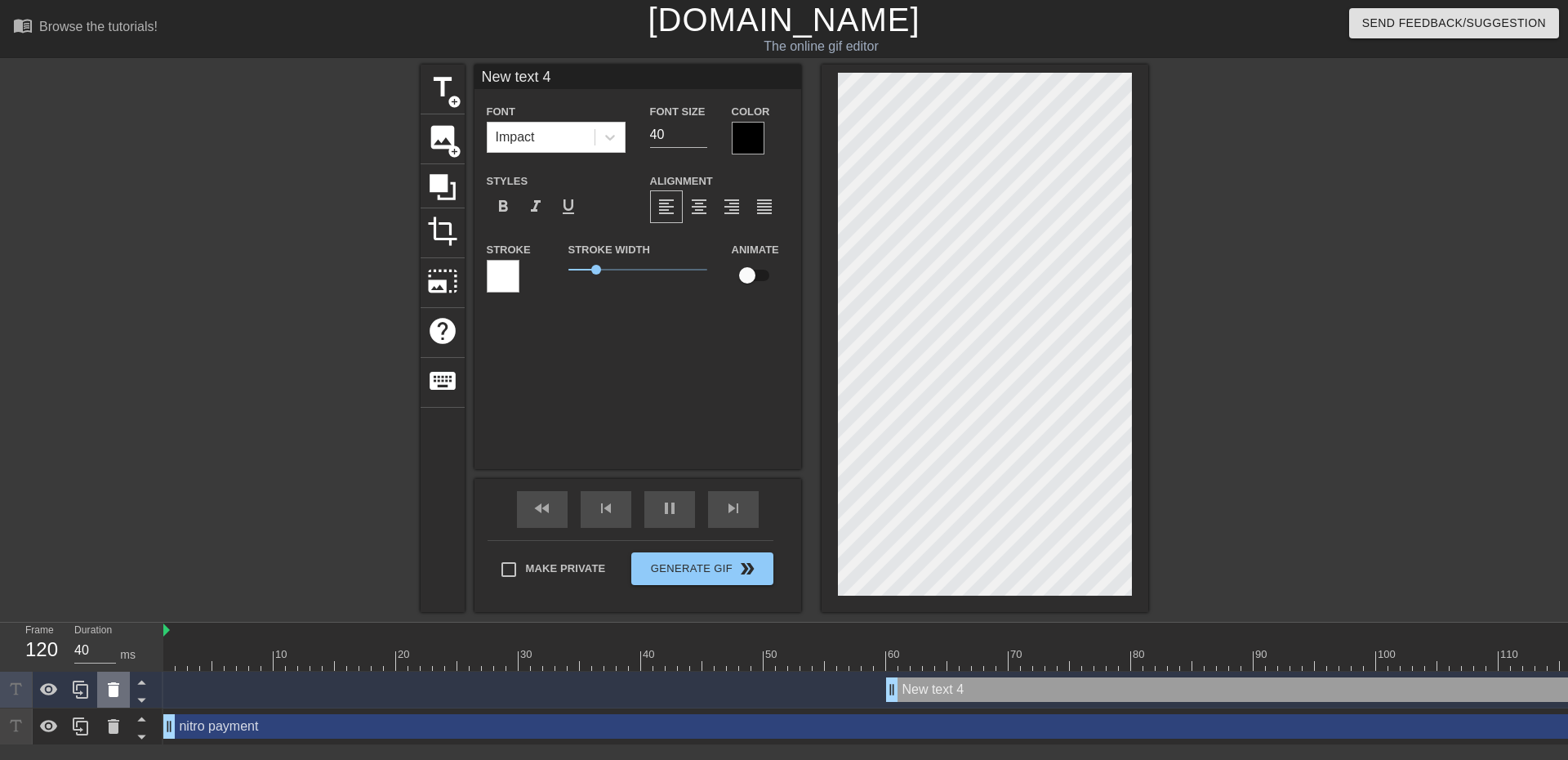
click at [115, 694] on icon at bounding box center [112, 689] width 11 height 15
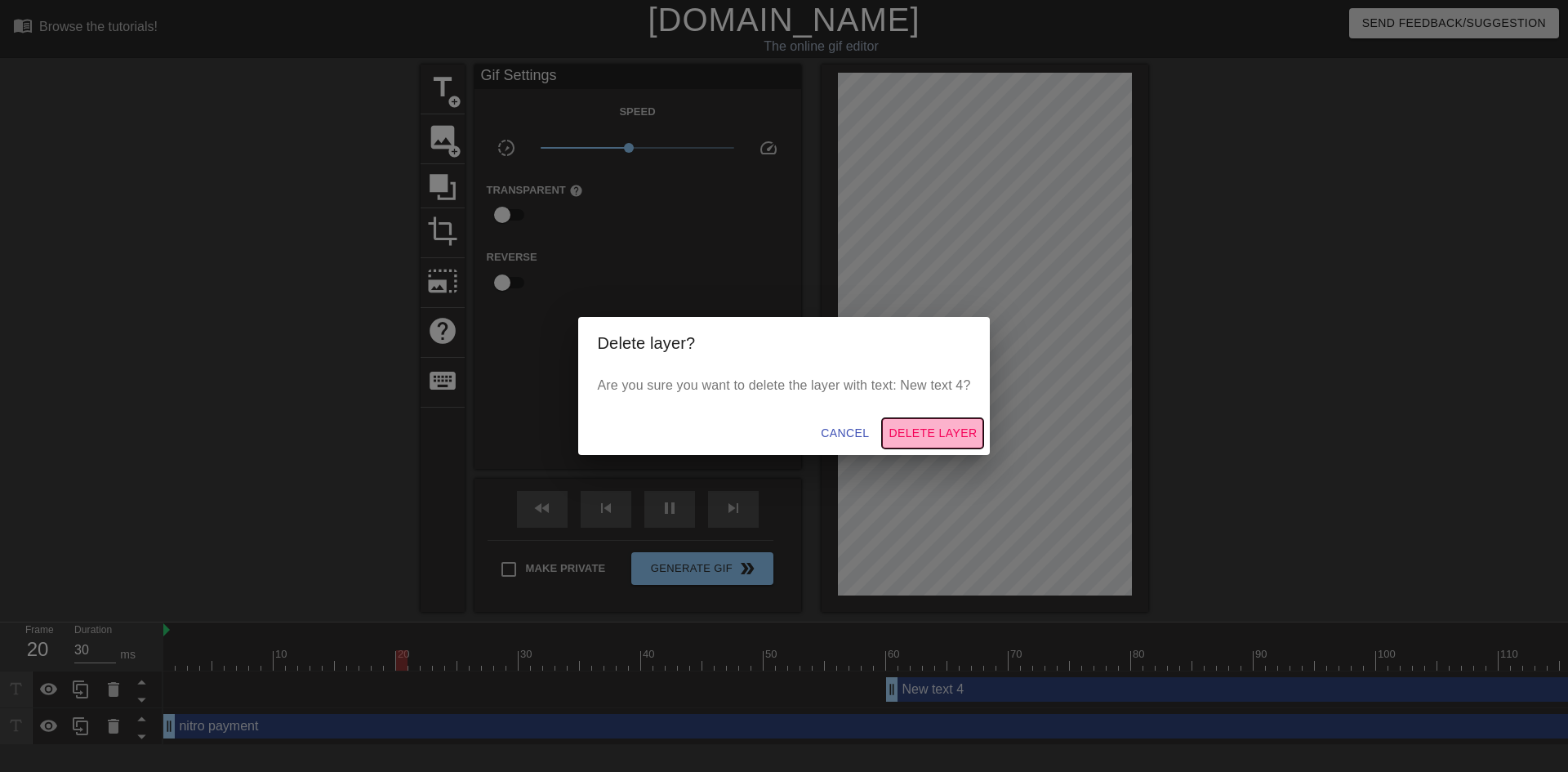
click at [915, 438] on span "Delete Layer" at bounding box center [932, 433] width 89 height 21
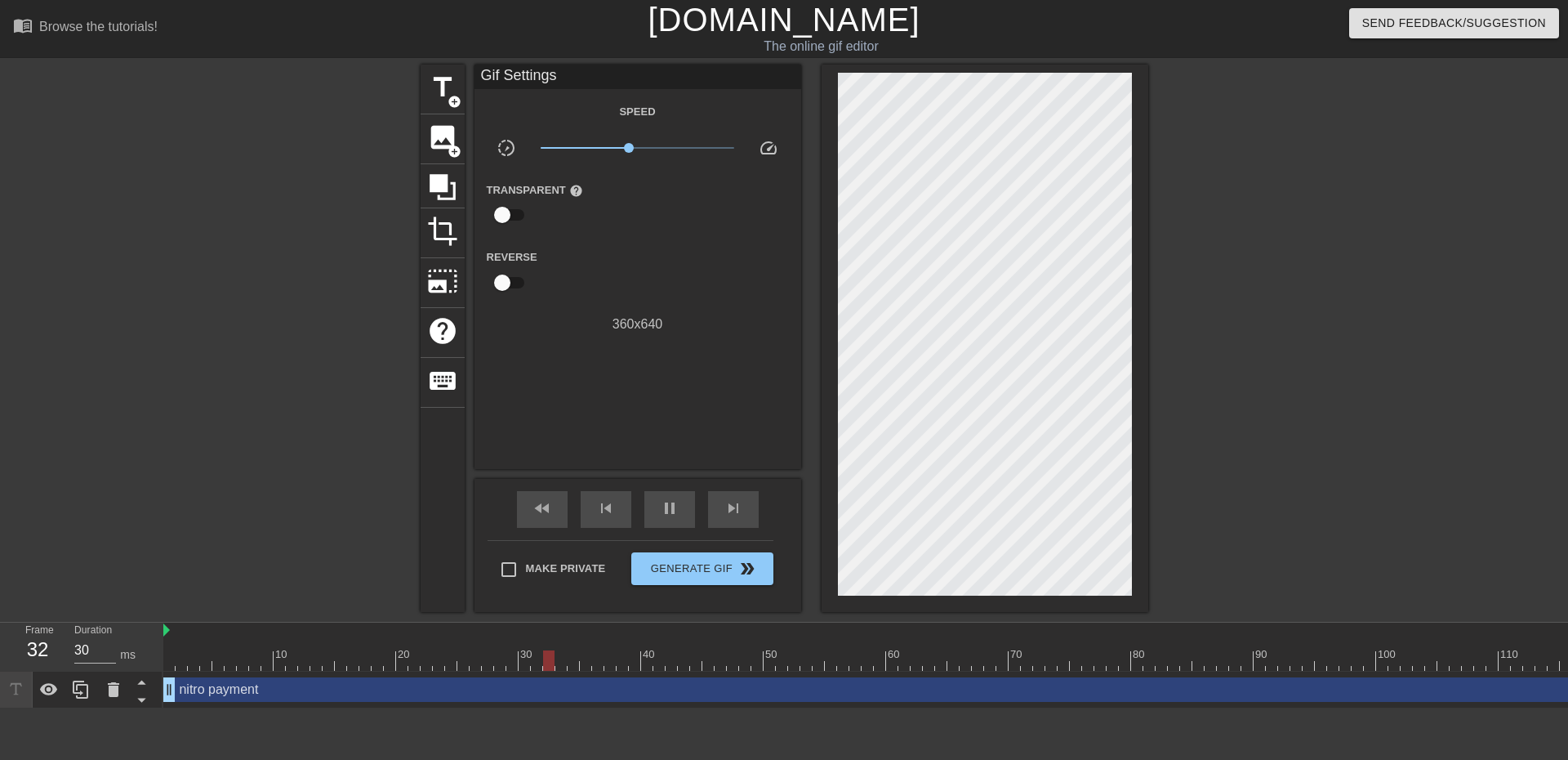
click at [332, 693] on div "nitro payment drag_handle drag_handle" at bounding box center [916, 689] width 1507 height 25
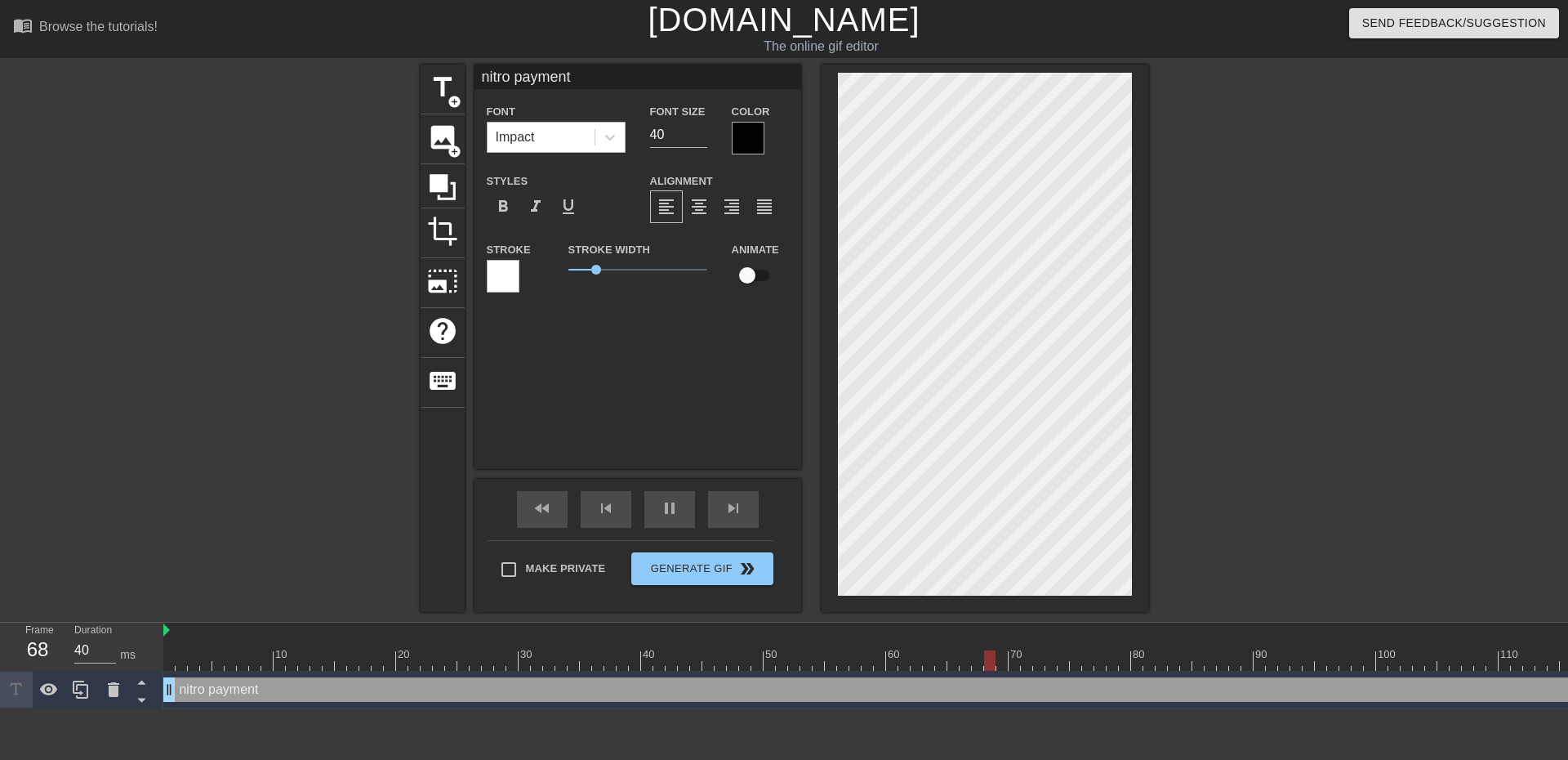
click at [562, 141] on div "Impact" at bounding box center [541, 137] width 107 height 30
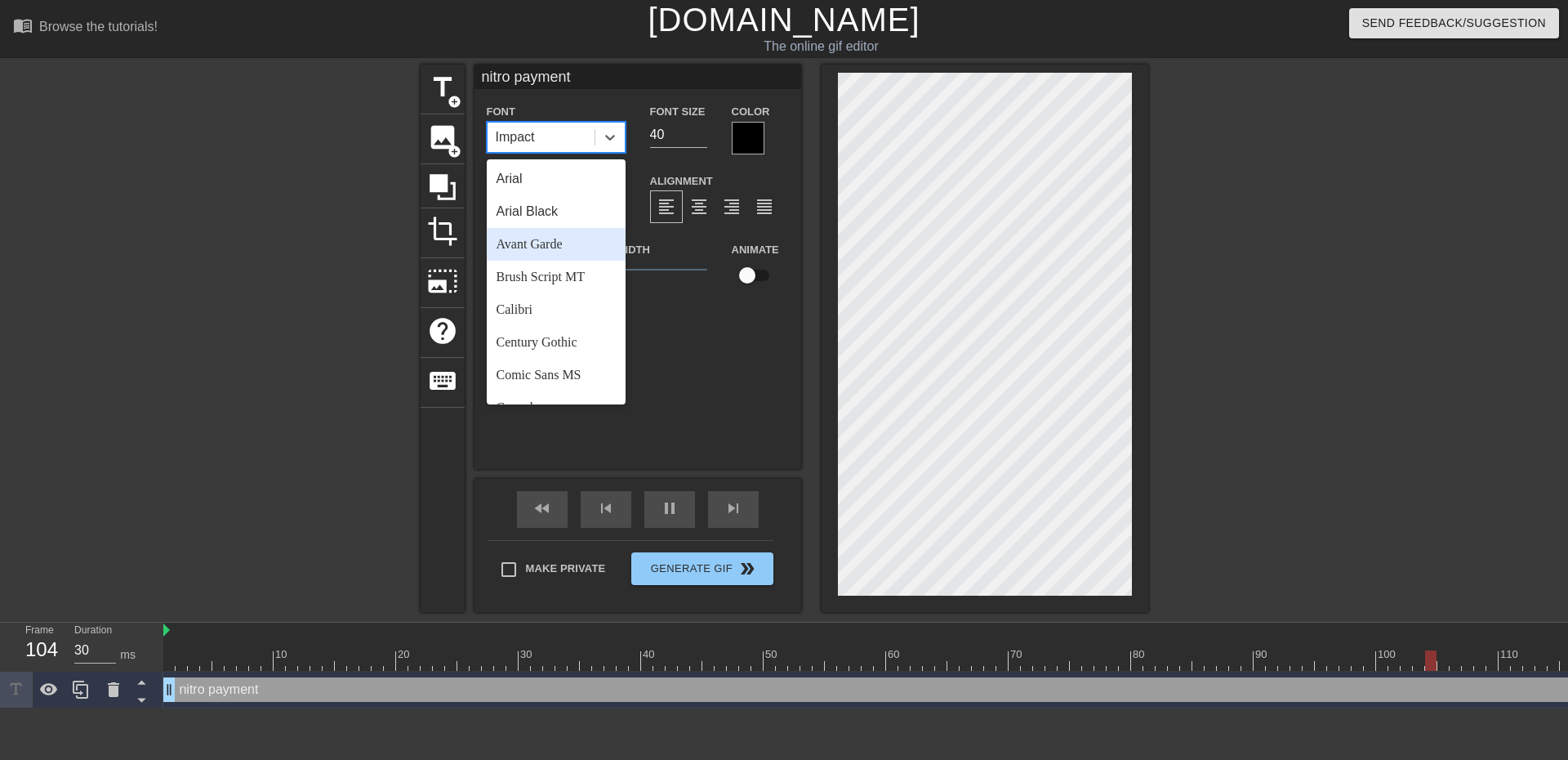
click at [528, 254] on div "Avant Garde" at bounding box center [556, 244] width 139 height 33
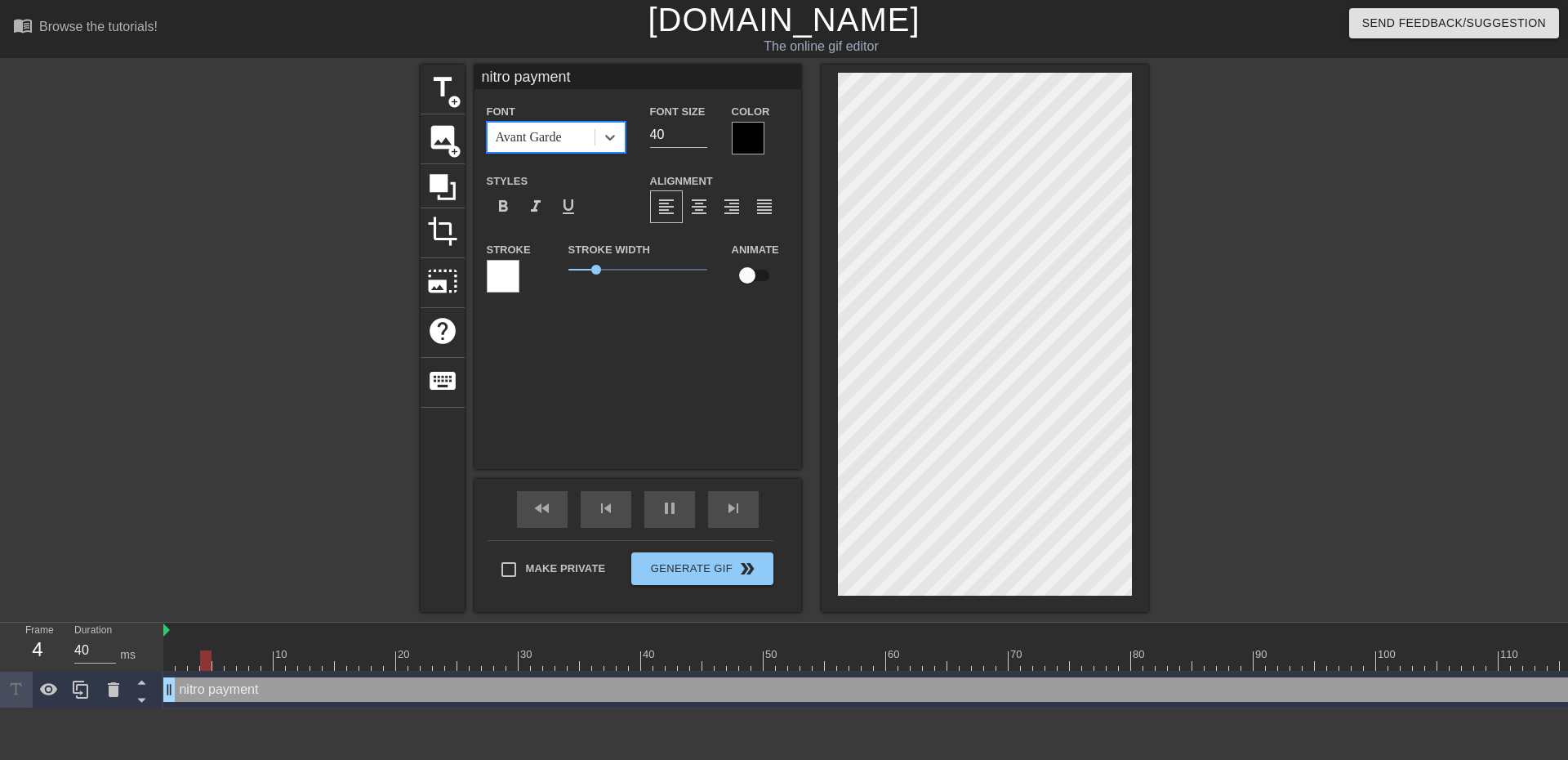
click at [544, 143] on div "Avant Garde" at bounding box center [528, 137] width 67 height 20
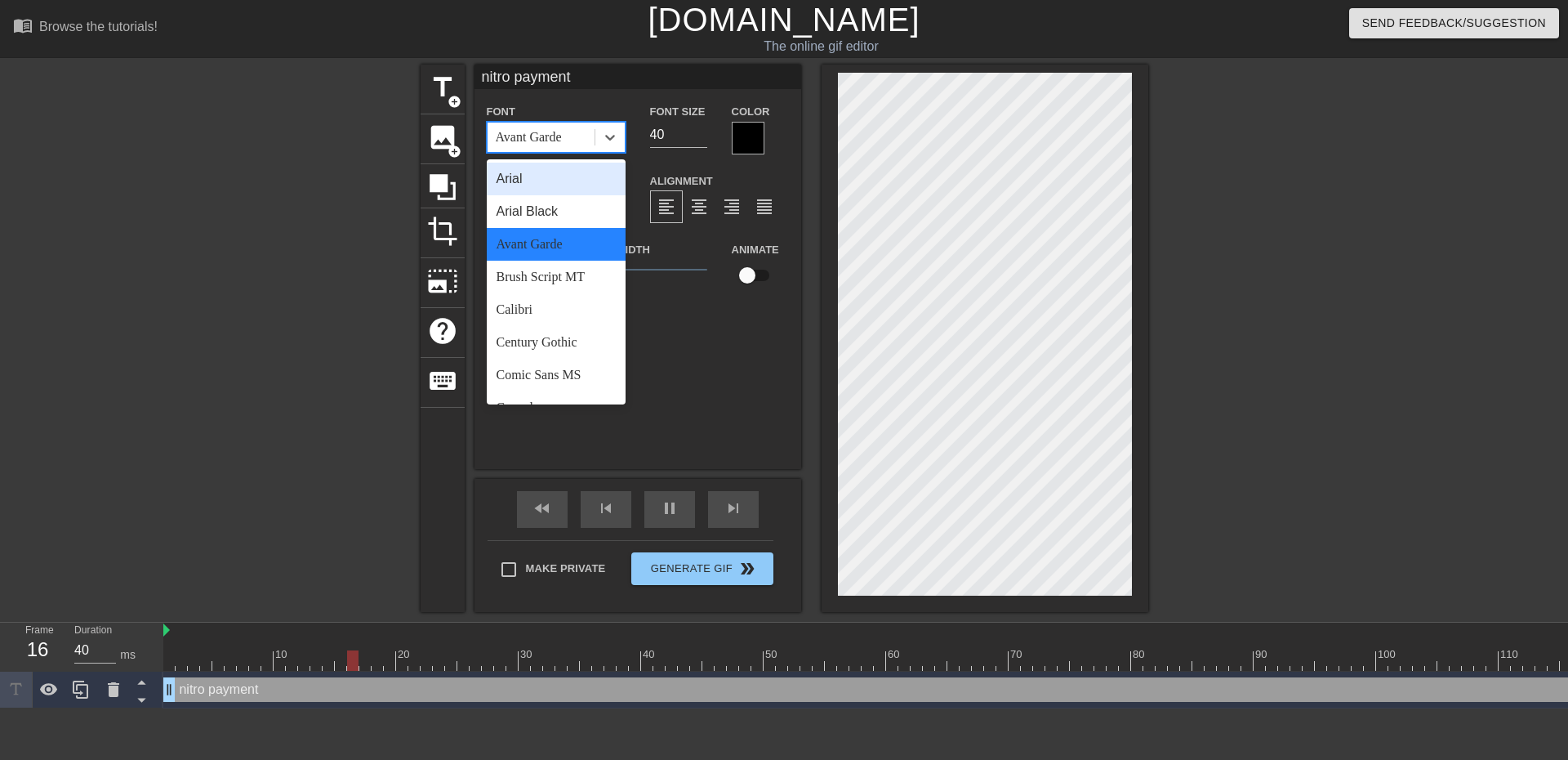
click at [531, 185] on div "Arial" at bounding box center [556, 178] width 139 height 33
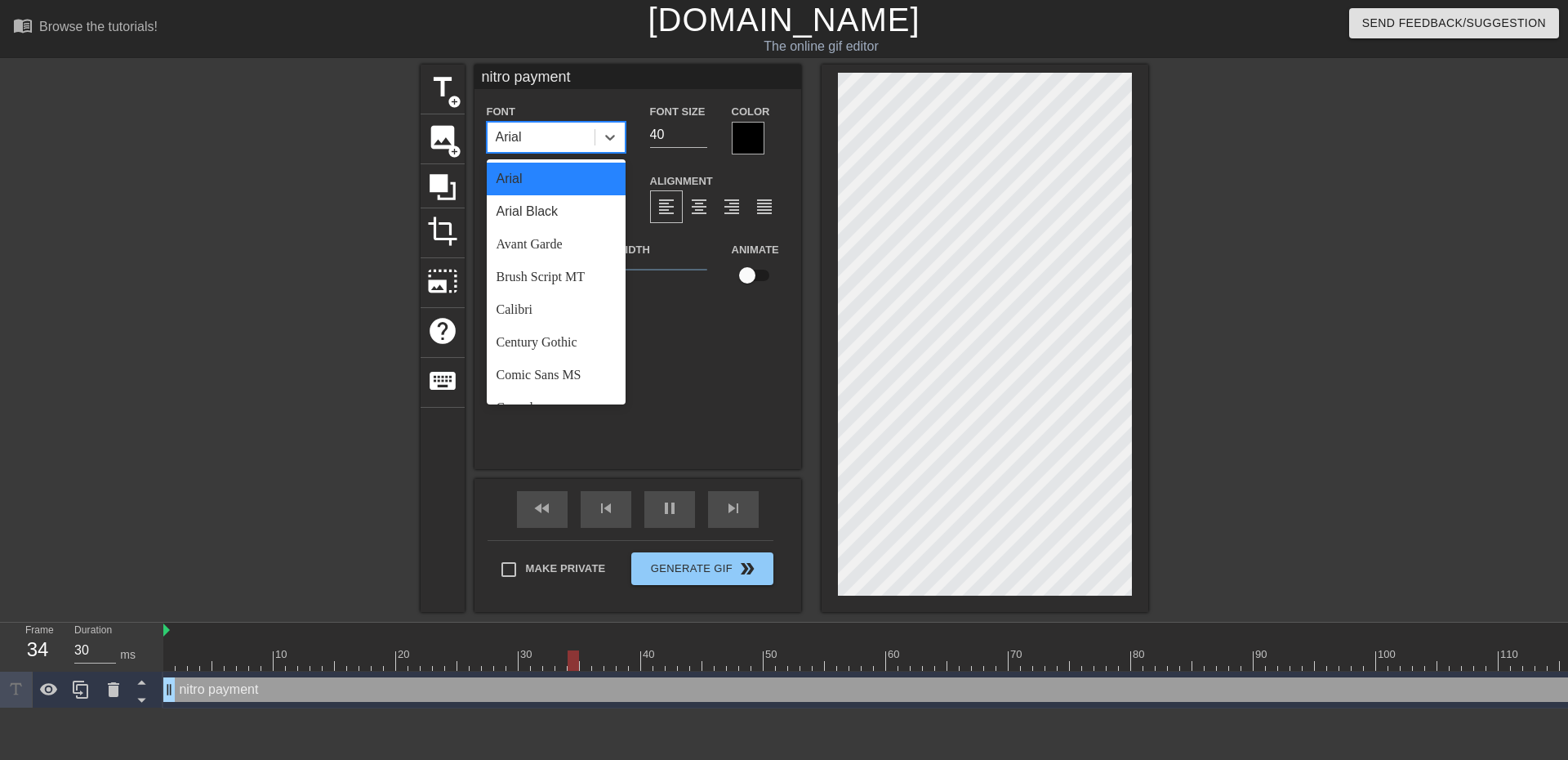
click at [539, 143] on div "Arial" at bounding box center [541, 137] width 107 height 30
click at [526, 212] on div "Arial Black" at bounding box center [556, 211] width 139 height 33
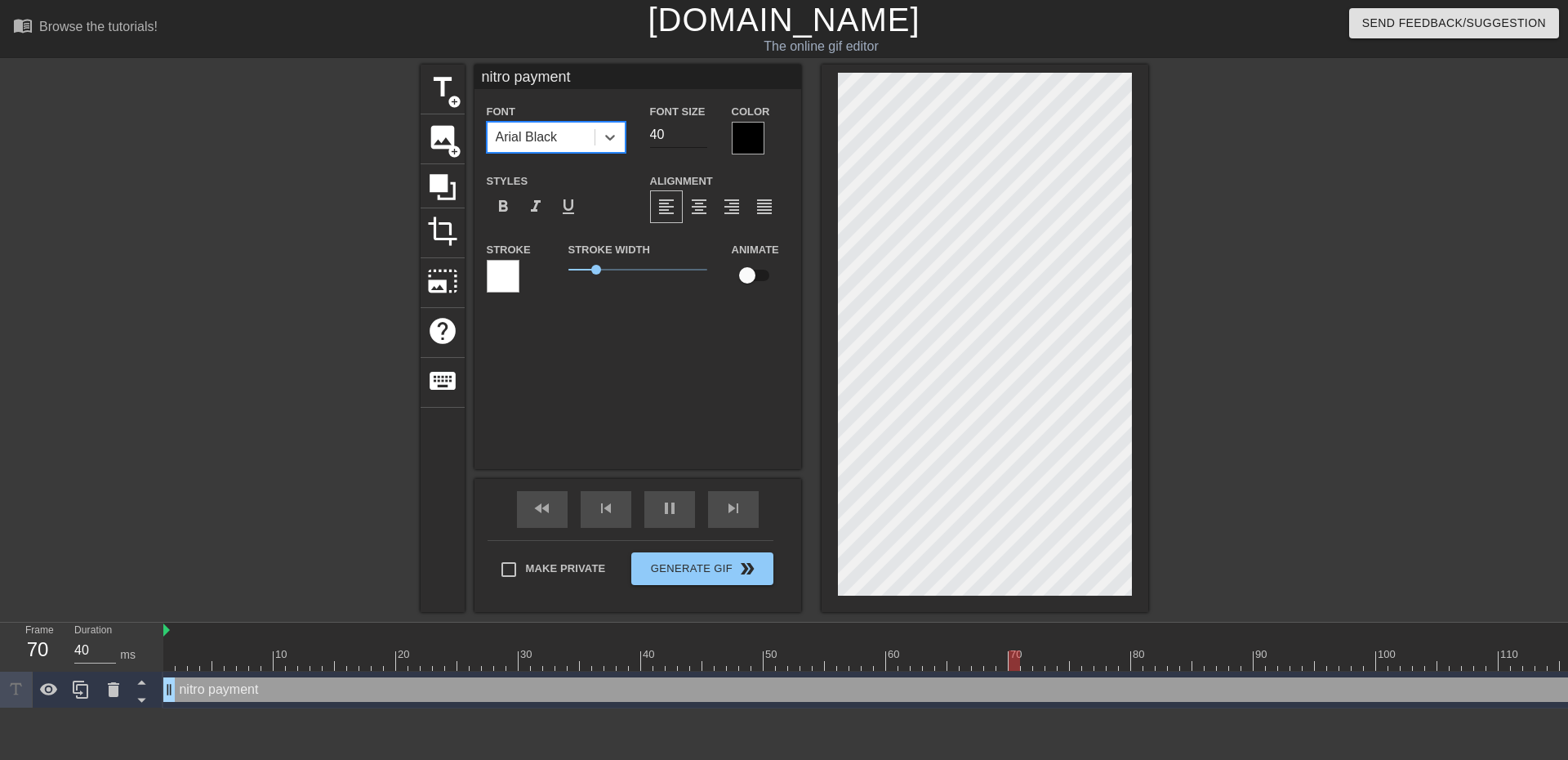
click at [674, 128] on input "40" at bounding box center [679, 134] width 57 height 26
type input "40"
type input "4"
type input "30"
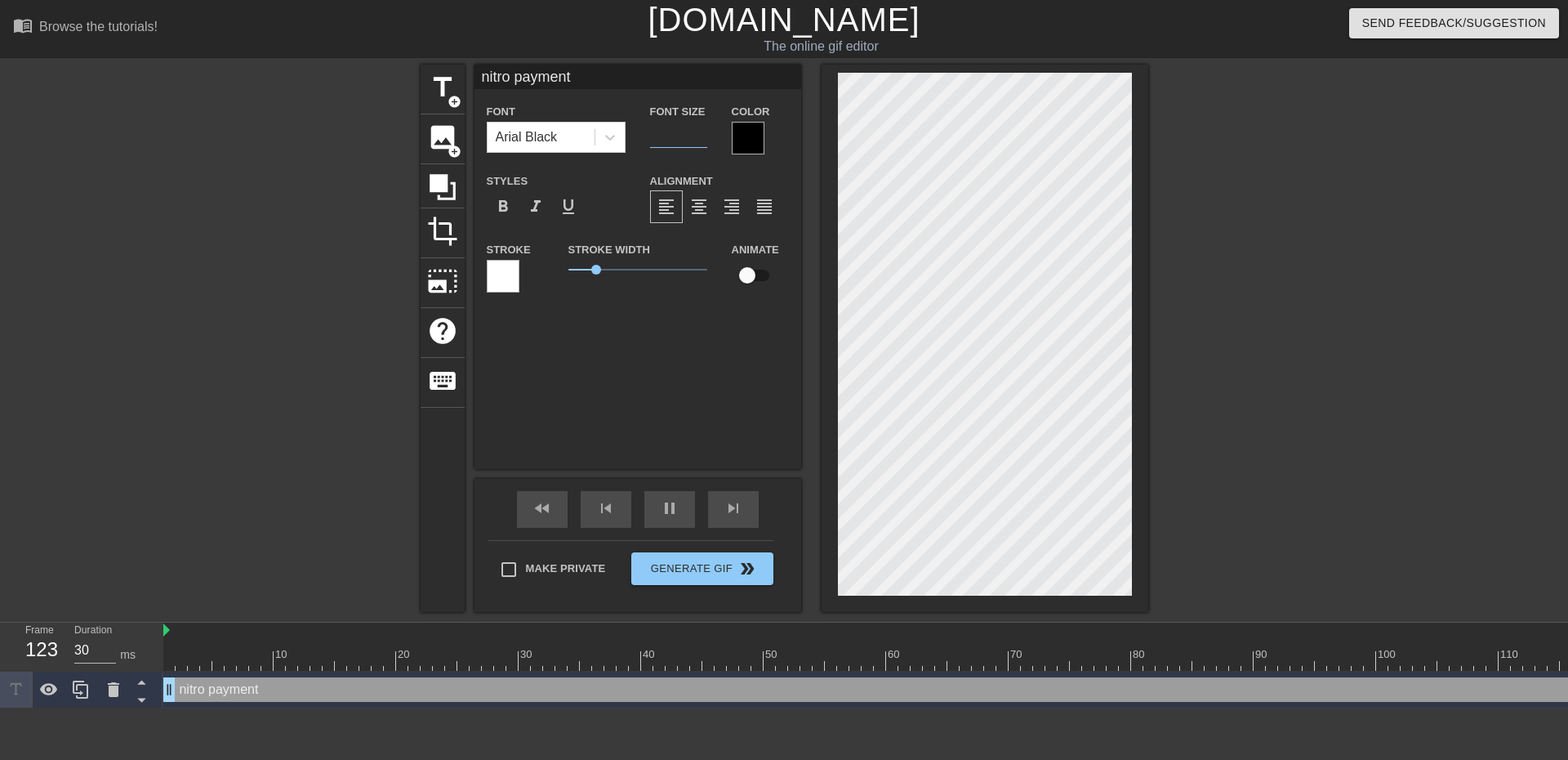
type input "5"
type input "30"
type input "50"
type input "40"
type input "50"
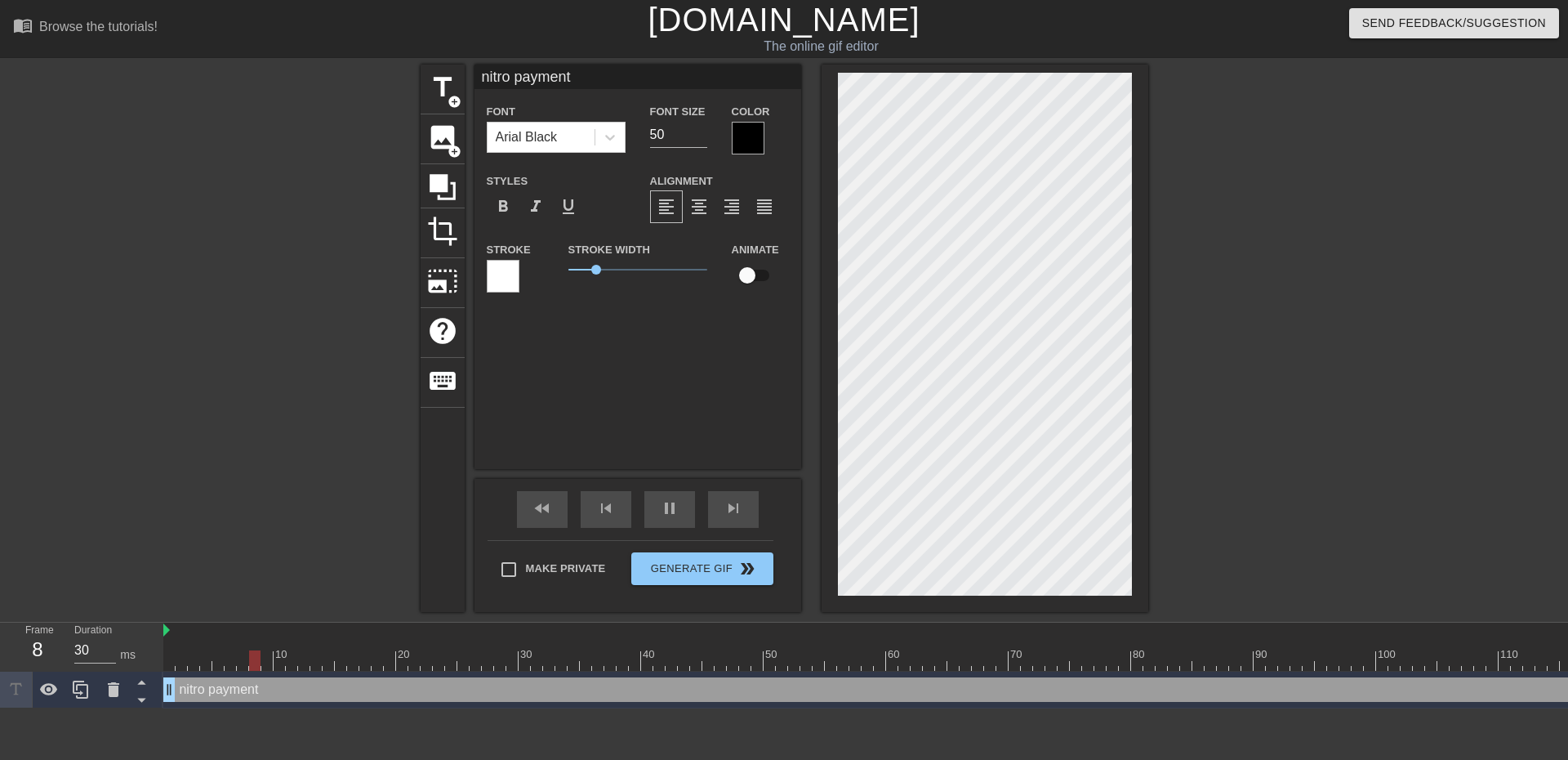
click at [1280, 336] on div at bounding box center [1290, 309] width 245 height 490
drag, startPoint x: 1220, startPoint y: 349, endPoint x: 1140, endPoint y: 352, distance: 80.1
click at [1213, 351] on div at bounding box center [1290, 309] width 245 height 490
click at [1287, 355] on div at bounding box center [1290, 309] width 245 height 490
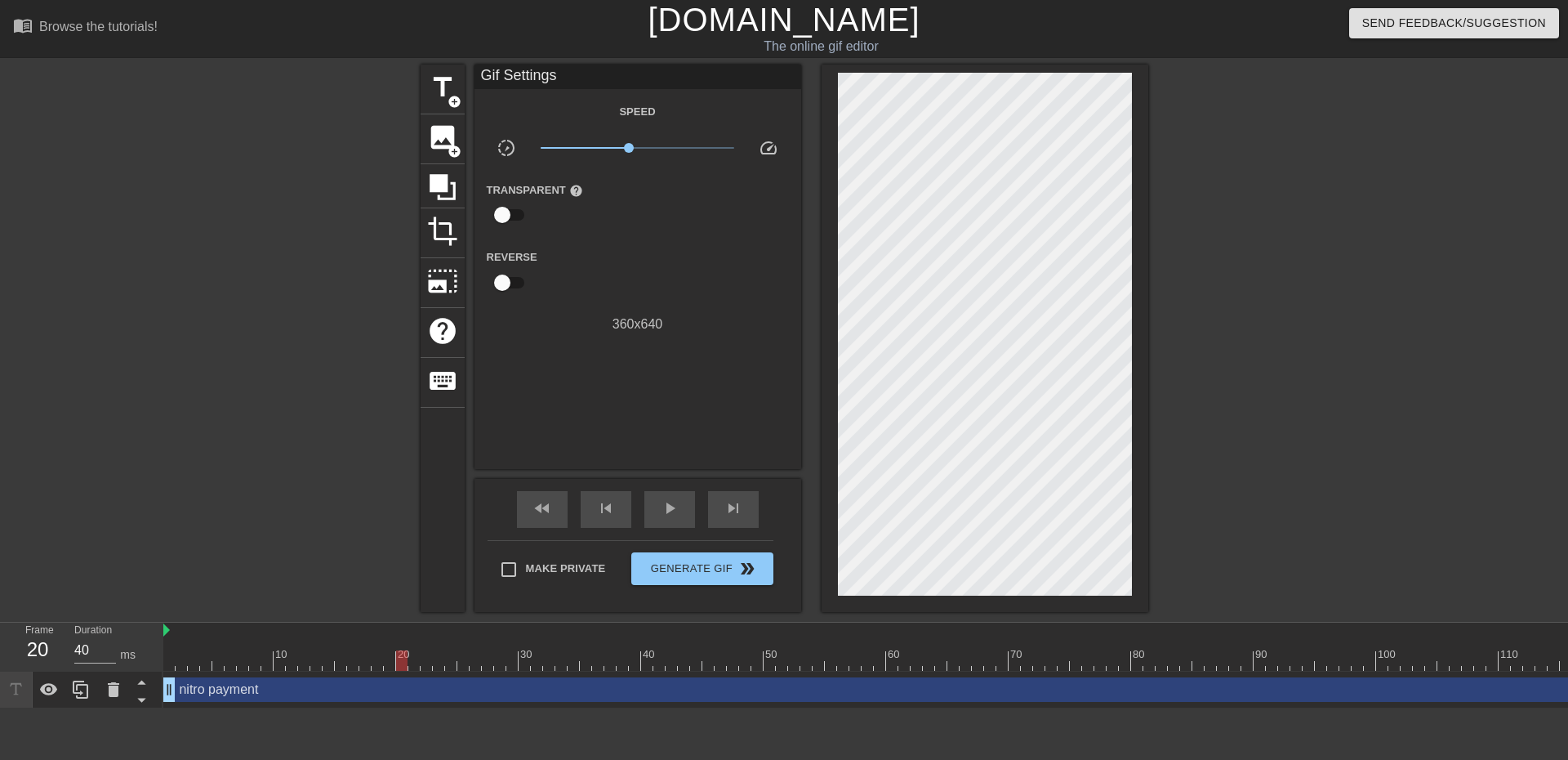
click at [1179, 377] on div at bounding box center [1290, 309] width 245 height 490
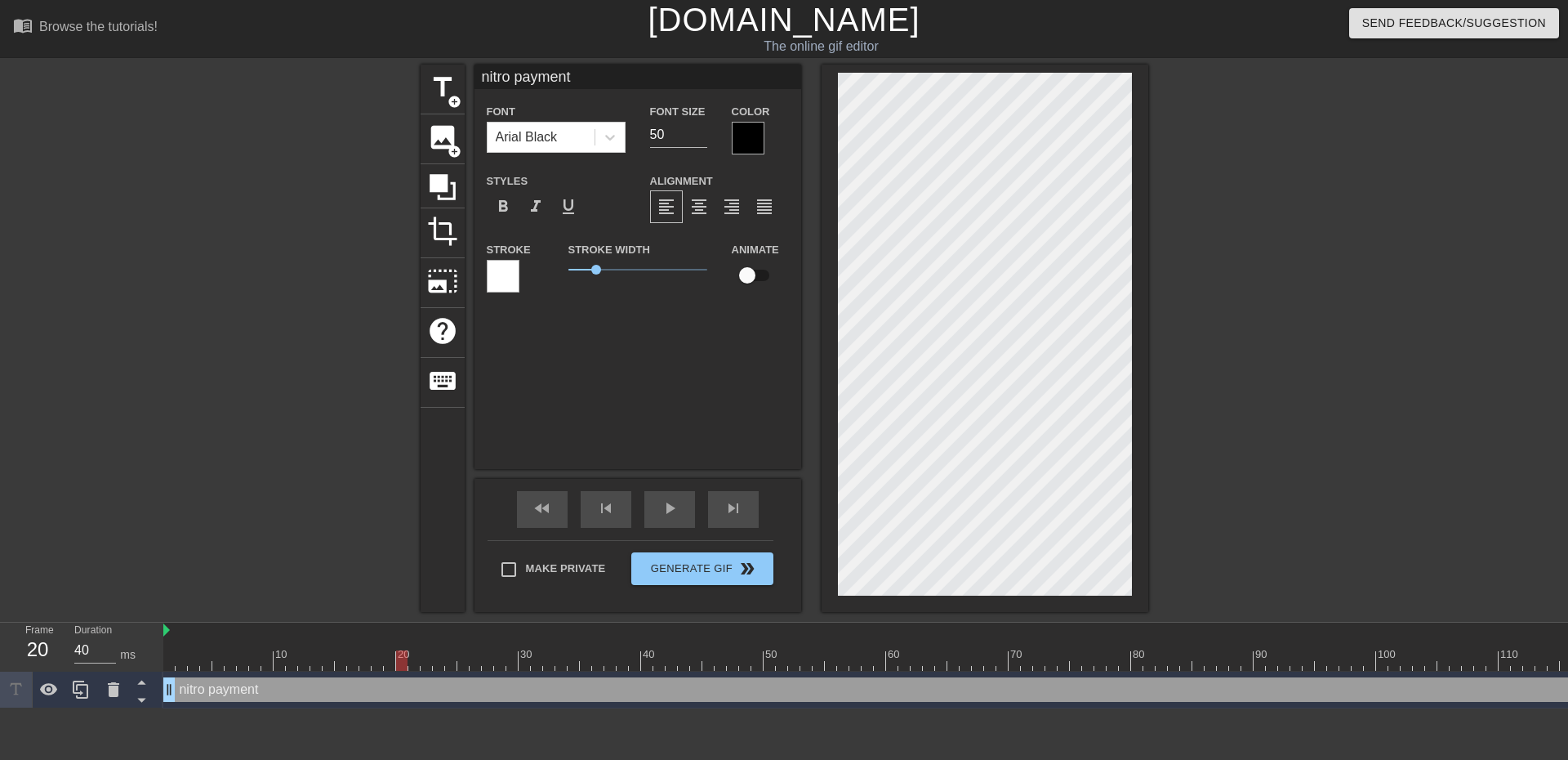
click at [1226, 372] on div at bounding box center [1290, 309] width 245 height 490
click at [1261, 367] on div at bounding box center [1290, 309] width 245 height 490
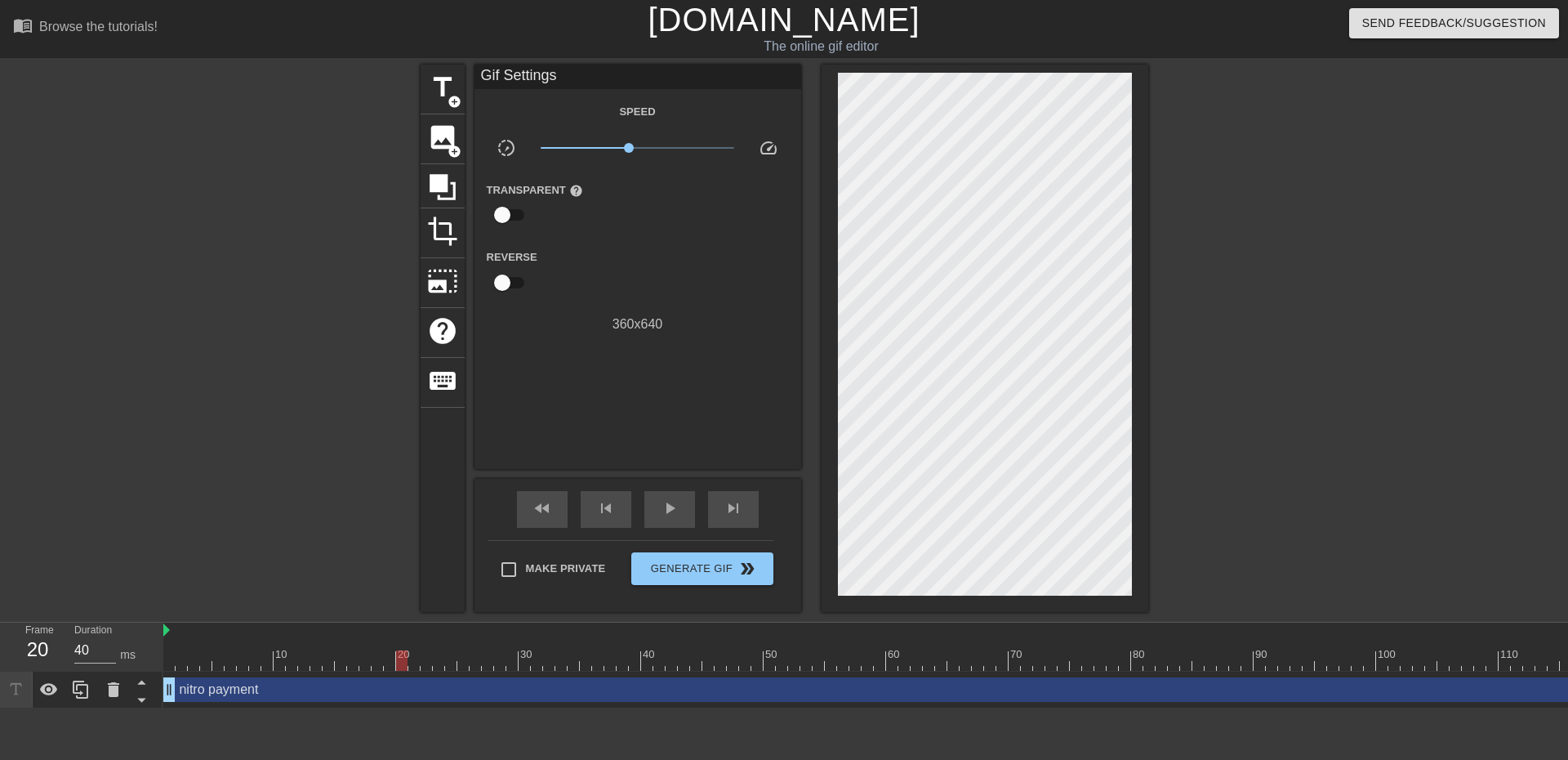
click at [1278, 363] on div at bounding box center [1290, 309] width 245 height 490
drag, startPoint x: 755, startPoint y: 660, endPoint x: 680, endPoint y: 676, distance: 76.7
click at [690, 664] on div at bounding box center [695, 661] width 11 height 21
click at [740, 682] on div "nitro payment drag_handle drag_handle" at bounding box center [916, 689] width 1507 height 25
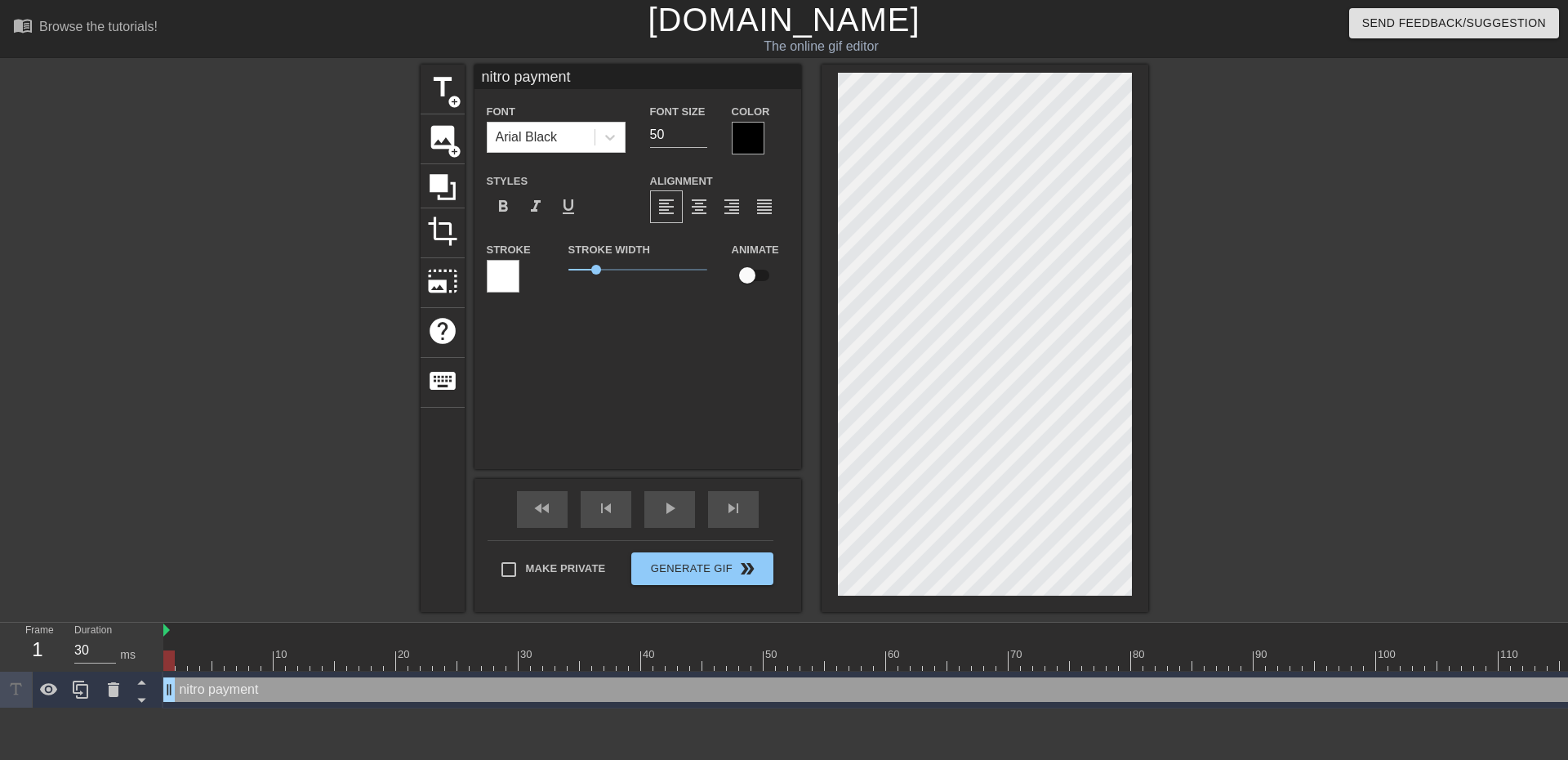
drag, startPoint x: 309, startPoint y: 697, endPoint x: 350, endPoint y: 696, distance: 41.0
click at [351, 696] on div "nitro payment drag_handle drag_handle" at bounding box center [916, 689] width 1507 height 25
drag, startPoint x: 174, startPoint y: 683, endPoint x: 185, endPoint y: 673, distance: 14.9
drag, startPoint x: 754, startPoint y: 658, endPoint x: 648, endPoint y: 651, distance: 106.2
click at [648, 651] on div at bounding box center [647, 661] width 11 height 21
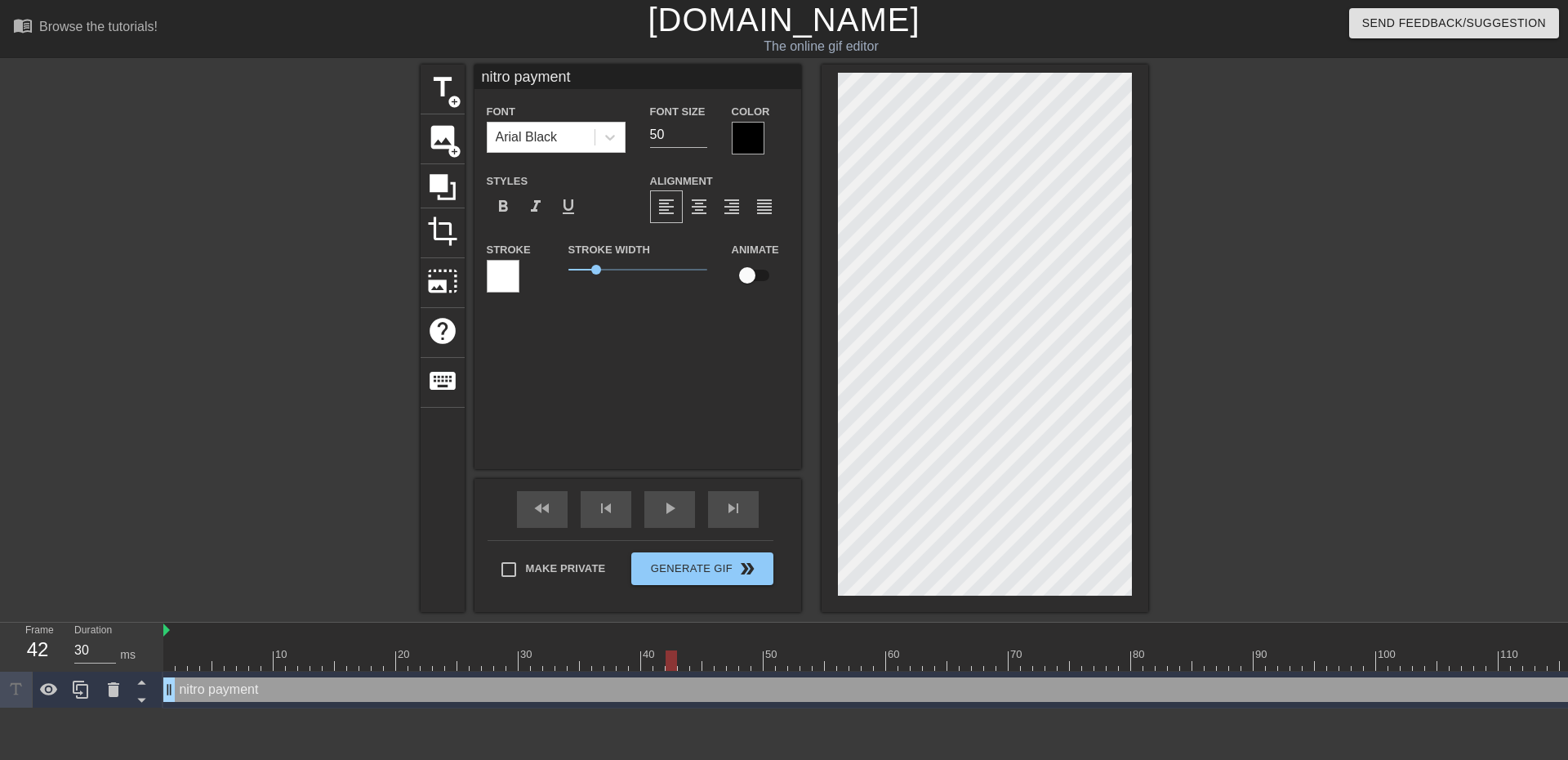
drag, startPoint x: 703, startPoint y: 660, endPoint x: 673, endPoint y: 657, distance: 30.1
click at [673, 657] on div at bounding box center [671, 661] width 11 height 21
click at [1555, 686] on div "nitro payment drag_handle drag_handle" at bounding box center [916, 689] width 1507 height 25
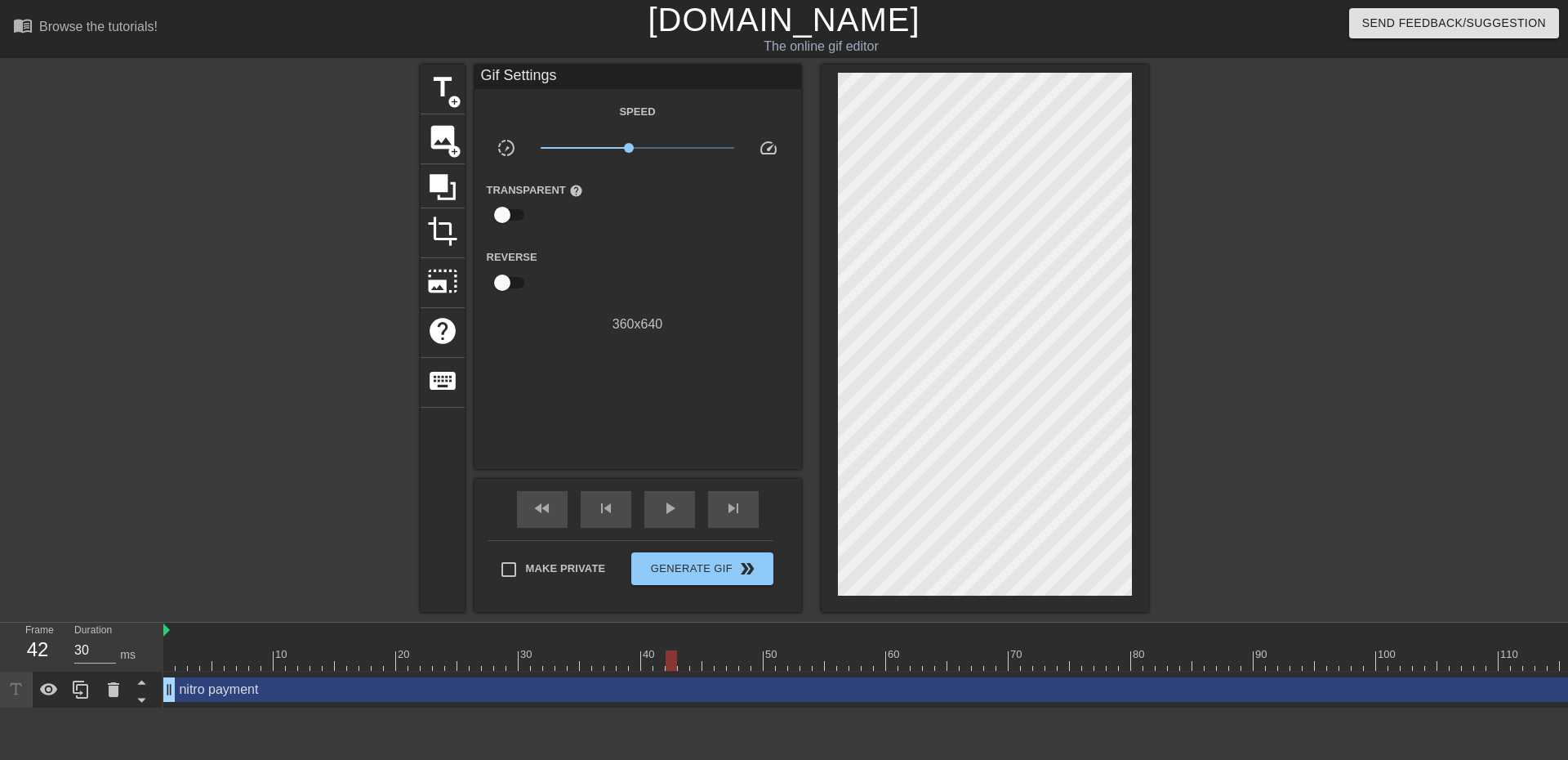
click at [1226, 706] on div "nitro payment drag_handle drag_handle" at bounding box center [916, 689] width 1507 height 37
click at [284, 703] on div "nitro payment drag_handle drag_handle" at bounding box center [916, 689] width 1507 height 37
click at [288, 693] on div "nitro payment drag_handle drag_handle" at bounding box center [916, 689] width 1507 height 25
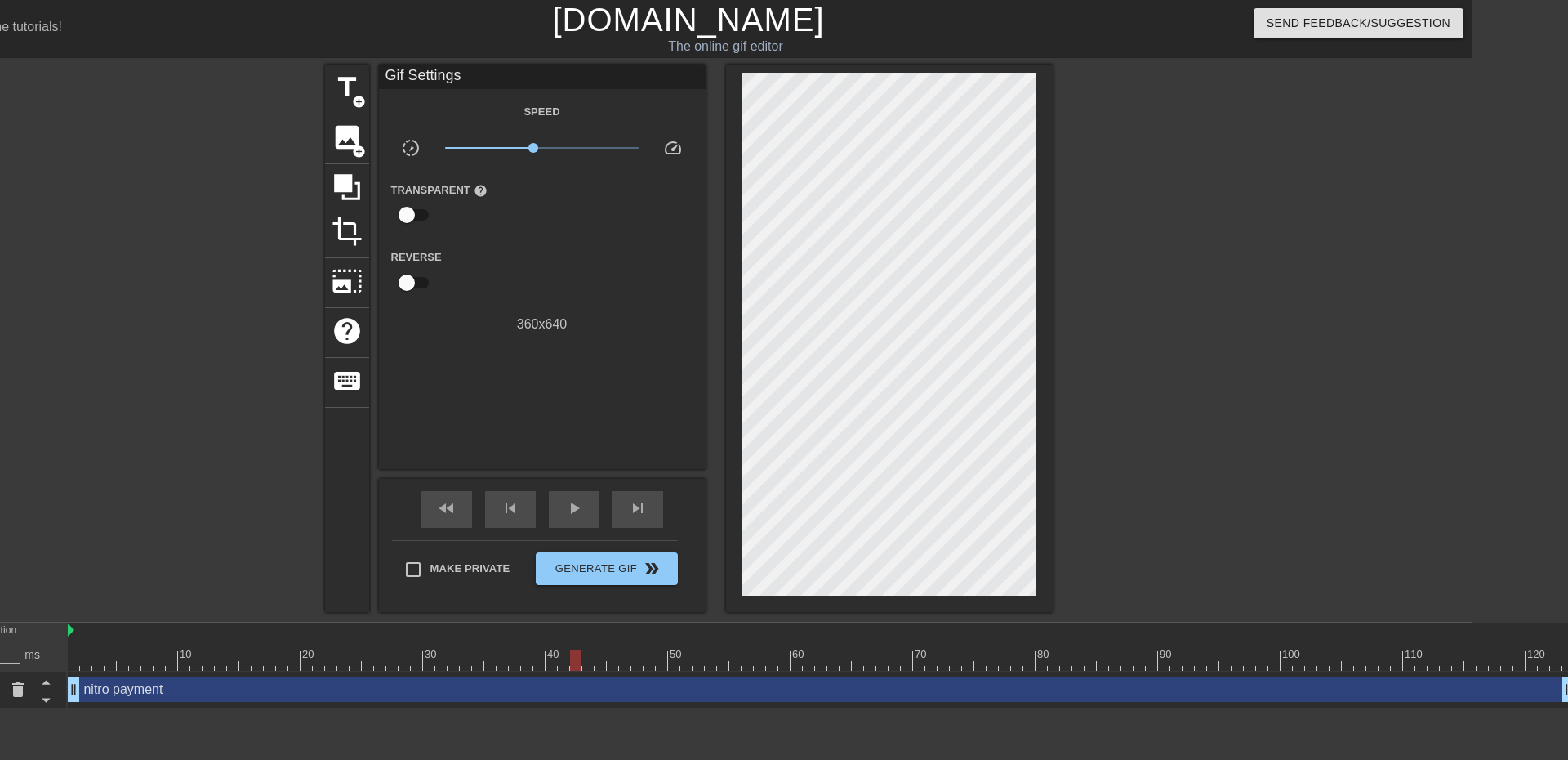
scroll to position [0, 106]
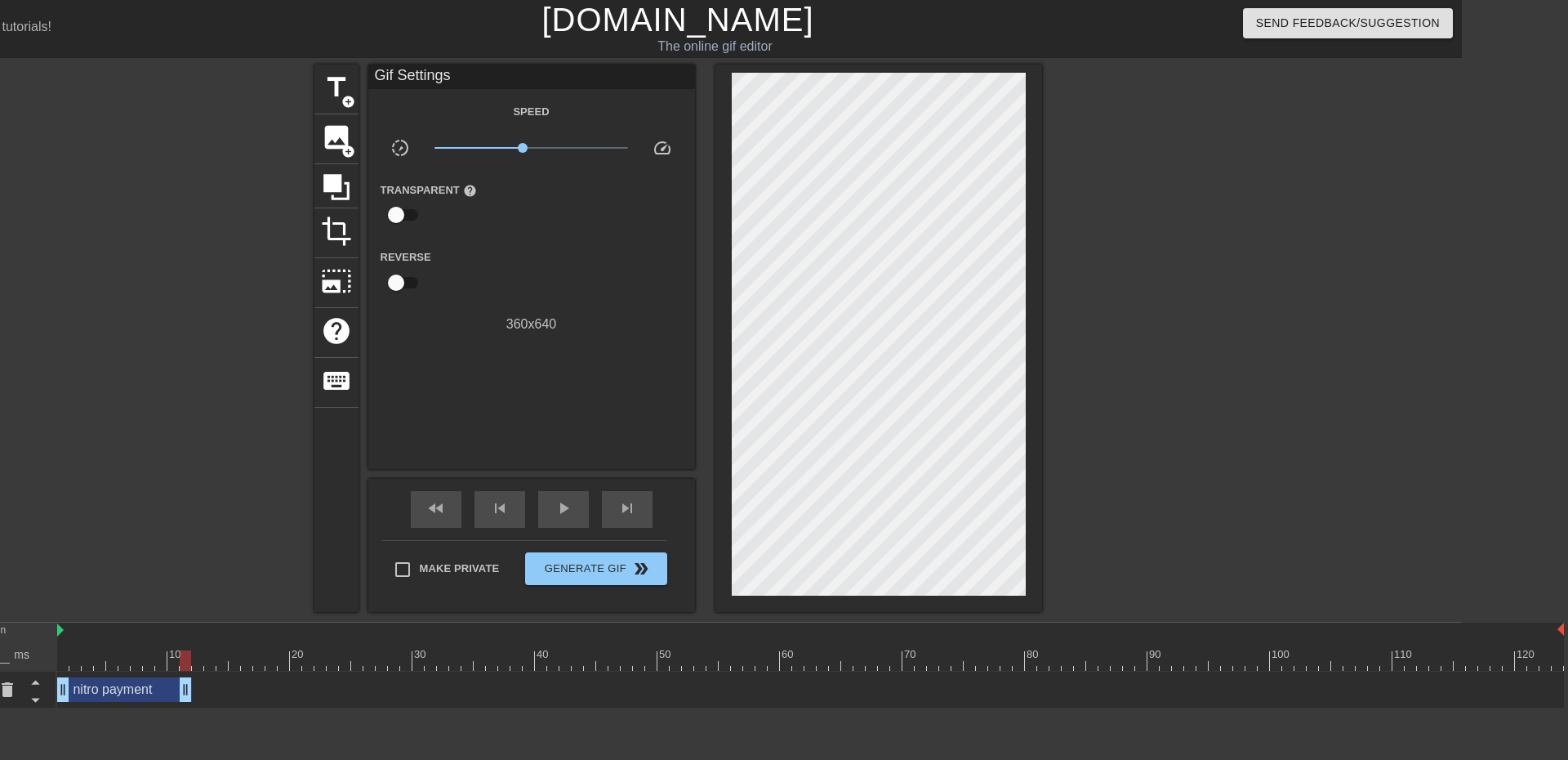
drag, startPoint x: 1559, startPoint y: 688, endPoint x: 219, endPoint y: 666, distance: 1340.2
click at [219, 666] on div "10 20 30 40 50 60 70 80 90 100 110 120 nitro payment drag_handle drag_handle" at bounding box center [759, 665] width 1405 height 86
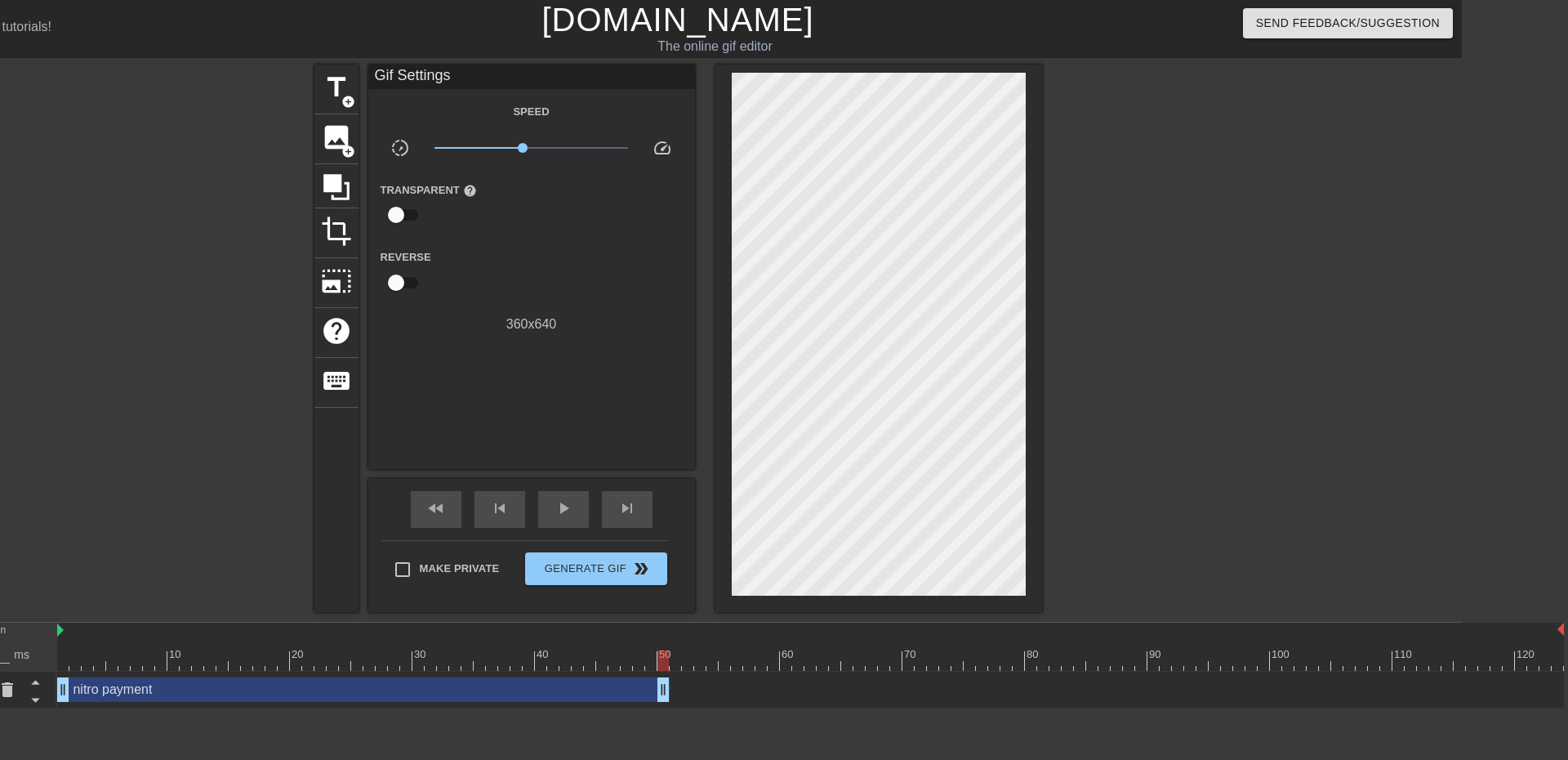
drag, startPoint x: 222, startPoint y: 693, endPoint x: 665, endPoint y: 699, distance: 443.0
drag, startPoint x: 747, startPoint y: 653, endPoint x: 590, endPoint y: 656, distance: 157.0
click at [590, 656] on div at bounding box center [589, 661] width 11 height 21
drag, startPoint x: 661, startPoint y: 685, endPoint x: 562, endPoint y: 679, distance: 99.2
drag, startPoint x: 562, startPoint y: 662, endPoint x: 0, endPoint y: 631, distance: 562.9
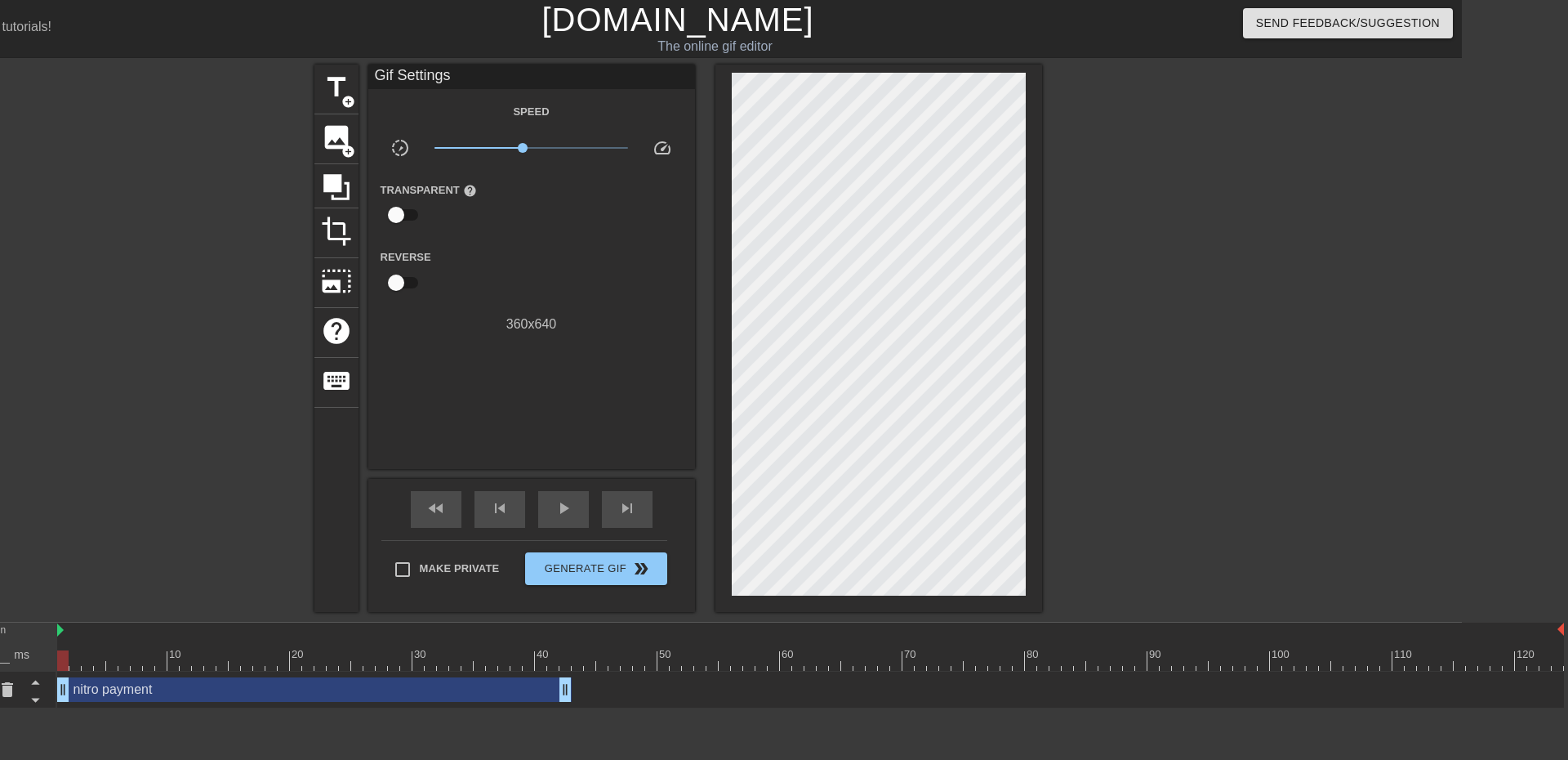
click at [0, 636] on div "Frame 1 Duration 30 ms 10 20 30 40 50 60 70 80 90 100 110 120 nitro payment dra…" at bounding box center [678, 665] width 1568 height 86
drag, startPoint x: 72, startPoint y: 684, endPoint x: 56, endPoint y: 686, distance: 16.1
click at [56, 686] on div "Frame 1 Duration 30 ms 10 20 30 40 50 60 70 80 90 100 110 120 nitro payment dra…" at bounding box center [678, 665] width 1568 height 86
drag, startPoint x: 58, startPoint y: 689, endPoint x: 69, endPoint y: 688, distance: 11.0
click at [69, 688] on div "nitro payment drag_handle drag_handle" at bounding box center [810, 689] width 1507 height 25
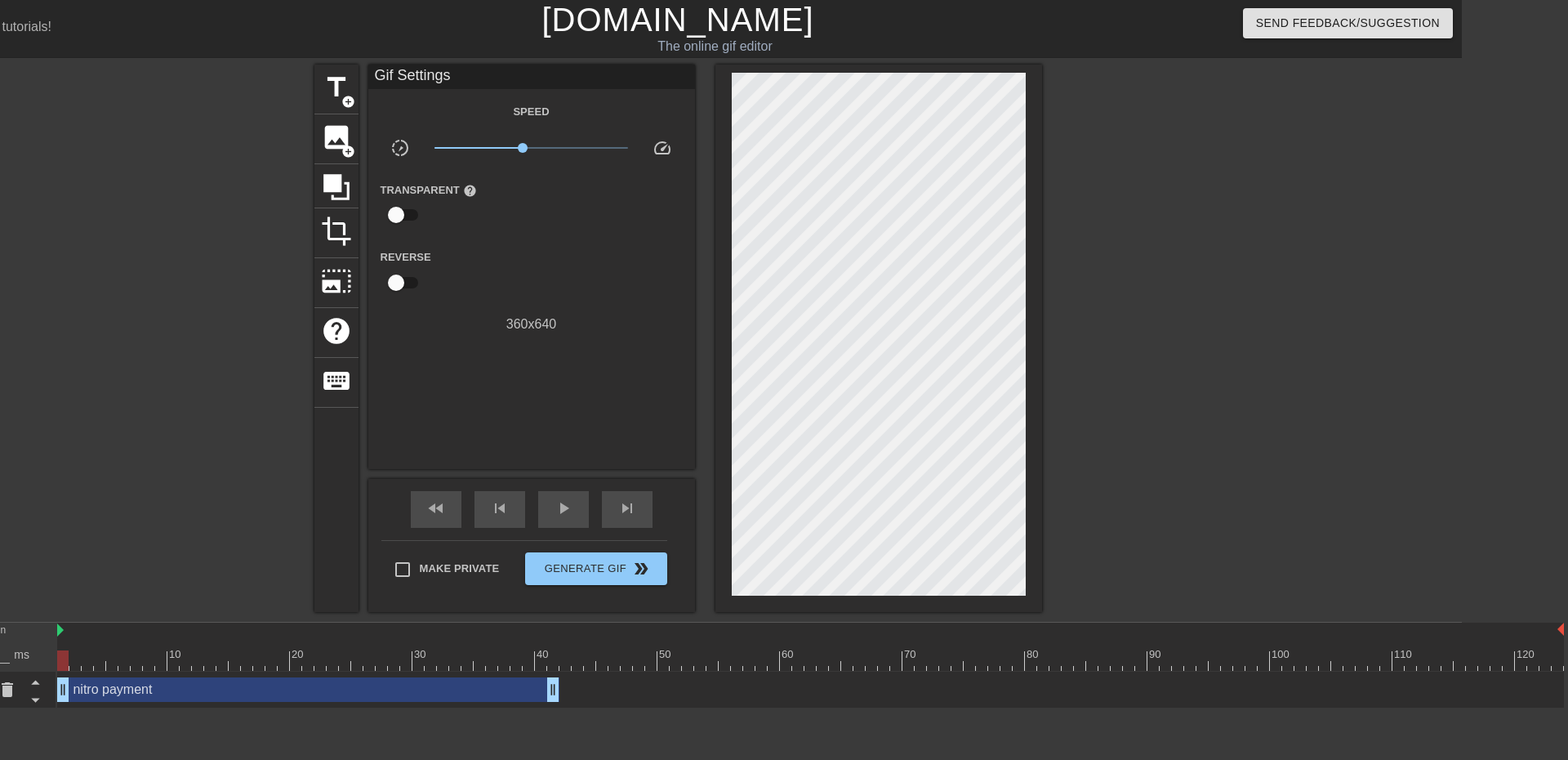
drag, startPoint x: 88, startPoint y: 684, endPoint x: 72, endPoint y: 686, distance: 16.1
click at [72, 686] on div "nitro payment drag_handle drag_handle" at bounding box center [307, 689] width 502 height 25
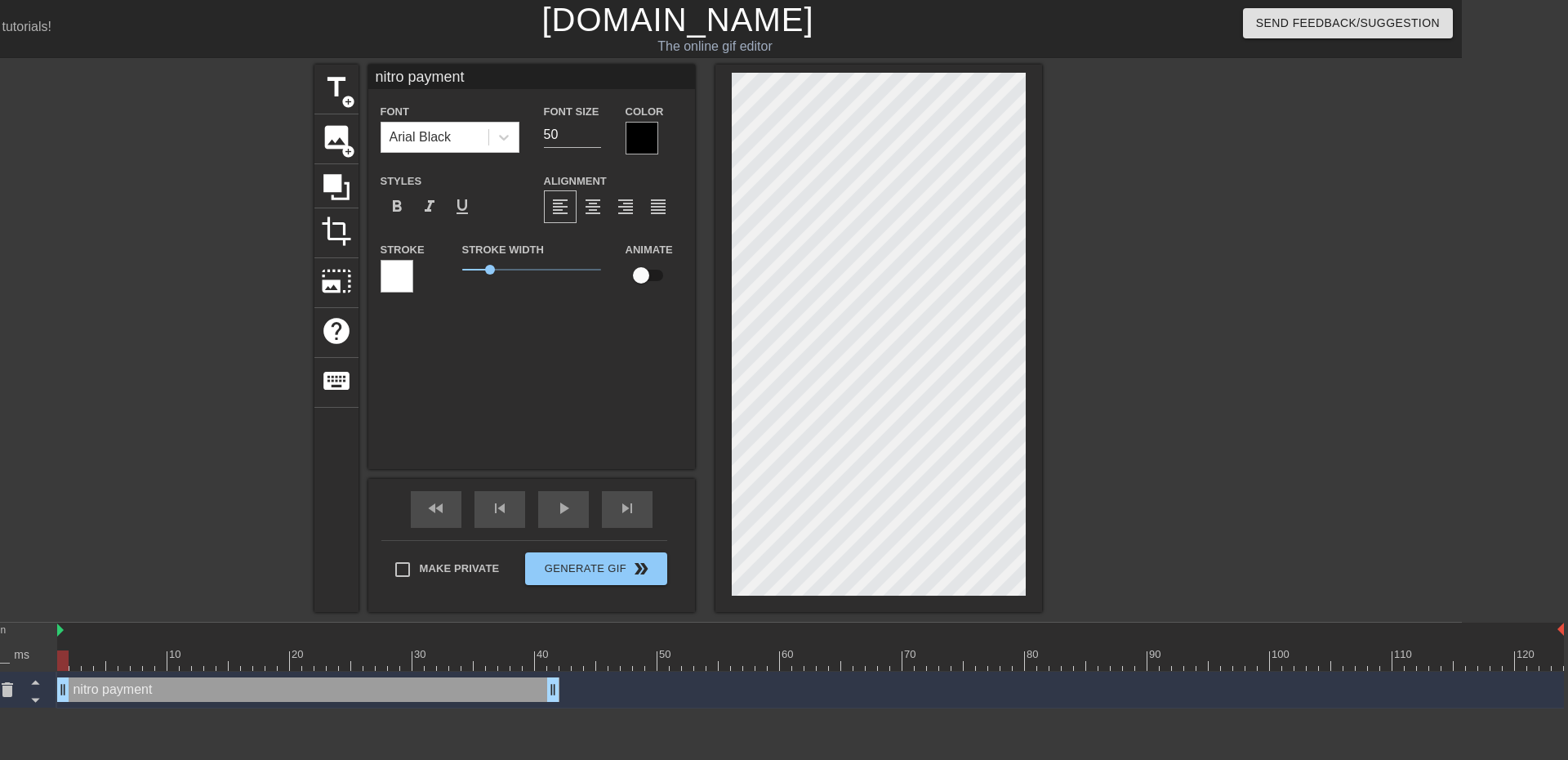
drag, startPoint x: 667, startPoint y: 661, endPoint x: 24, endPoint y: 611, distance: 644.9
click at [24, 611] on div "menu_book Browse the tutorials! [DOMAIN_NAME] The online gif editor Send Feedba…" at bounding box center [678, 354] width 1568 height 708
click at [1340, 536] on div "title add_circle image add_circle crop photo_size_select_large help keyboard ni…" at bounding box center [678, 338] width 1568 height 547
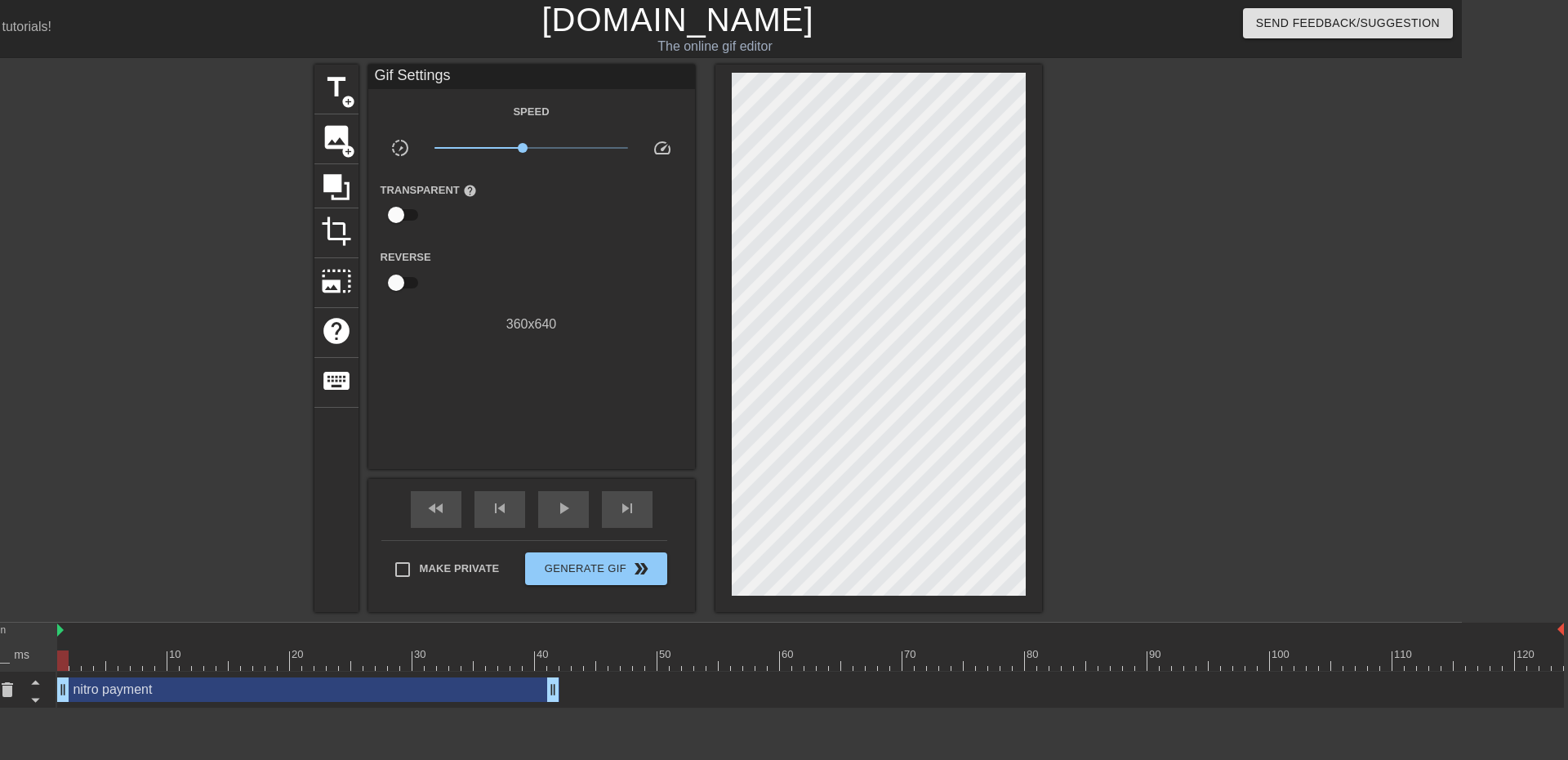
drag, startPoint x: 454, startPoint y: 660, endPoint x: 7, endPoint y: 632, distance: 447.9
click at [7, 632] on div "Frame 1 Duration 30 ms 10 20 30 40 50 60 70 80 90 100 110 120 nitro payment dra…" at bounding box center [678, 665] width 1568 height 86
drag, startPoint x: 628, startPoint y: 660, endPoint x: 0, endPoint y: 623, distance: 629.1
click at [0, 623] on div "Frame 1 Duration 30 ms 10 20 30 40 50 60 70 80 90 100 110 120 nitro payment dra…" at bounding box center [678, 665] width 1568 height 86
drag, startPoint x: 60, startPoint y: 695, endPoint x: 38, endPoint y: 694, distance: 22.0
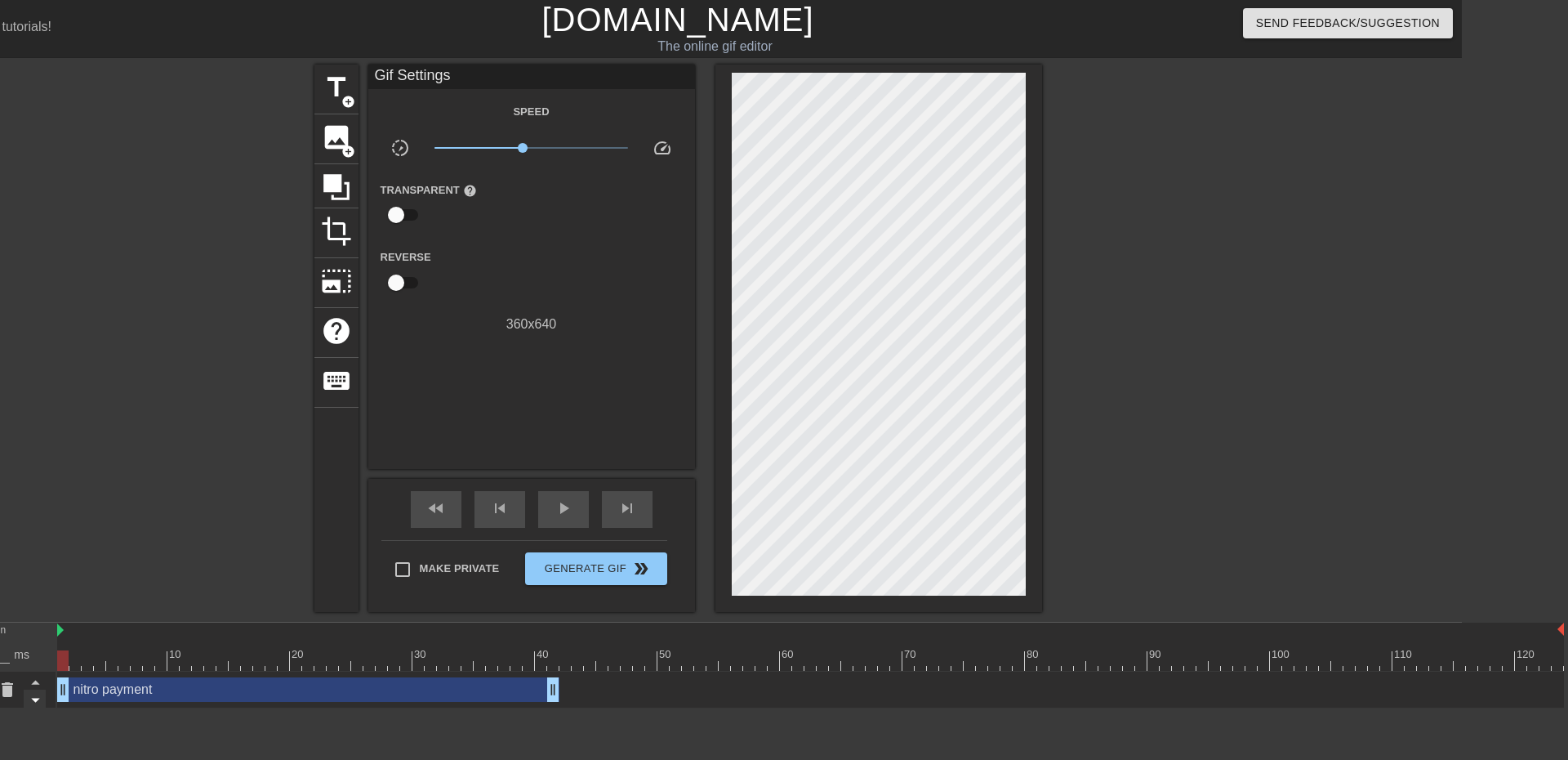
click at [38, 694] on div "Frame 1 Duration 30 ms 10 20 30 40 50 60 70 80 90 100 110 120 nitro payment dra…" at bounding box center [678, 665] width 1568 height 86
drag, startPoint x: 606, startPoint y: 660, endPoint x: 0, endPoint y: 560, distance: 614.2
click at [0, 560] on div "menu_book Browse the tutorials! [DOMAIN_NAME] The online gif editor Send Feedba…" at bounding box center [678, 354] width 1568 height 708
drag, startPoint x: 573, startPoint y: 662, endPoint x: 0, endPoint y: 531, distance: 587.8
click at [0, 531] on div "menu_book Browse the tutorials! [DOMAIN_NAME] The online gif editor Send Feedba…" at bounding box center [678, 354] width 1568 height 708
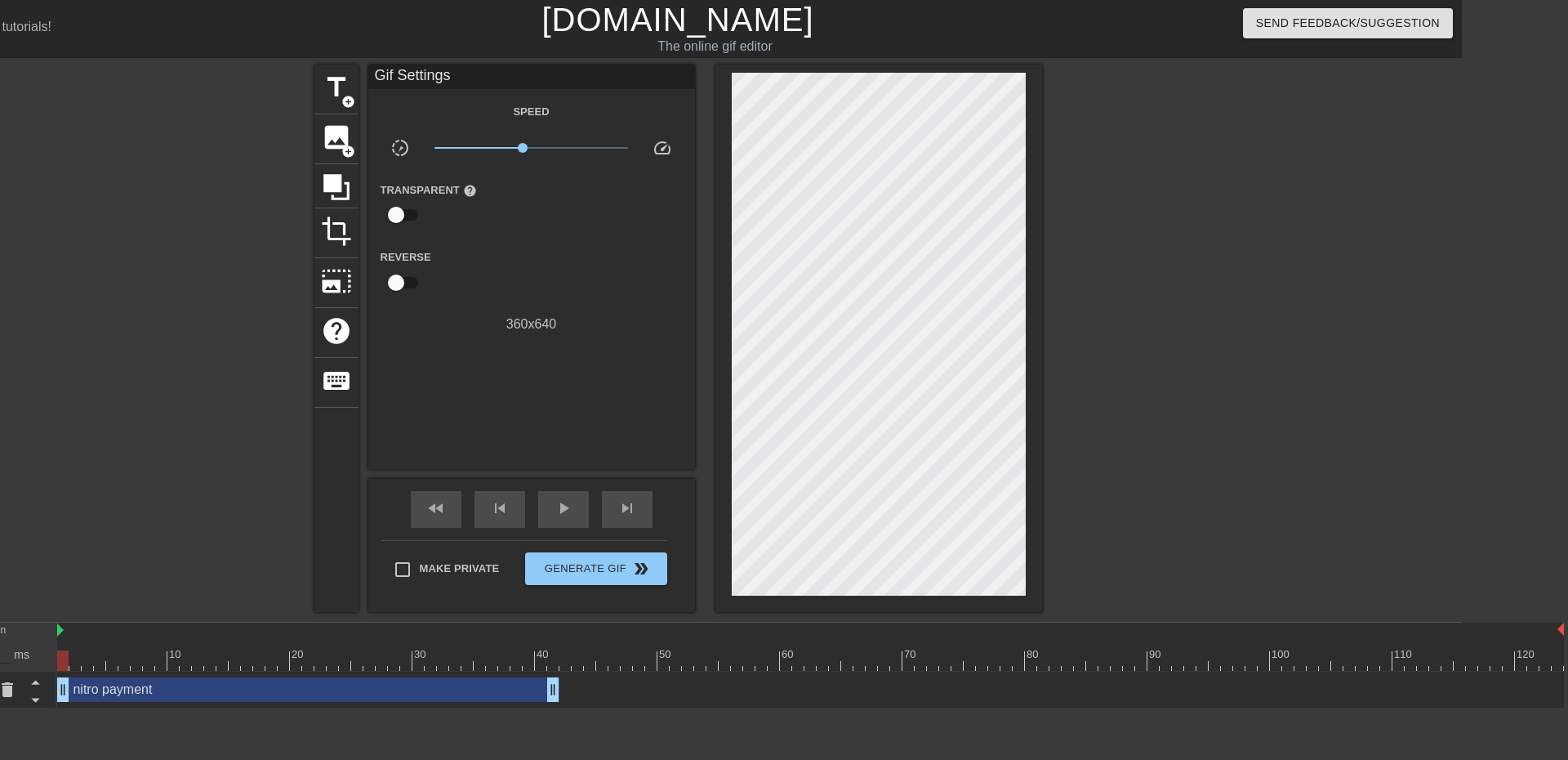
drag, startPoint x: 205, startPoint y: 665, endPoint x: 0, endPoint y: 655, distance: 205.2
click at [0, 663] on div "Frame 1 Duration 30 ms 10 20 30 40 50 60 70 80 90 100 110 120 nitro payment dra…" at bounding box center [678, 665] width 1568 height 86
drag, startPoint x: 123, startPoint y: 661, endPoint x: 25, endPoint y: 656, distance: 98.1
click at [25, 656] on div "Frame 1 Duration 30 ms 10 20 30 40 50 60 70 80 90 100 110 120 nitro payment dra…" at bounding box center [678, 665] width 1568 height 86
drag, startPoint x: 66, startPoint y: 691, endPoint x: 109, endPoint y: 693, distance: 43.0
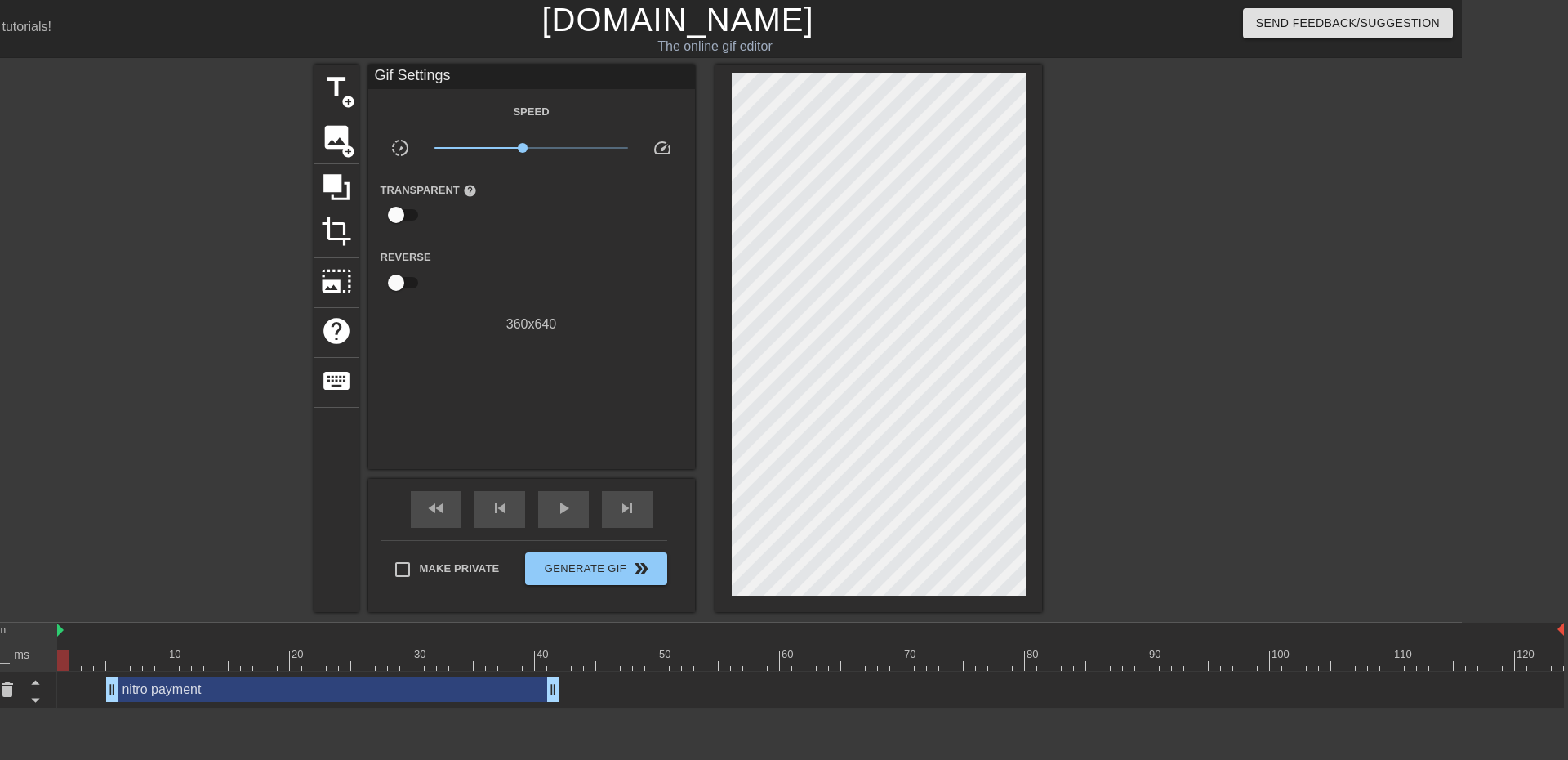
drag, startPoint x: 109, startPoint y: 657, endPoint x: 40, endPoint y: 660, distance: 69.1
click at [44, 661] on div "Frame 1 Duration 30 ms 10 20 30 40 50 60 70 80 90 100 110 120 nitro payment dra…" at bounding box center [678, 665] width 1568 height 86
drag, startPoint x: 167, startPoint y: 660, endPoint x: 55, endPoint y: 657, distance: 112.0
click at [55, 657] on div "Frame 1 Duration 30 ms 10 20 30 40 50 60 70 80 90 100 110 120 nitro payment dra…" at bounding box center [678, 665] width 1568 height 86
drag, startPoint x: 95, startPoint y: 662, endPoint x: 52, endPoint y: 664, distance: 43.0
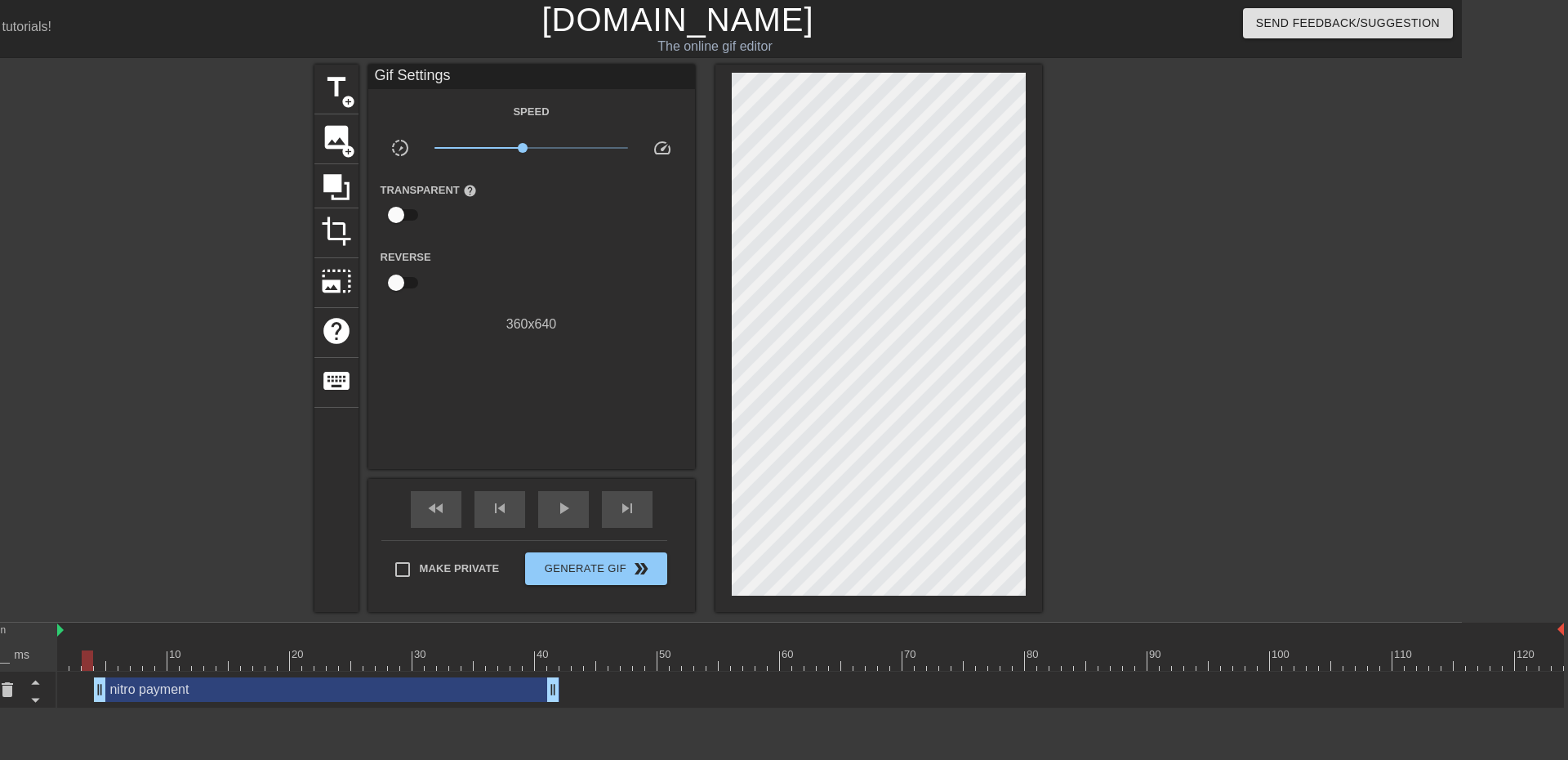
click at [52, 664] on div "Frame 3 Duration 30 ms 10 20 30 40 50 60 70 80 90 100 110 120 nitro payment dra…" at bounding box center [678, 665] width 1568 height 86
drag, startPoint x: 128, startPoint y: 665, endPoint x: 39, endPoint y: 661, distance: 89.1
click at [39, 661] on div "Frame 1 Duration 30 ms 10 20 30 40 50 60 70 80 90 100 110 120 nitro payment dra…" at bounding box center [678, 665] width 1568 height 86
drag, startPoint x: 77, startPoint y: 664, endPoint x: 52, endPoint y: 665, distance: 25.0
click at [52, 665] on div "Frame 1 Duration 30 ms 10 20 30 40 50 60 70 80 90 100 110 120 nitro payment dra…" at bounding box center [678, 665] width 1568 height 86
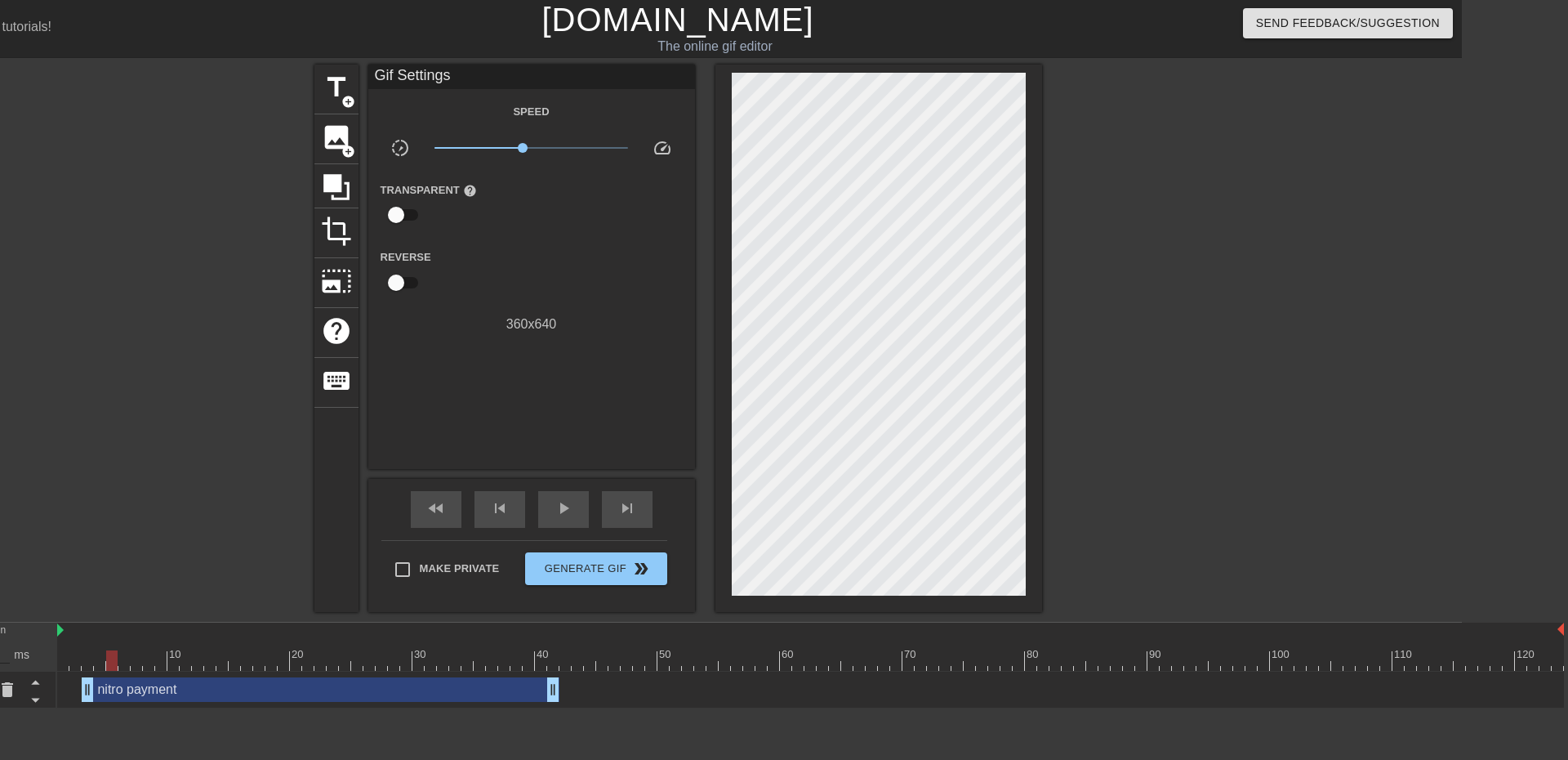
drag, startPoint x: 188, startPoint y: 660, endPoint x: 0, endPoint y: 646, distance: 188.5
click at [0, 646] on div "Frame 5 Duration 30 ms 10 20 30 40 50 60 70 80 90 100 110 120 nitro payment dra…" at bounding box center [678, 665] width 1568 height 86
drag, startPoint x: 377, startPoint y: 657, endPoint x: 45, endPoint y: 582, distance: 340.4
click at [45, 582] on div "menu_book Browse the tutorials! [DOMAIN_NAME] The online gif editor Send Feedba…" at bounding box center [678, 354] width 1568 height 708
type input "30"
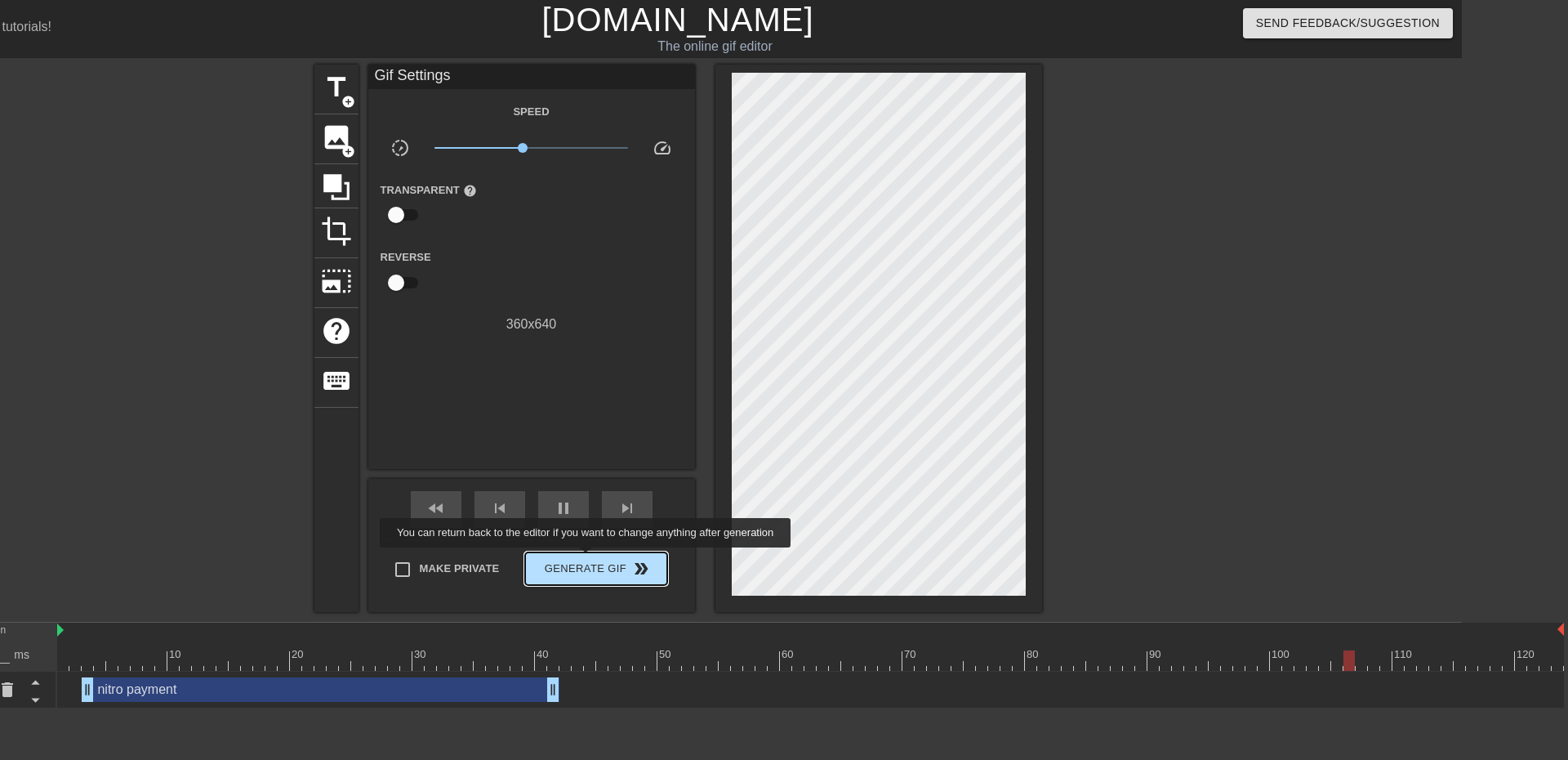
click at [587, 559] on span "Generate Gif double_arrow" at bounding box center [596, 569] width 128 height 20
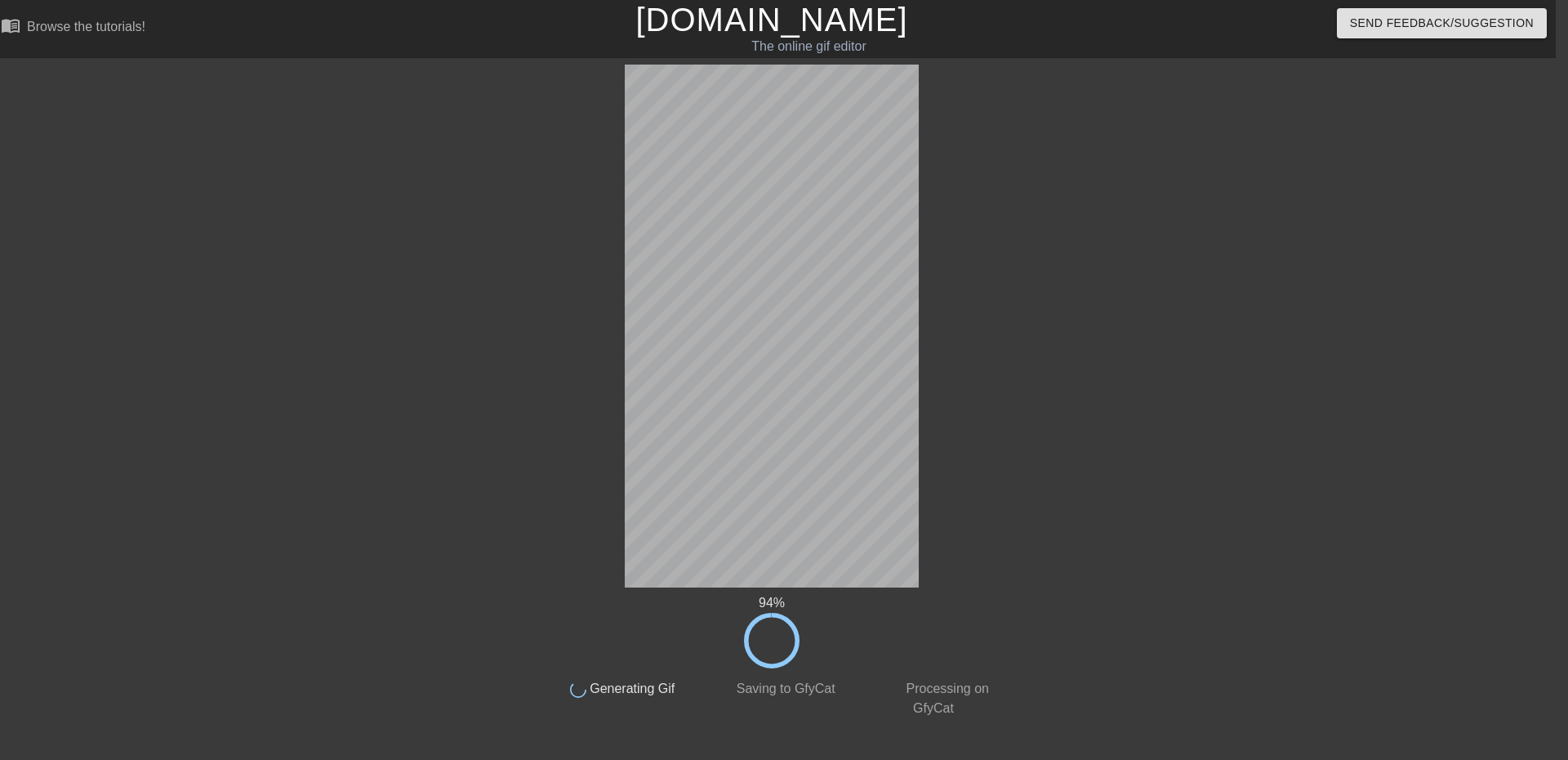
click at [156, 237] on div "94 % done Generating Gif done Saving to GfyCat done Processing on GfyCat title …" at bounding box center [772, 391] width 1568 height 654
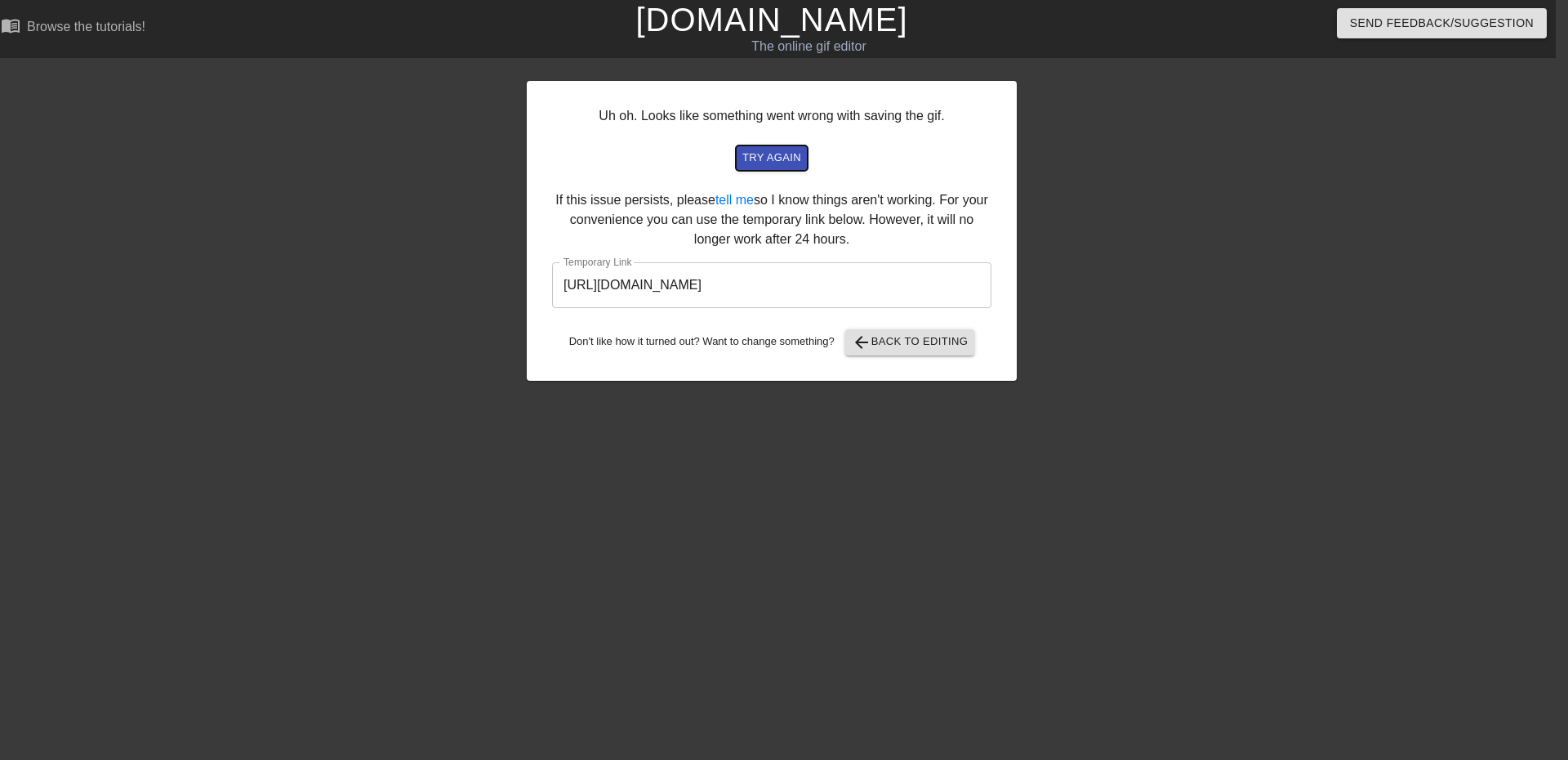
click at [765, 158] on span "try again" at bounding box center [771, 157] width 59 height 19
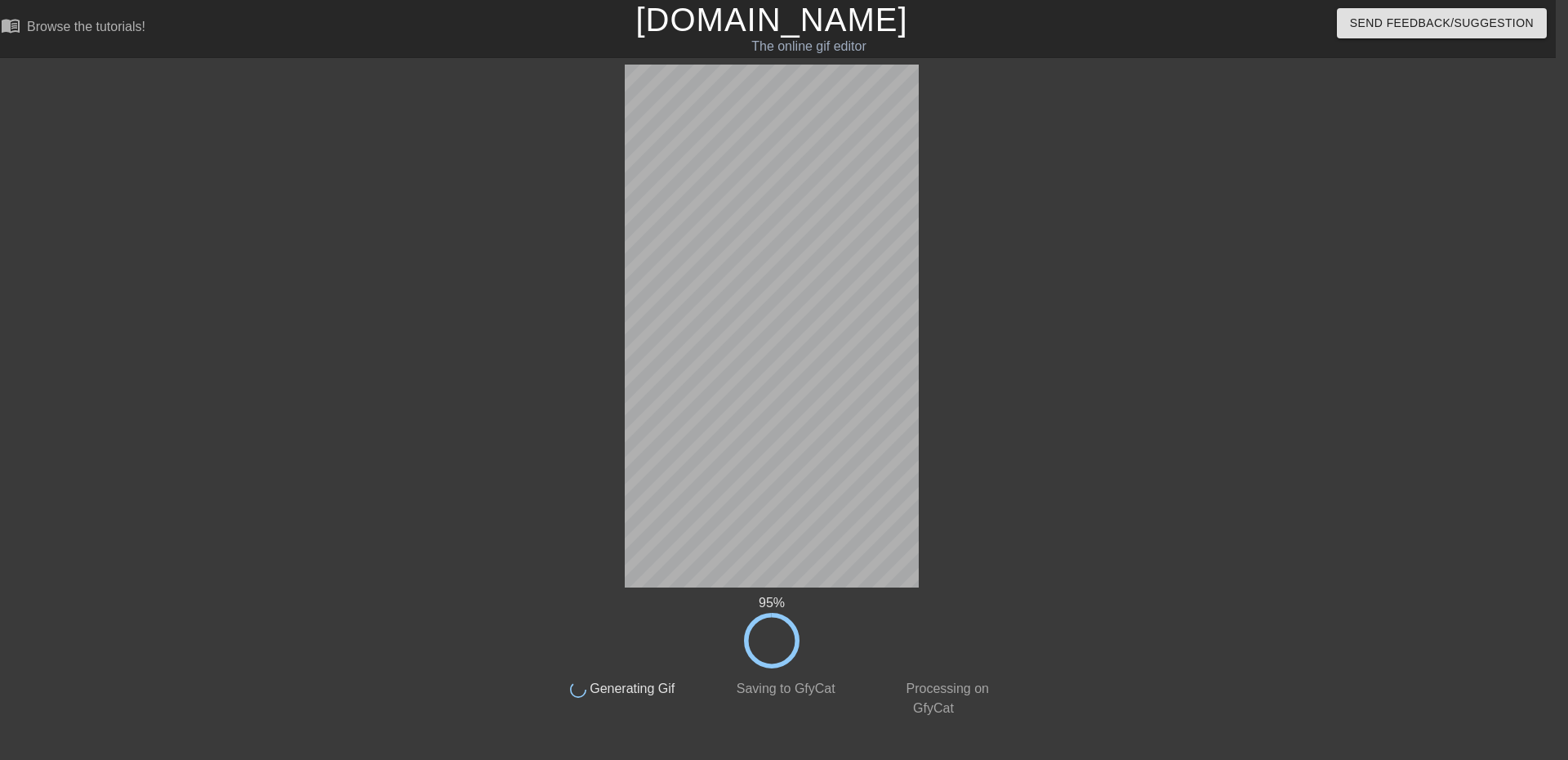
click at [583, 650] on div "95 %" at bounding box center [771, 631] width 461 height 76
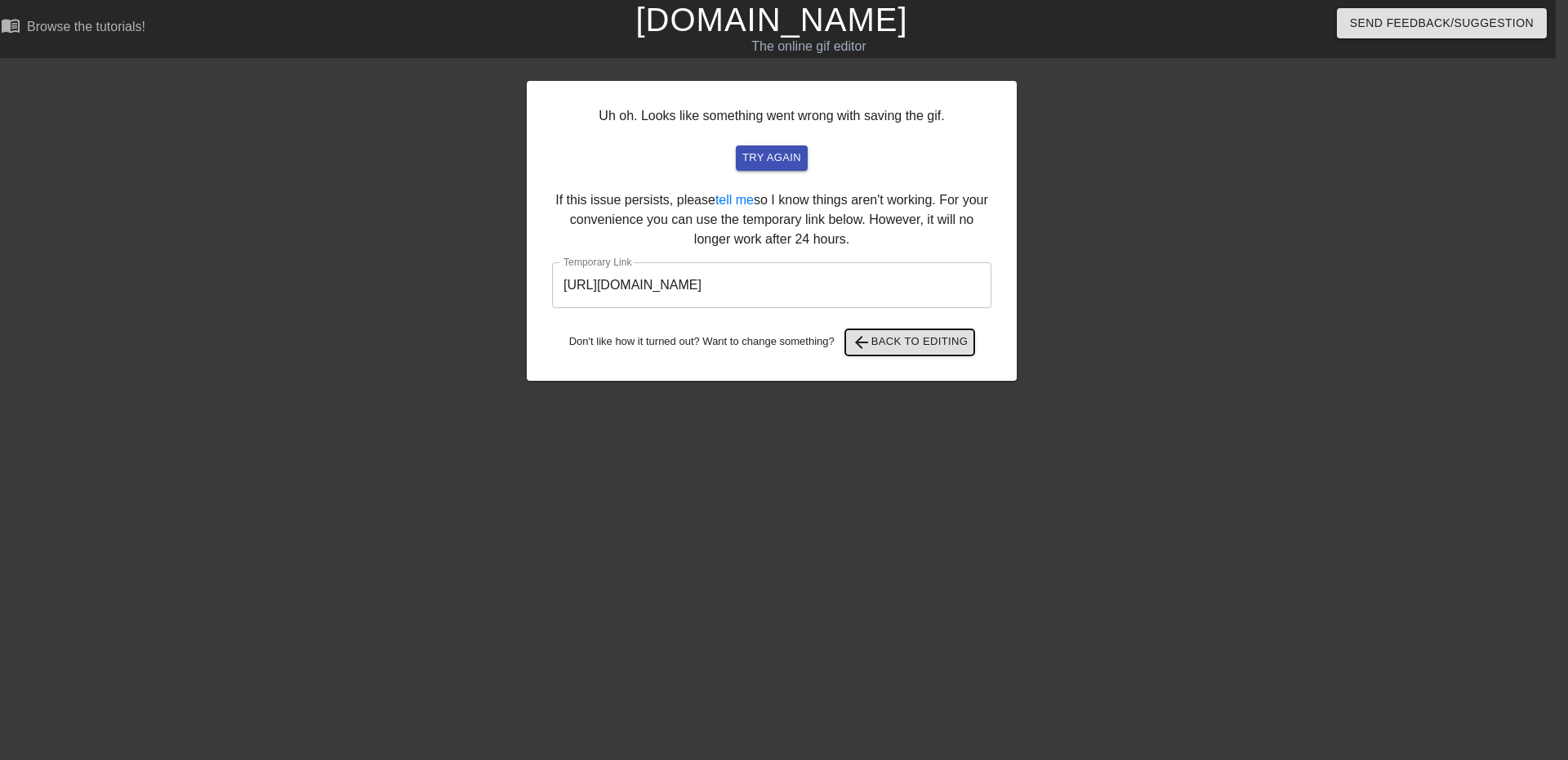
drag, startPoint x: 894, startPoint y: 336, endPoint x: 823, endPoint y: 443, distance: 128.4
click at [832, 448] on div "Uh oh. Looks like something went wrong with saving the gif. try again If this i…" at bounding box center [772, 309] width 490 height 490
click at [768, 272] on input "[URL][DOMAIN_NAME]" at bounding box center [772, 285] width 440 height 46
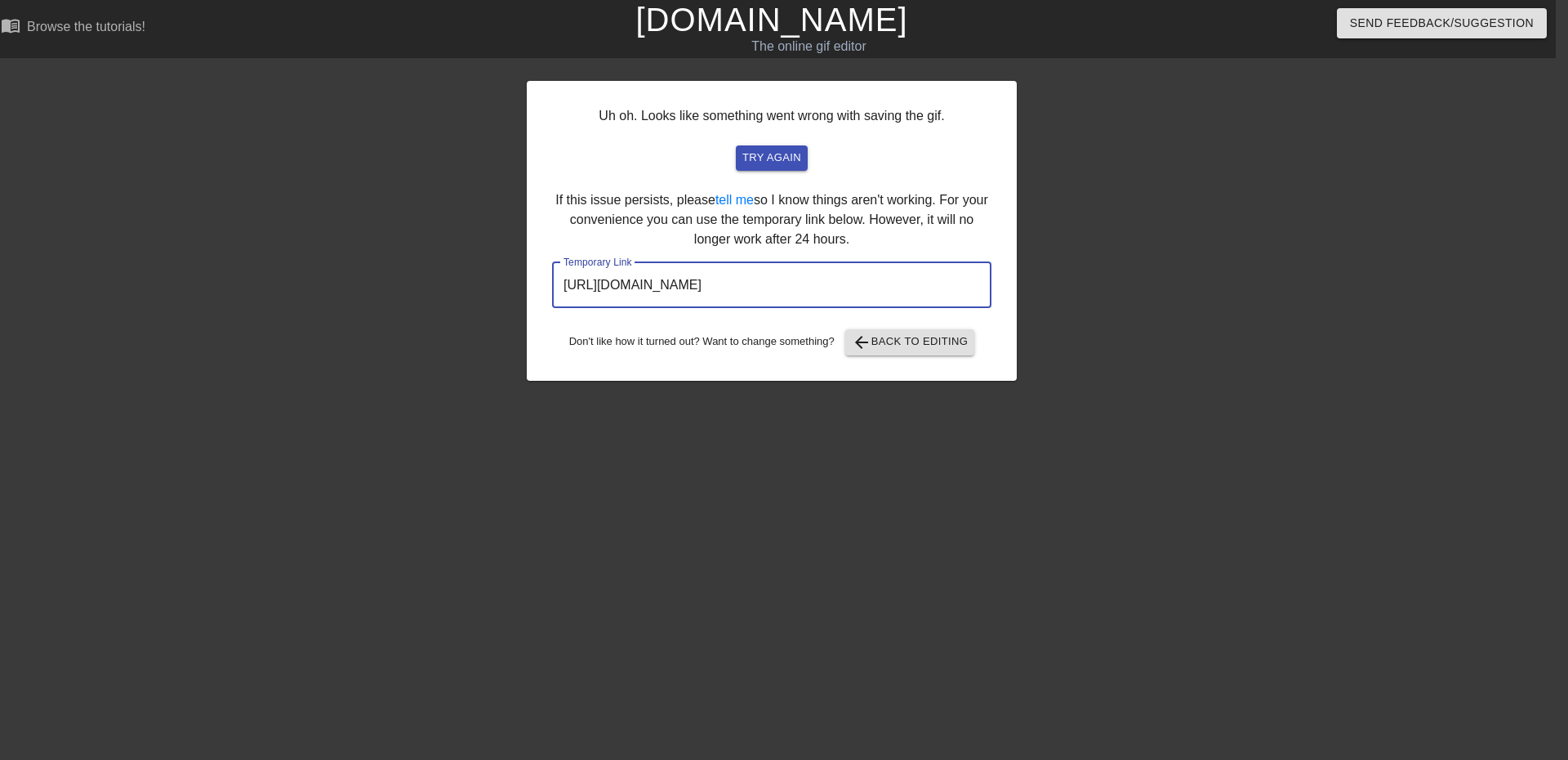
click at [768, 272] on input "[URL][DOMAIN_NAME]" at bounding box center [772, 285] width 440 height 46
